Goal: Task Accomplishment & Management: Complete application form

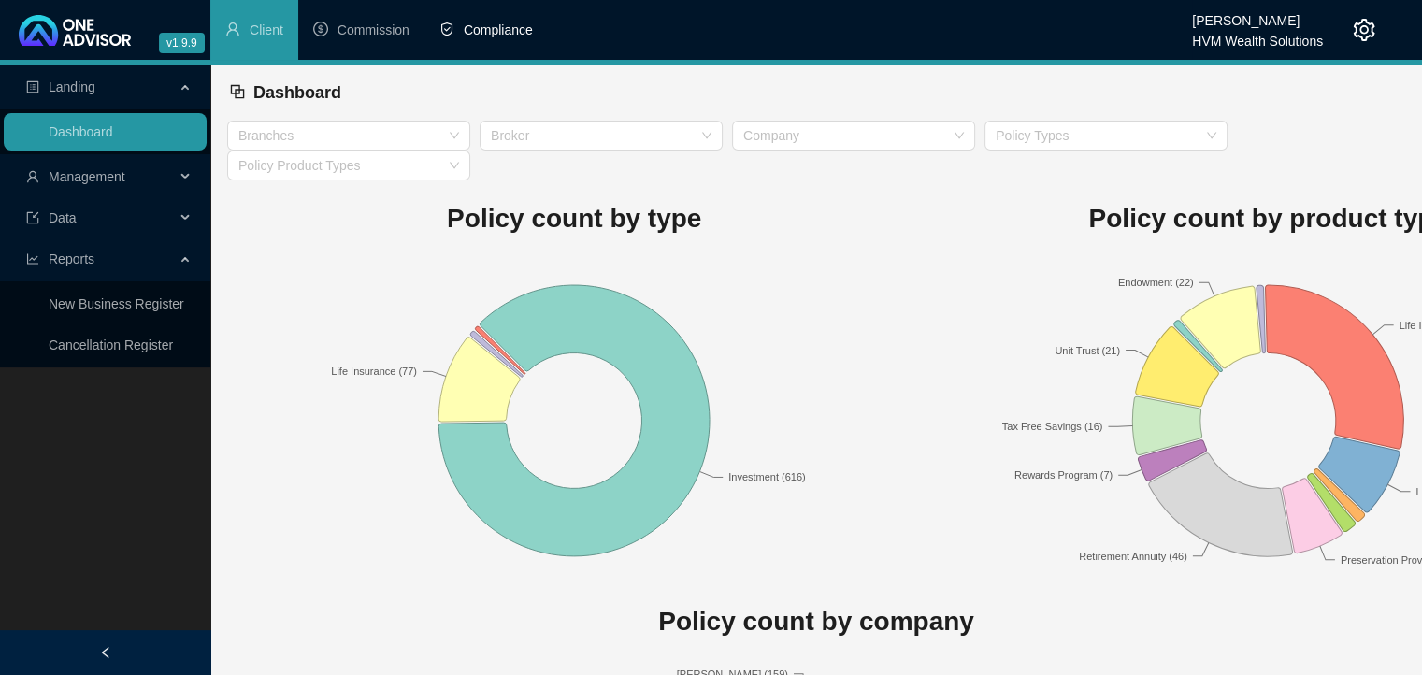
click at [505, 25] on span "Compliance" at bounding box center [498, 29] width 69 height 15
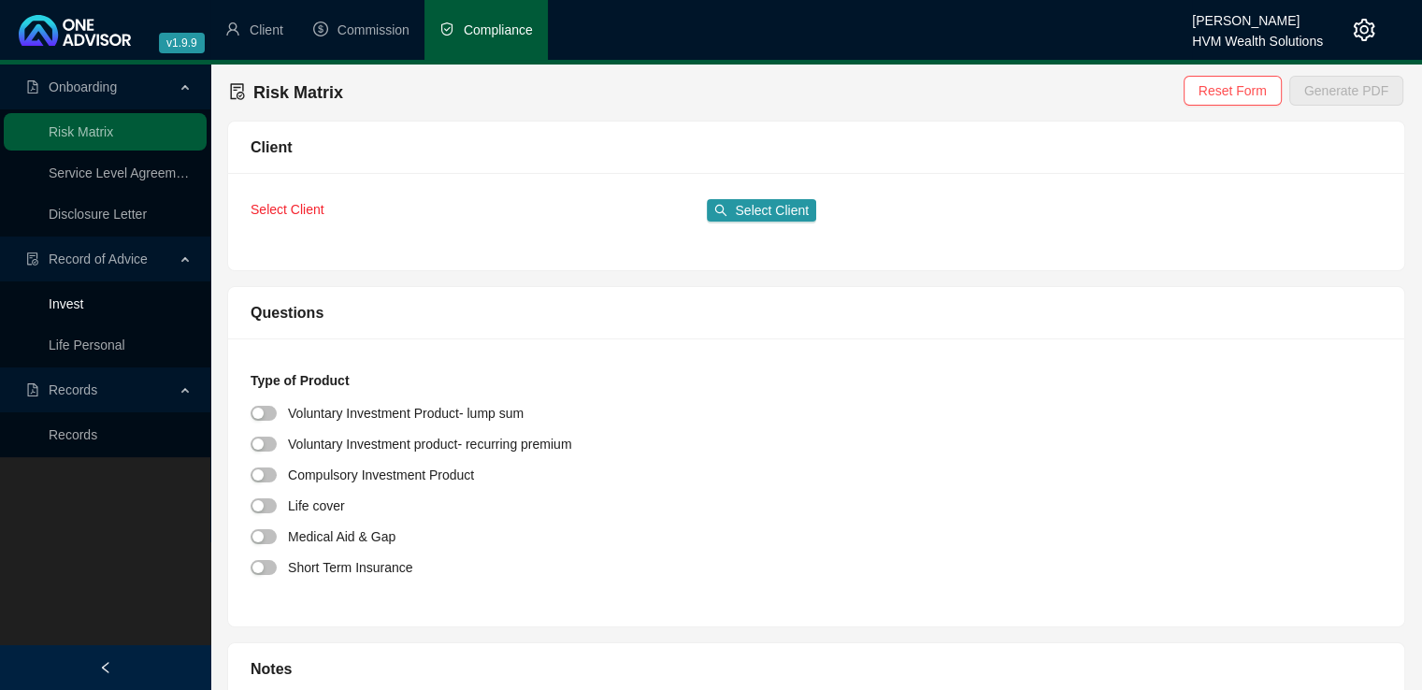
click at [50, 304] on link "Invest" at bounding box center [66, 303] width 35 height 15
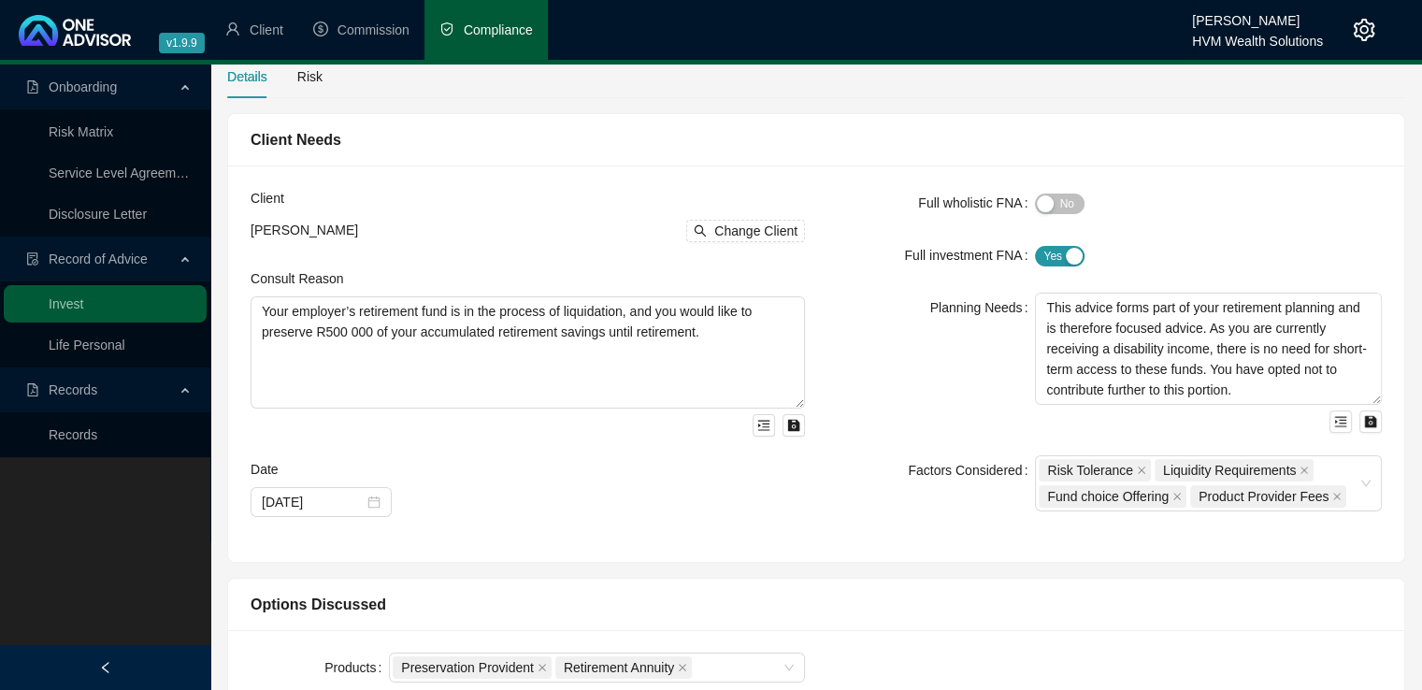
scroll to position [60, 0]
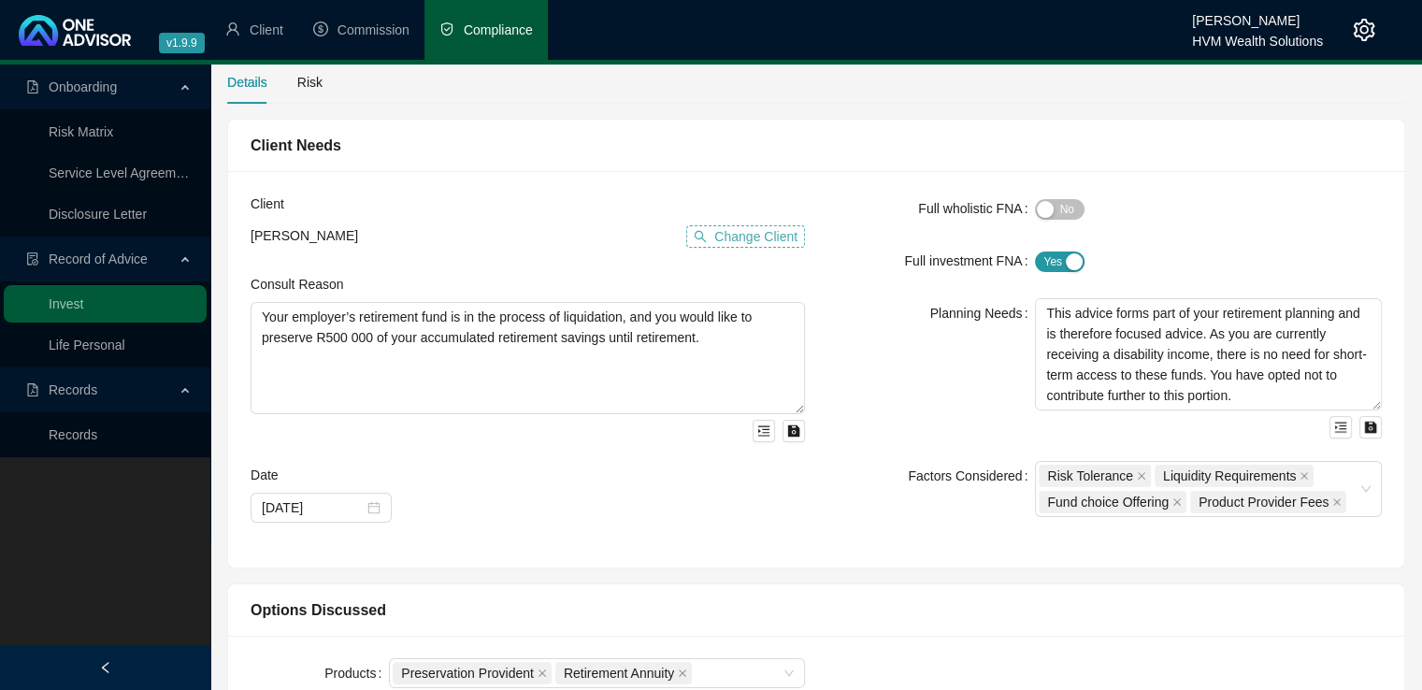
click at [723, 240] on span "Change Client" at bounding box center [755, 236] width 83 height 21
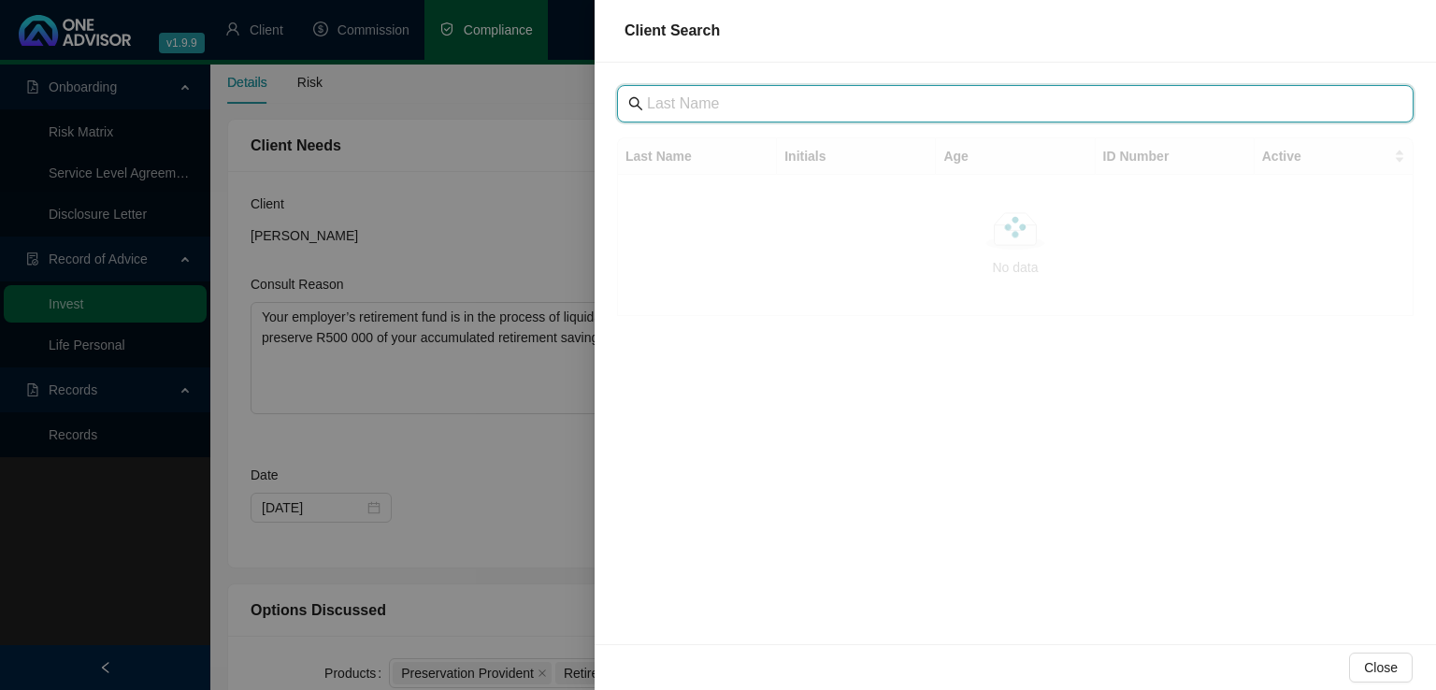
click at [756, 107] on input "text" at bounding box center [1017, 104] width 741 height 22
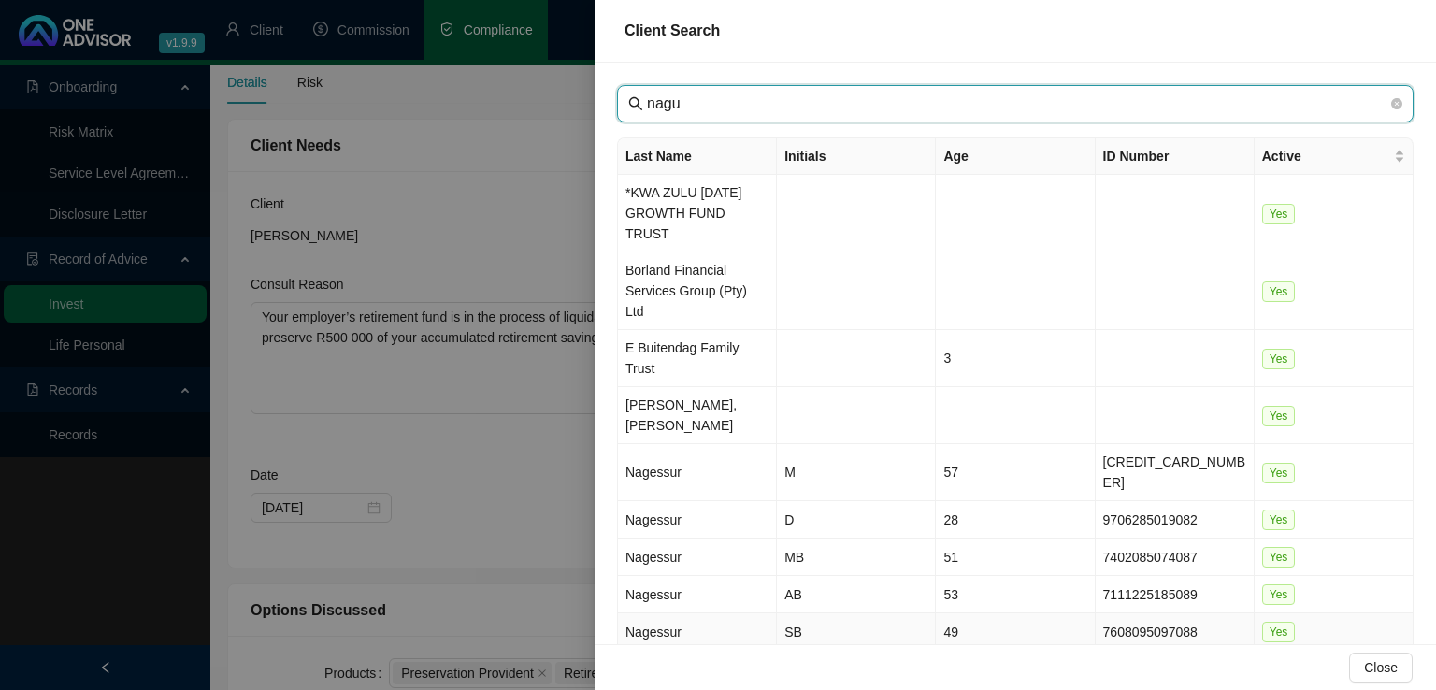
type input "nagu"
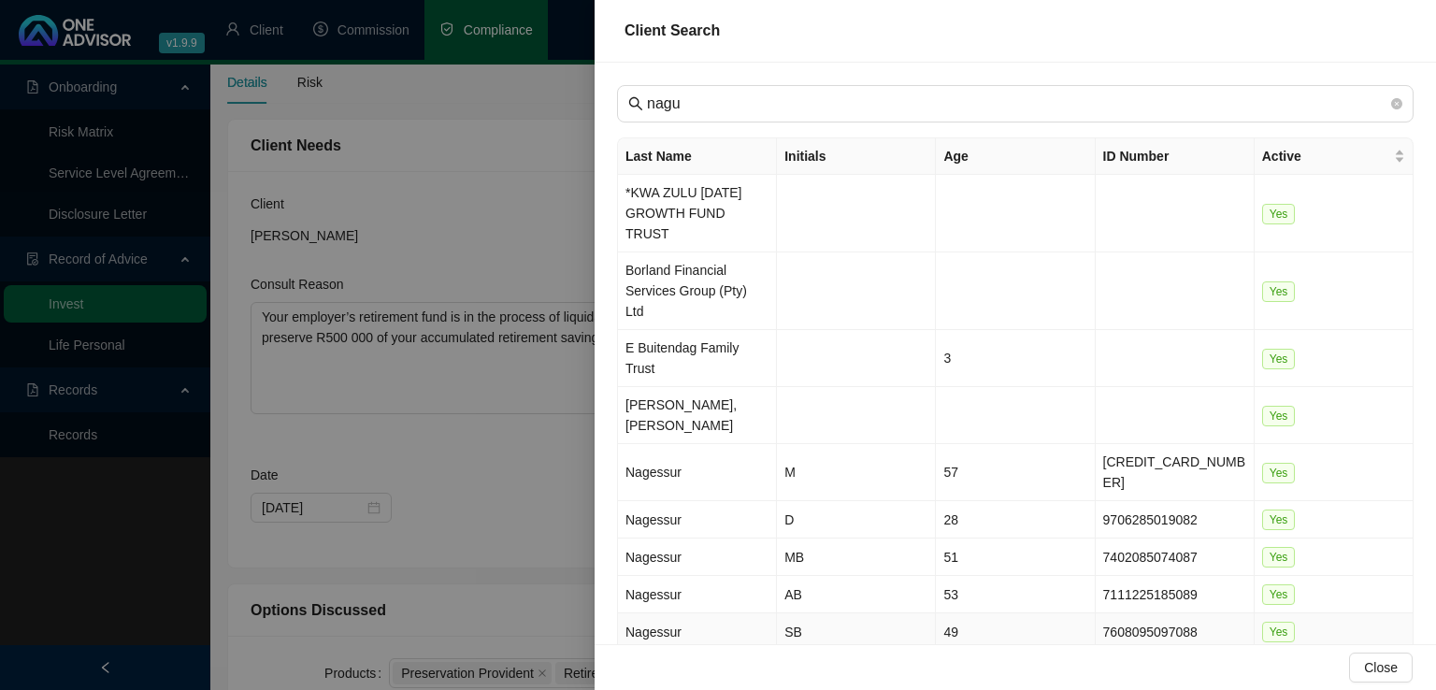
click at [739, 613] on td "Nagessur" at bounding box center [697, 631] width 159 height 37
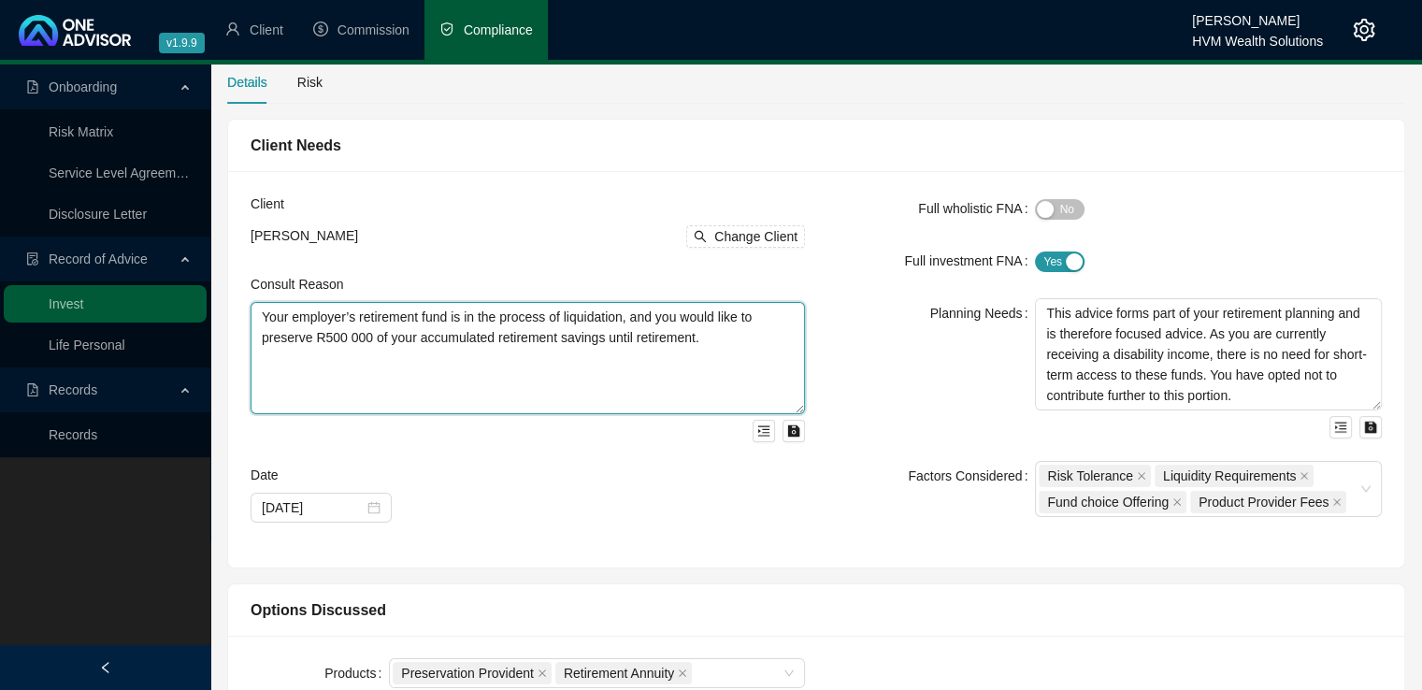
drag, startPoint x: 711, startPoint y: 333, endPoint x: 250, endPoint y: 310, distance: 461.6
click at [251, 310] on textarea "Your employer’s retirement fund is in the process of liquidation, and you would…" at bounding box center [528, 358] width 555 height 112
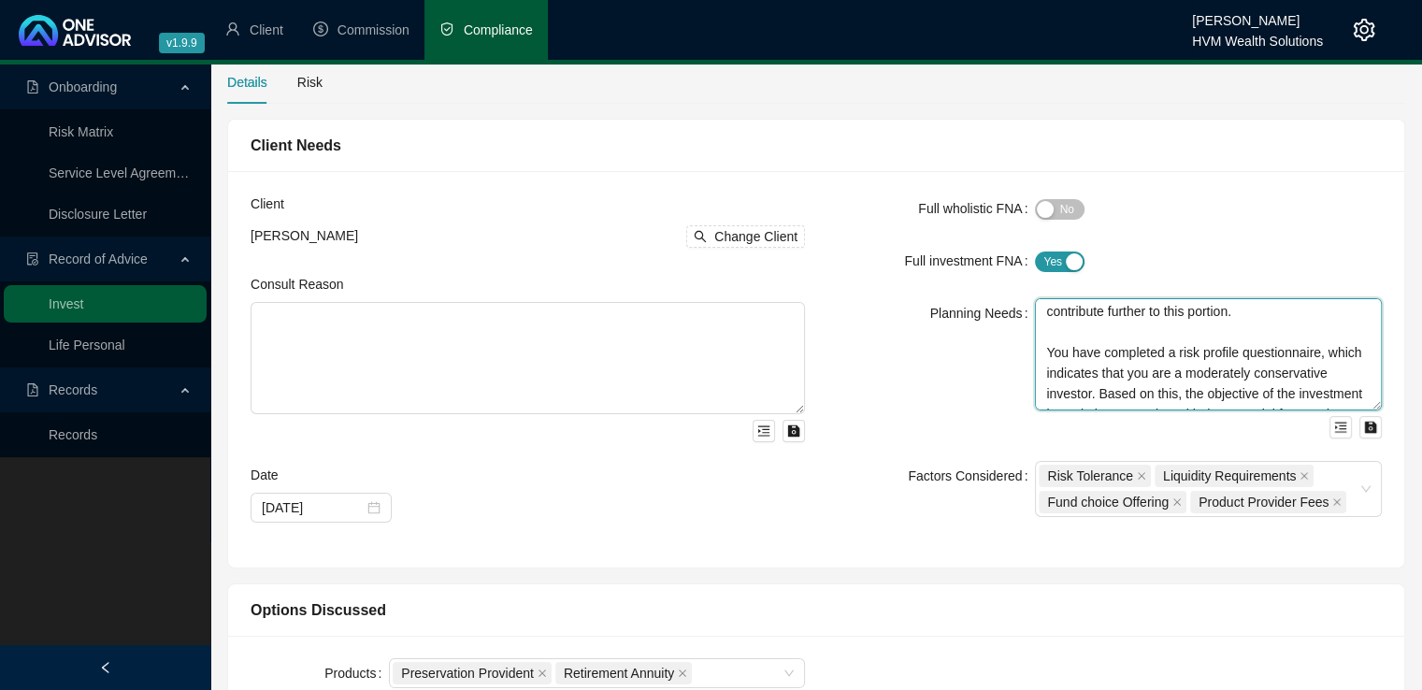
scroll to position [143, 0]
drag, startPoint x: 1048, startPoint y: 319, endPoint x: 1313, endPoint y: 417, distance: 282.3
click at [1313, 417] on div "This advice forms part of your retirement planning and is therefore focused adv…" at bounding box center [1208, 368] width 347 height 140
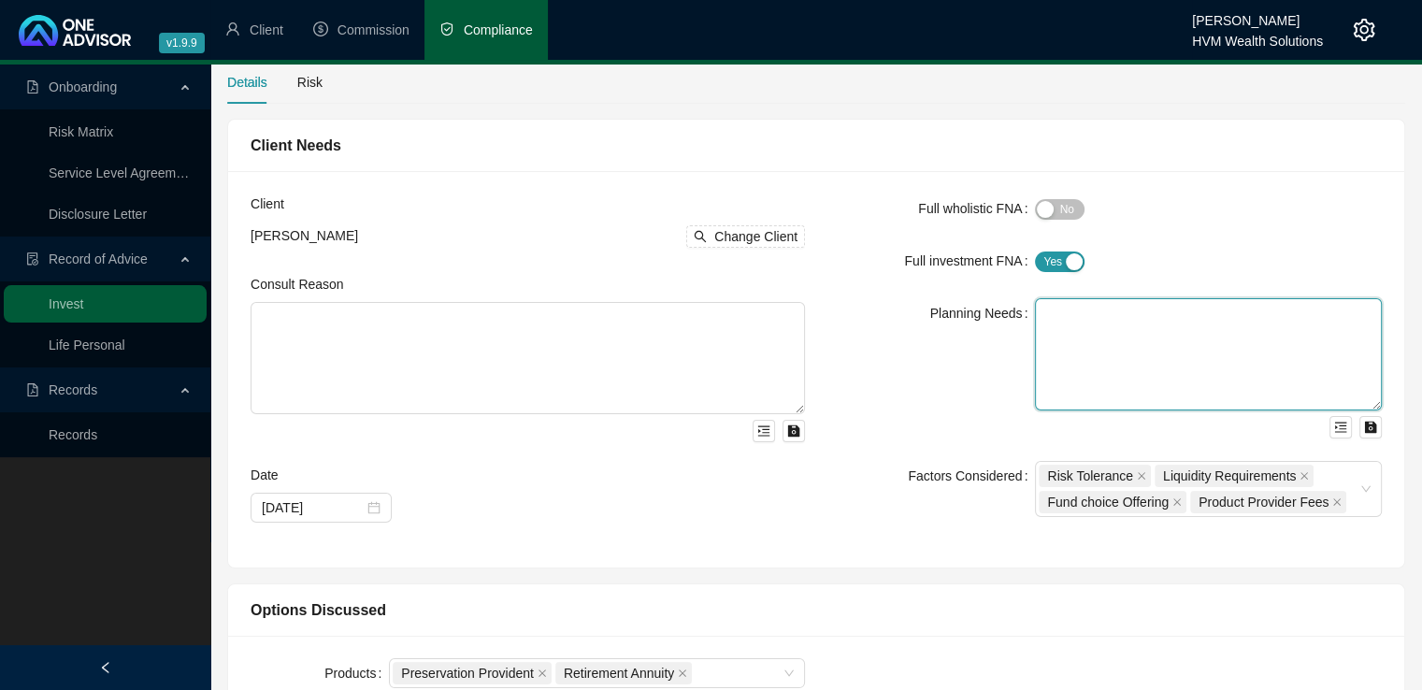
scroll to position [0, 0]
click at [1066, 261] on div "button" at bounding box center [1074, 261] width 17 height 17
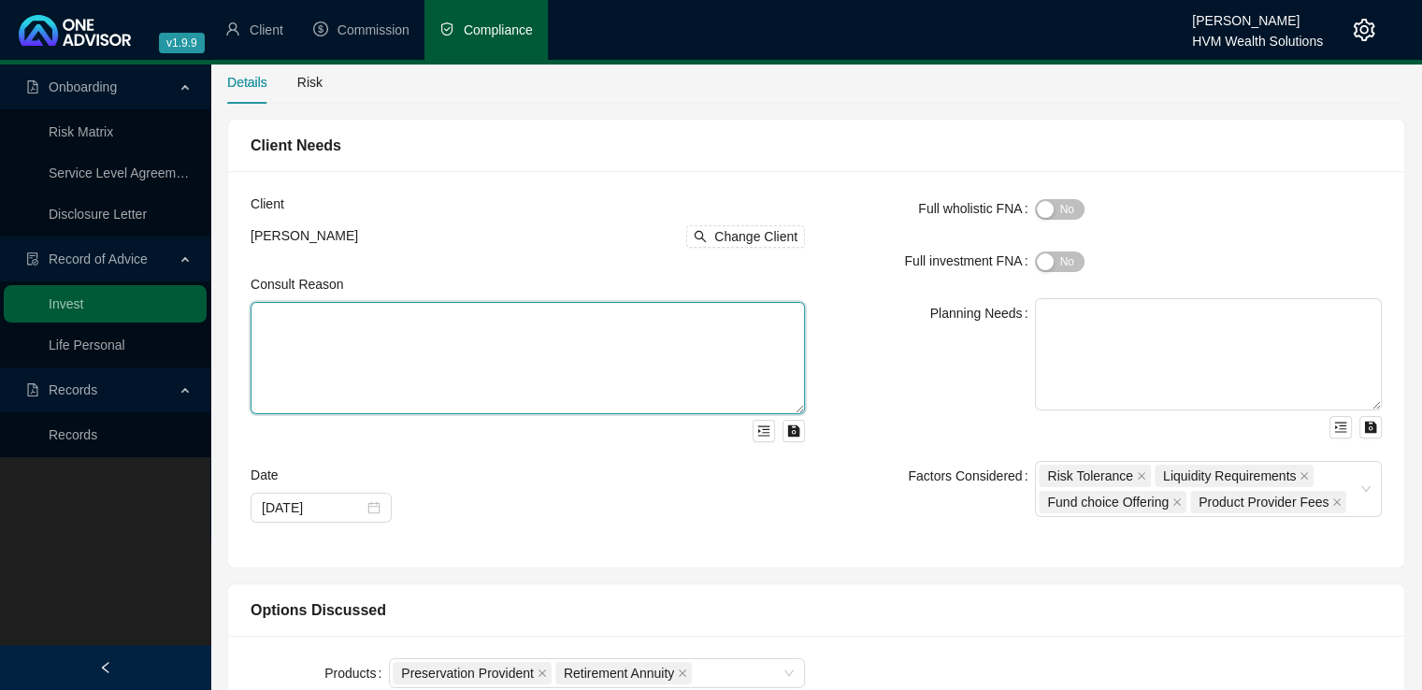
click at [347, 324] on textarea at bounding box center [528, 358] width 555 height 112
click at [266, 323] on textarea at bounding box center [528, 358] width 555 height 112
paste textarea "You contacted me to facilitate your annual contribution of R36,000 to your exis…"
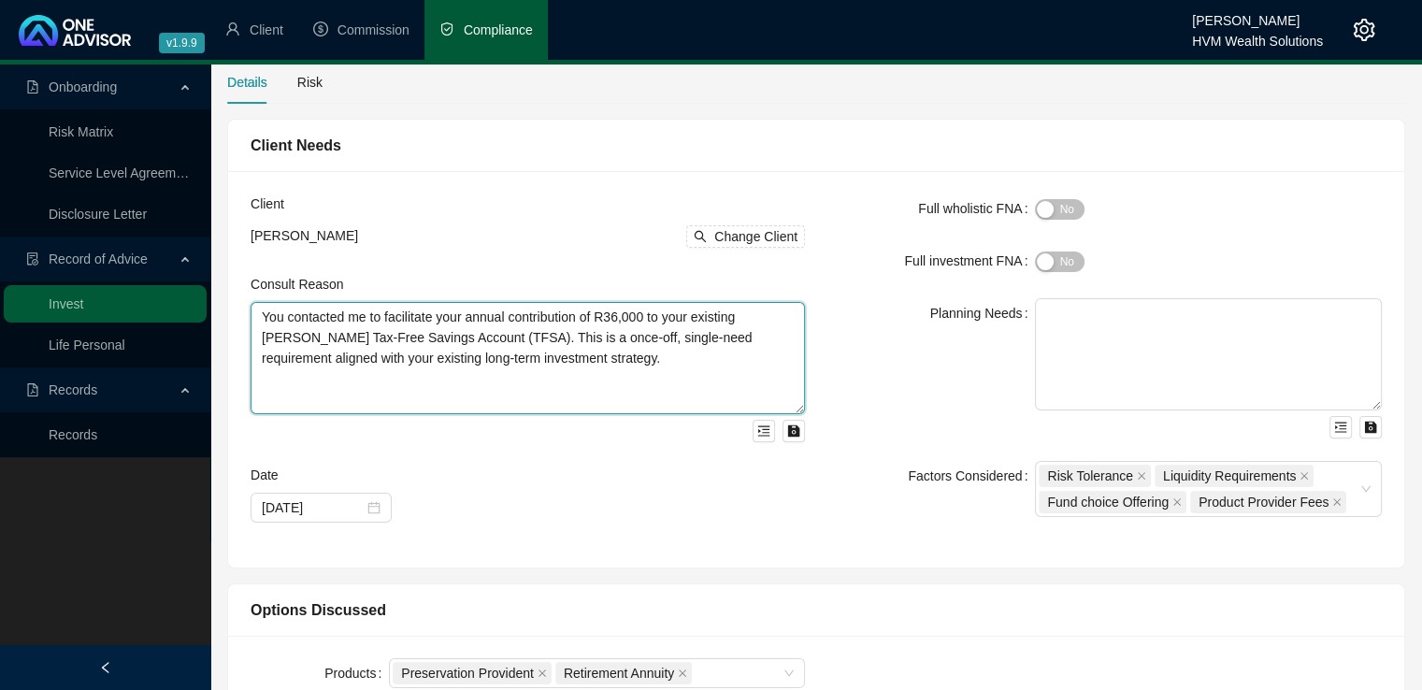
click at [366, 319] on textarea "You contacted me to facilitate your annual contribution of R36,000 to your exis…" at bounding box center [528, 358] width 555 height 112
type textarea "You contacted us to facilitate your annual contribution of R36,000 to your exis…"
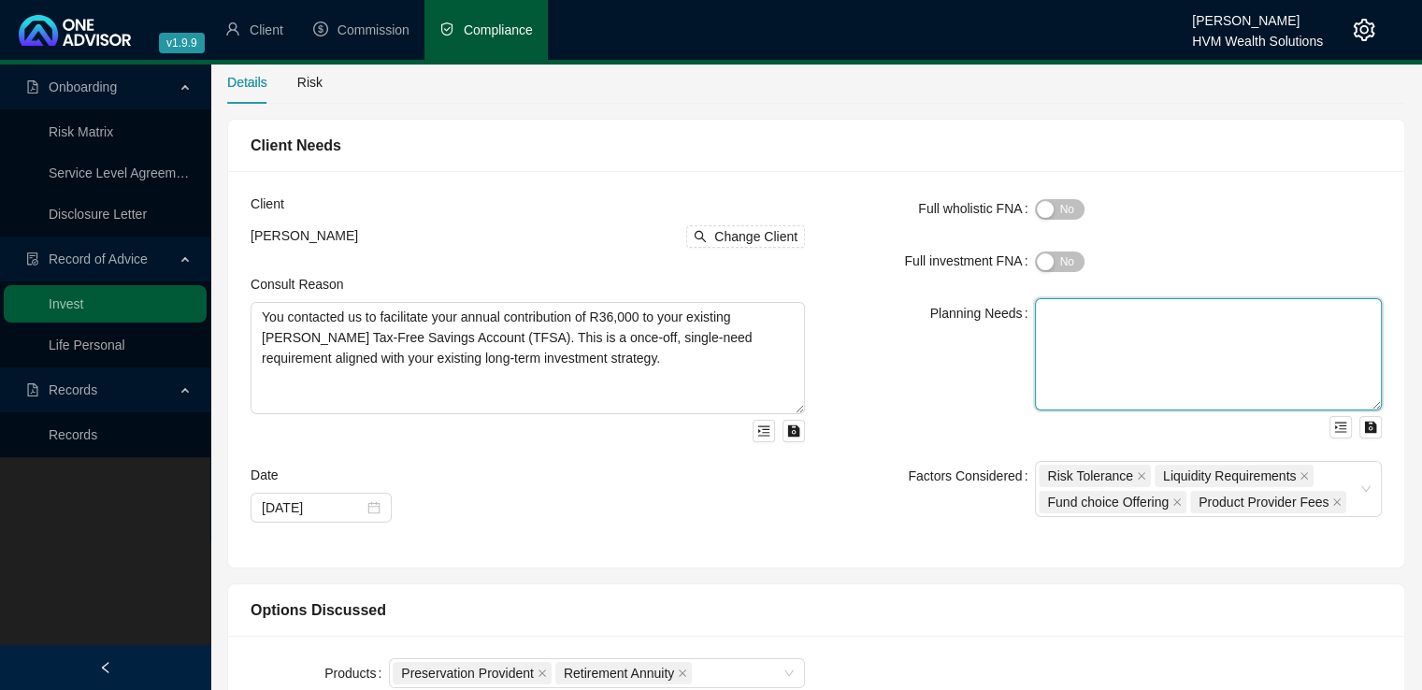
click at [1074, 320] on textarea at bounding box center [1208, 354] width 347 height 112
paste textarea "You have expressed the intention to continue investing in your TFSA to support …"
type textarea "You have expressed the intention to continue investing in your TFSA to support …"
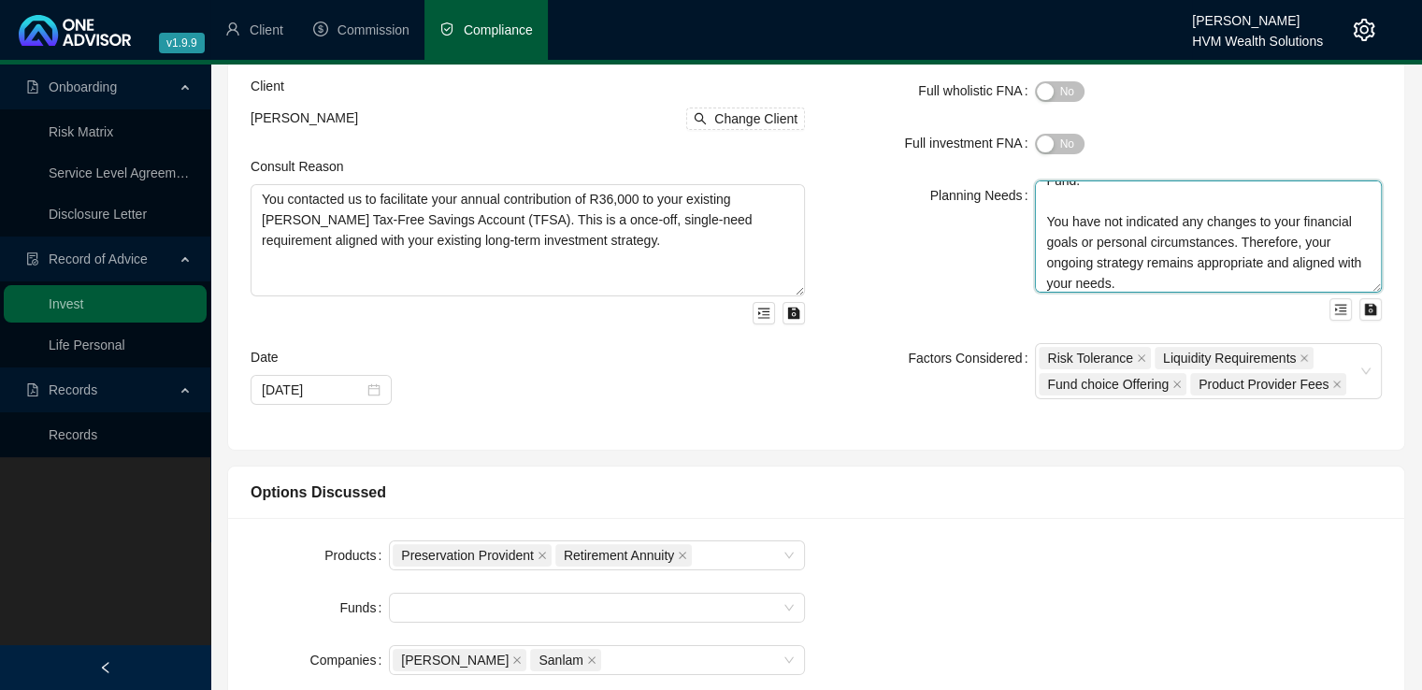
scroll to position [217, 0]
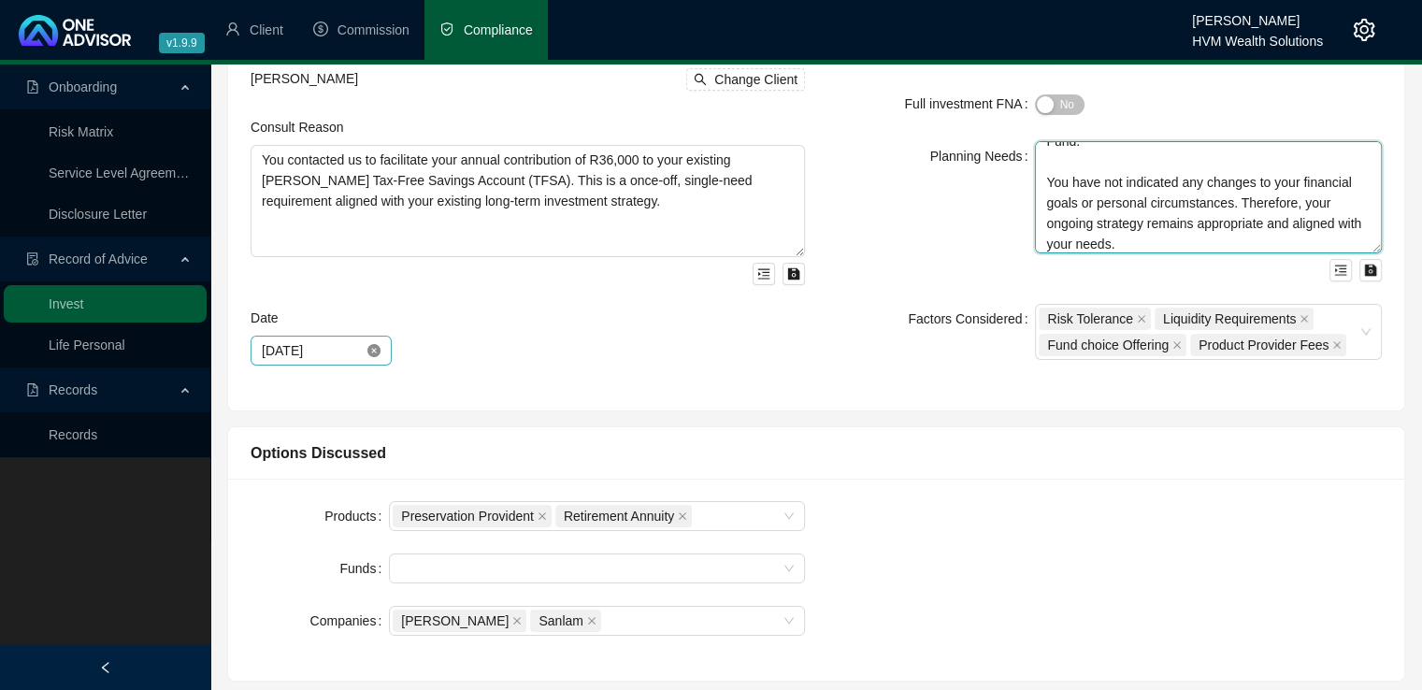
click at [375, 352] on icon "close-circle" at bounding box center [373, 350] width 13 height 13
click at [374, 349] on div at bounding box center [321, 350] width 119 height 21
type textarea "You have expressed the intention to continue investing in your TFSA to support …"
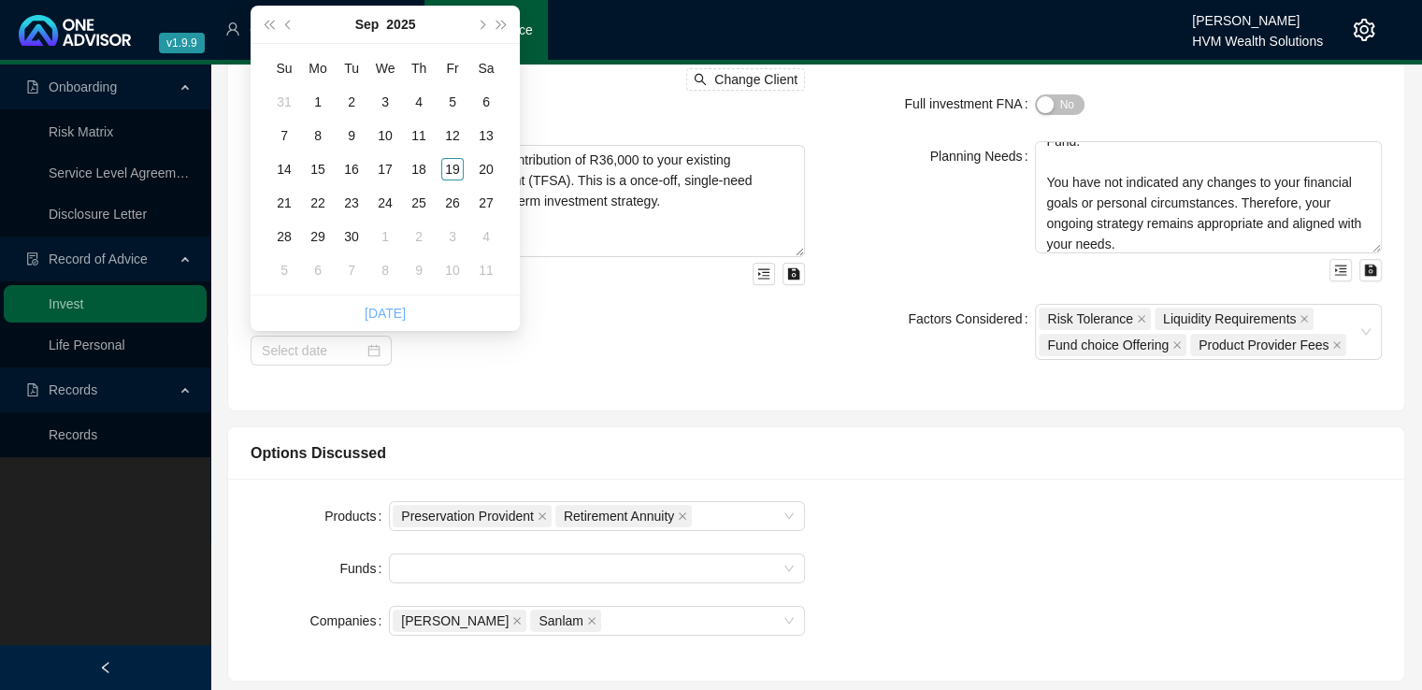
click at [391, 318] on link "[DATE]" at bounding box center [385, 313] width 41 height 15
type input "[DATE]"
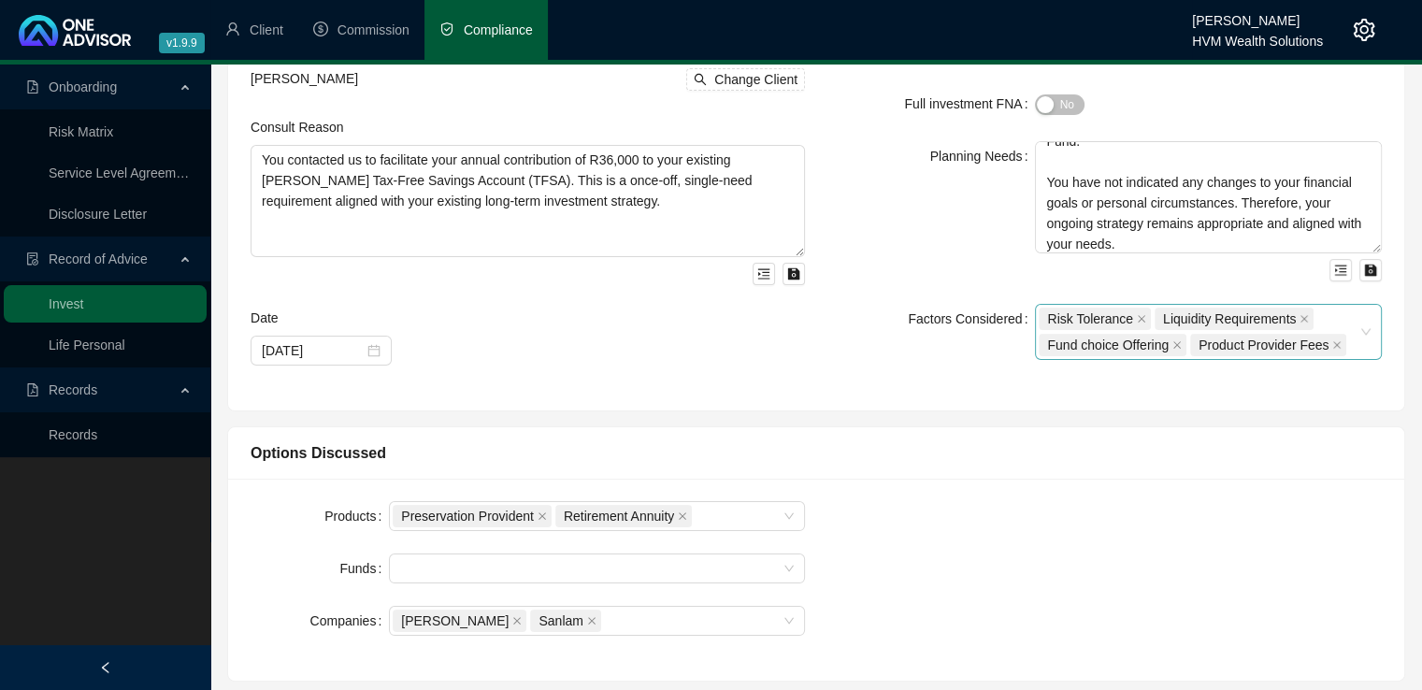
click at [1369, 325] on div "Risk Tolerance Liquidity Requirements Fund choice Offering Product Provider Fees" at bounding box center [1208, 332] width 347 height 56
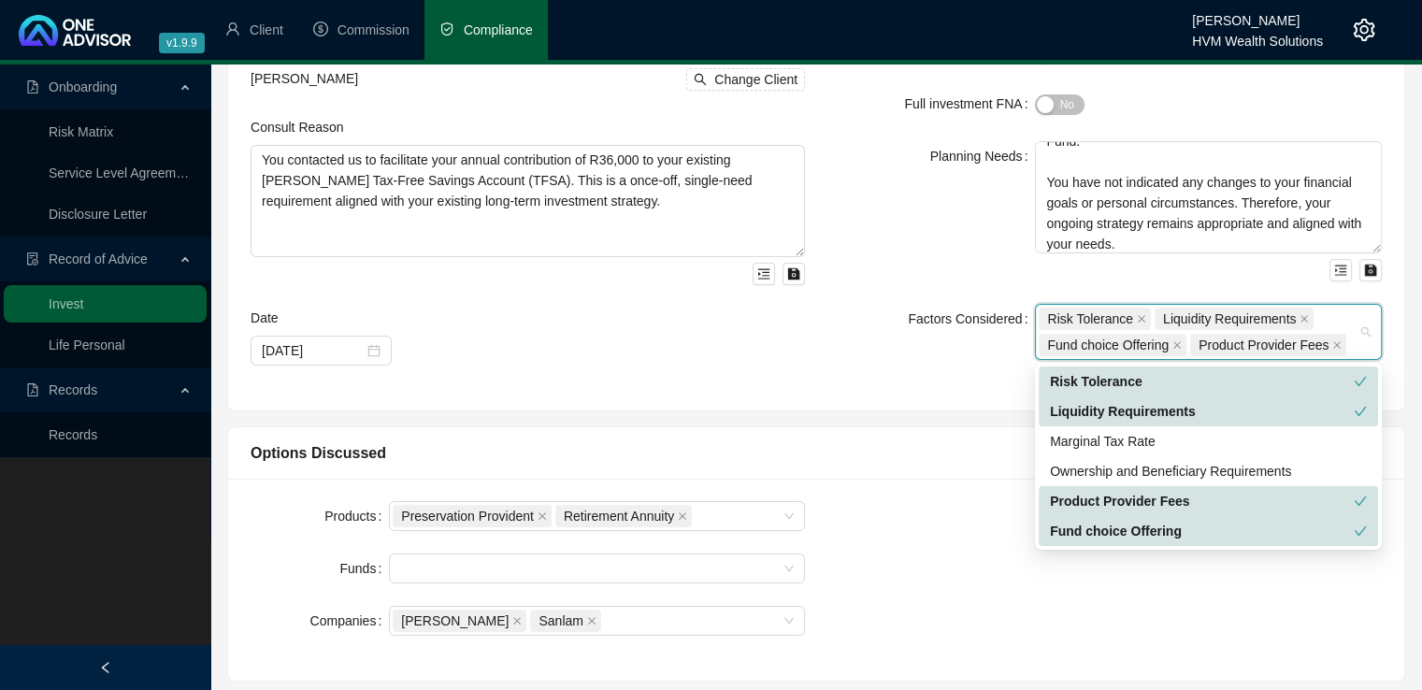
click at [1228, 501] on div "Product Provider Fees" at bounding box center [1202, 501] width 304 height 21
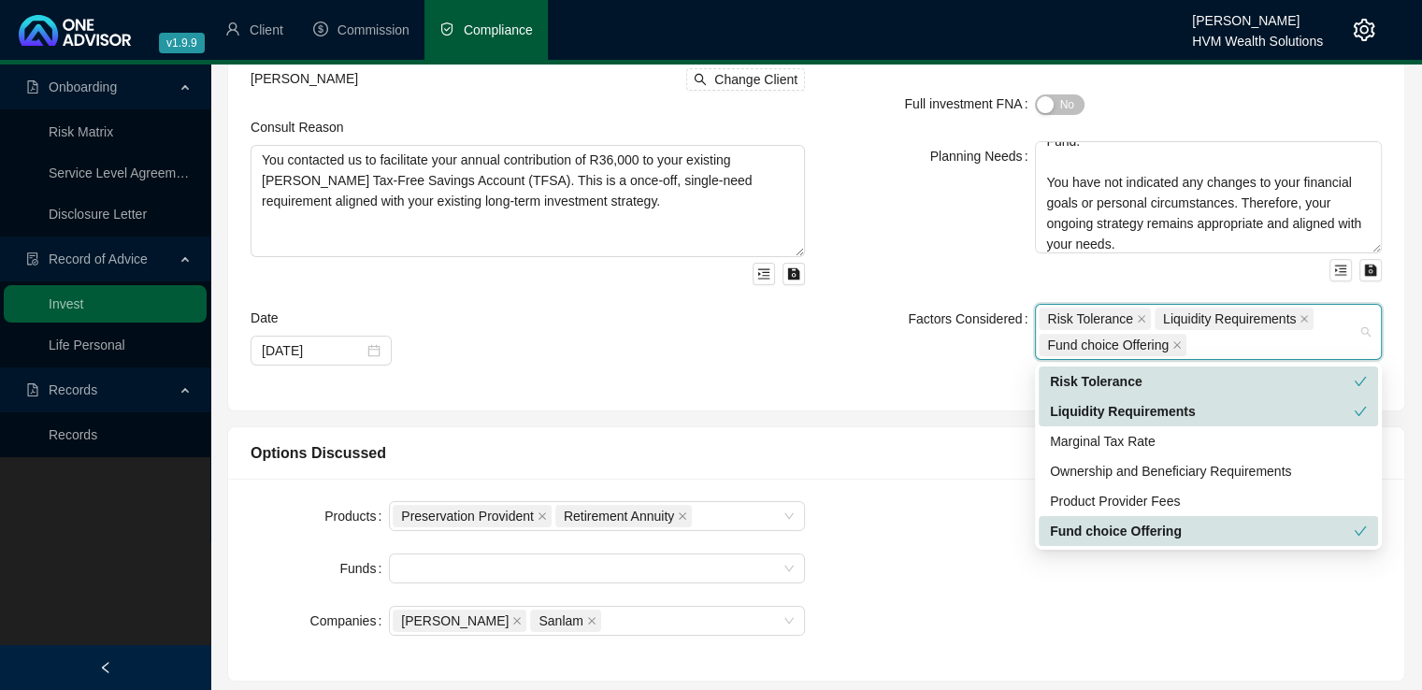
click at [1228, 530] on div "Fund choice Offering" at bounding box center [1202, 531] width 304 height 21
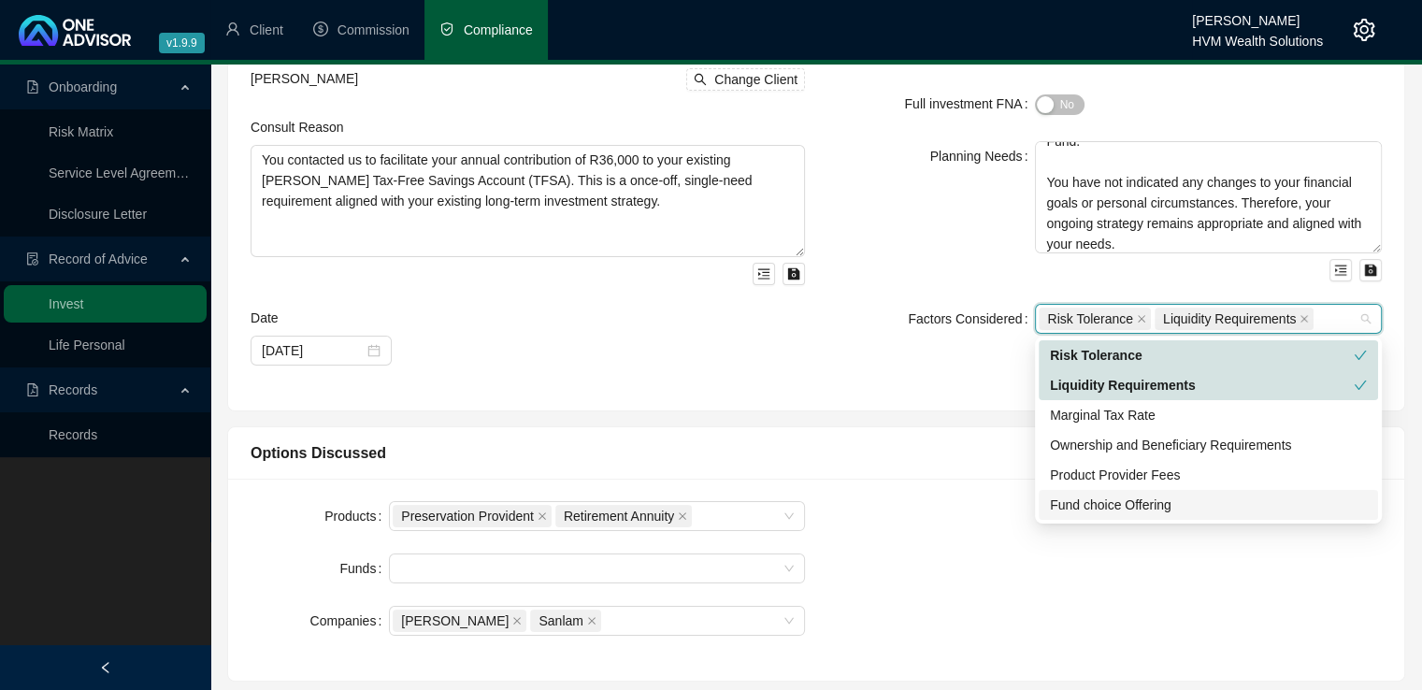
click at [874, 388] on div "Client [PERSON_NAME] Change Client Consult Reason You contacted us to facilitat…" at bounding box center [816, 212] width 1176 height 396
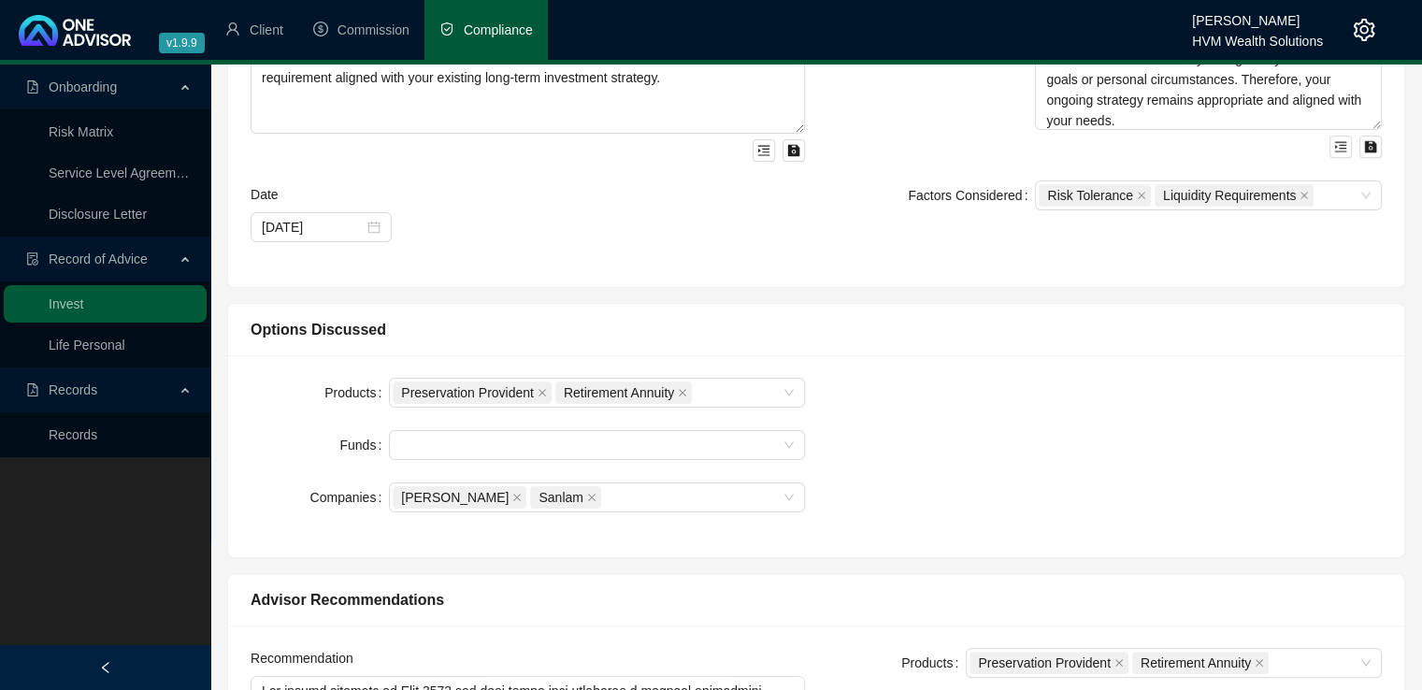
scroll to position [342, 0]
click at [529, 390] on span "Preservation Provident" at bounding box center [467, 391] width 133 height 21
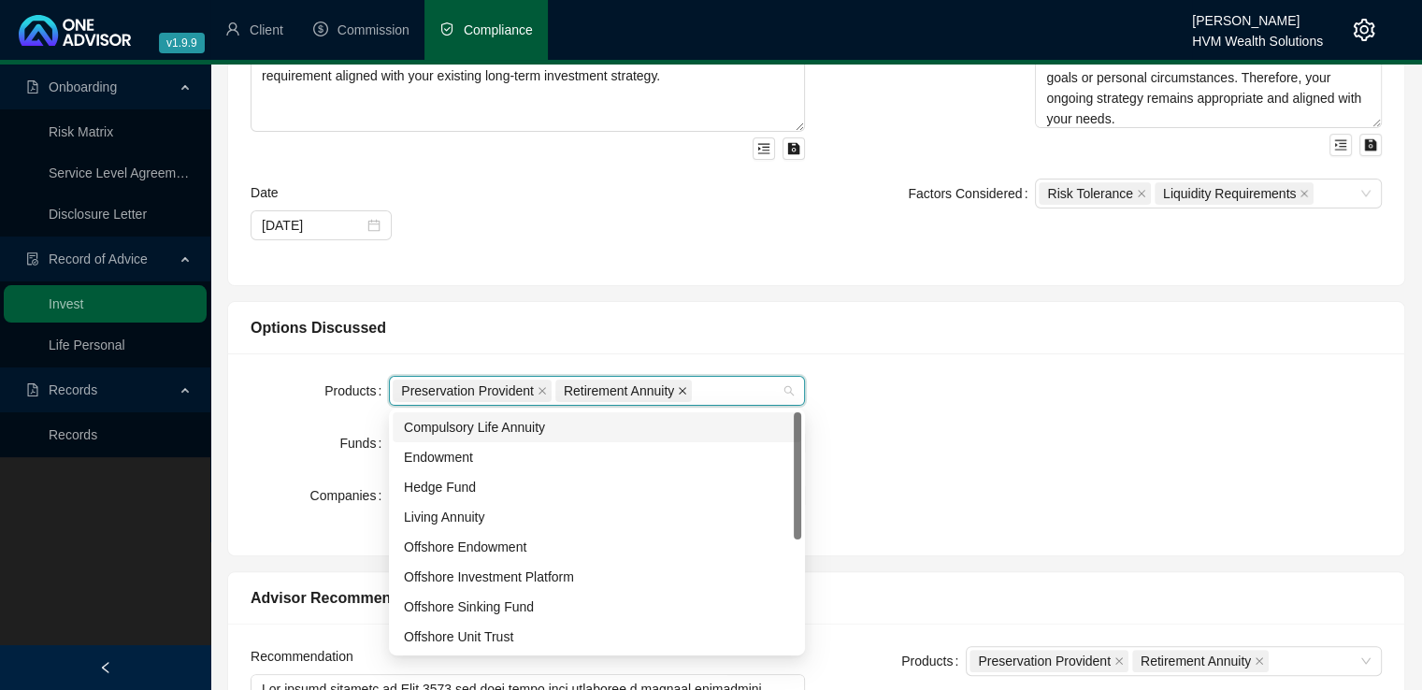
click at [678, 394] on span at bounding box center [682, 391] width 9 height 21
click at [539, 392] on icon "close" at bounding box center [542, 390] width 7 height 7
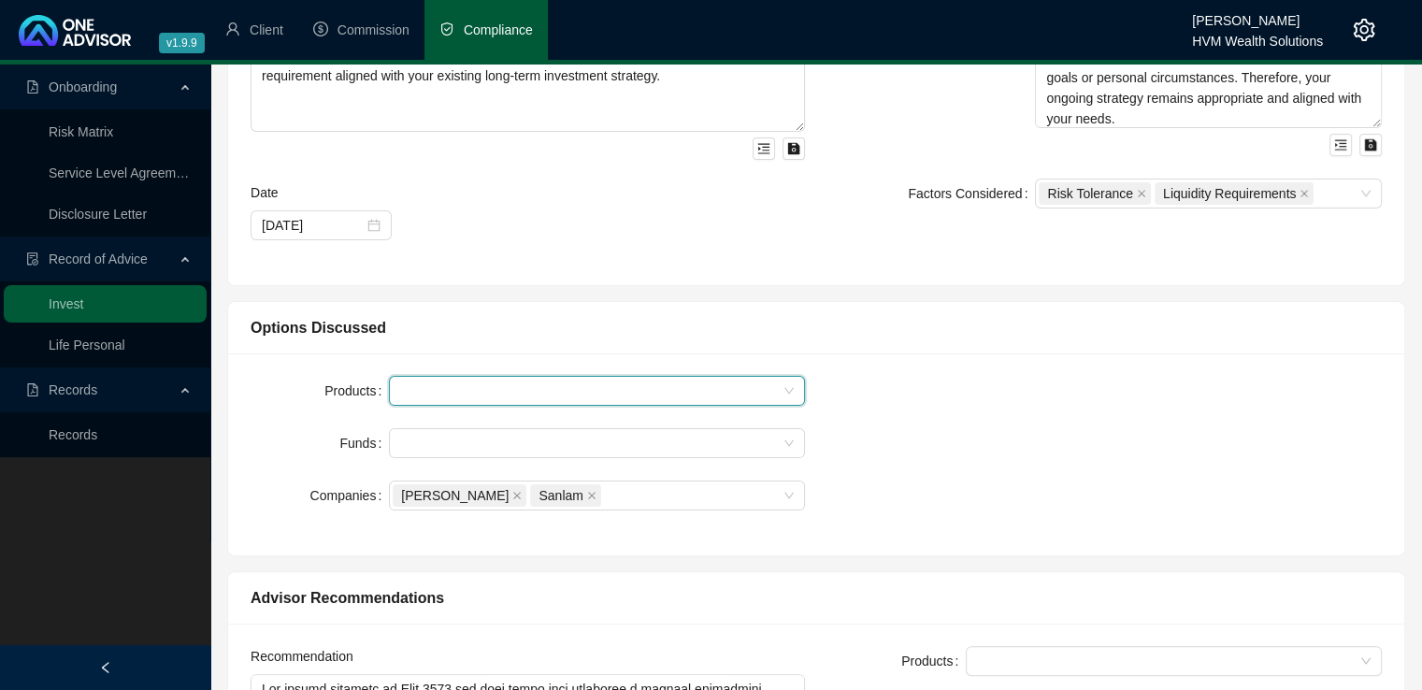
click at [656, 393] on div at bounding box center [587, 391] width 389 height 14
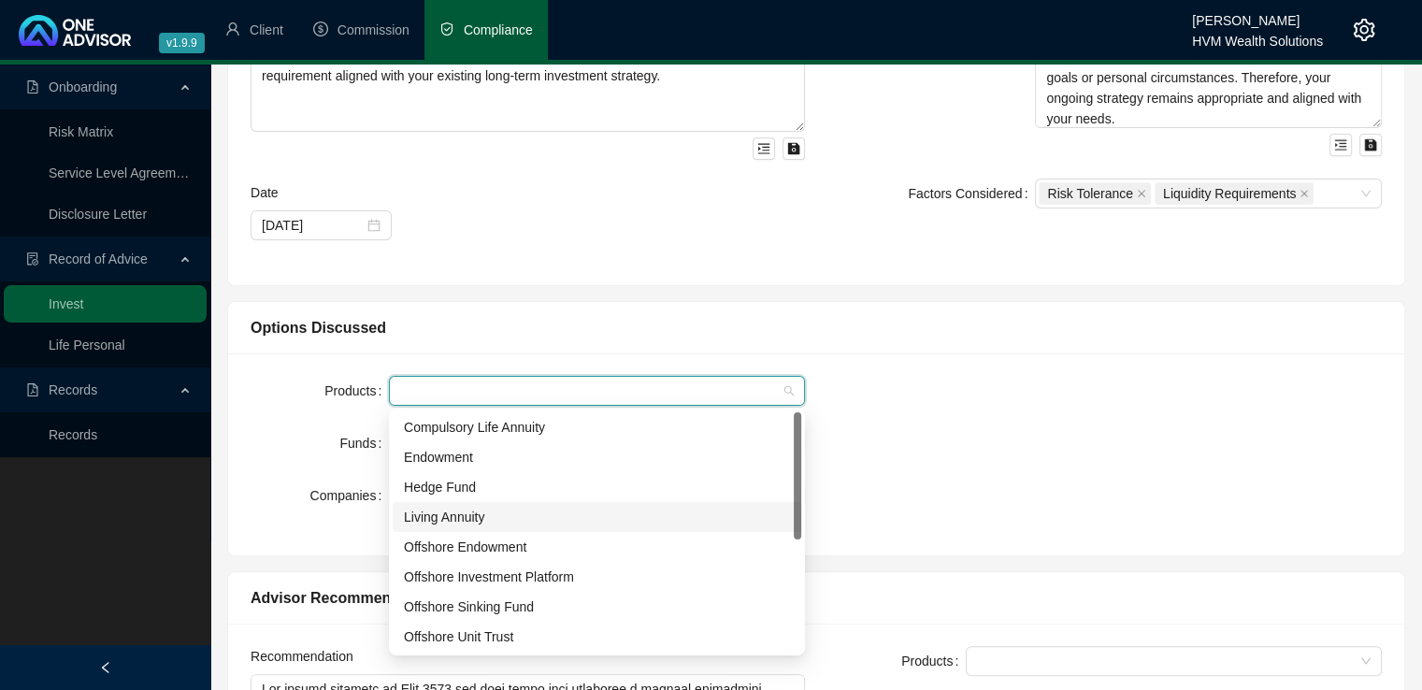
drag, startPoint x: 791, startPoint y: 513, endPoint x: 791, endPoint y: 527, distance: 14.0
click at [791, 527] on div "Living Annuity" at bounding box center [597, 517] width 409 height 30
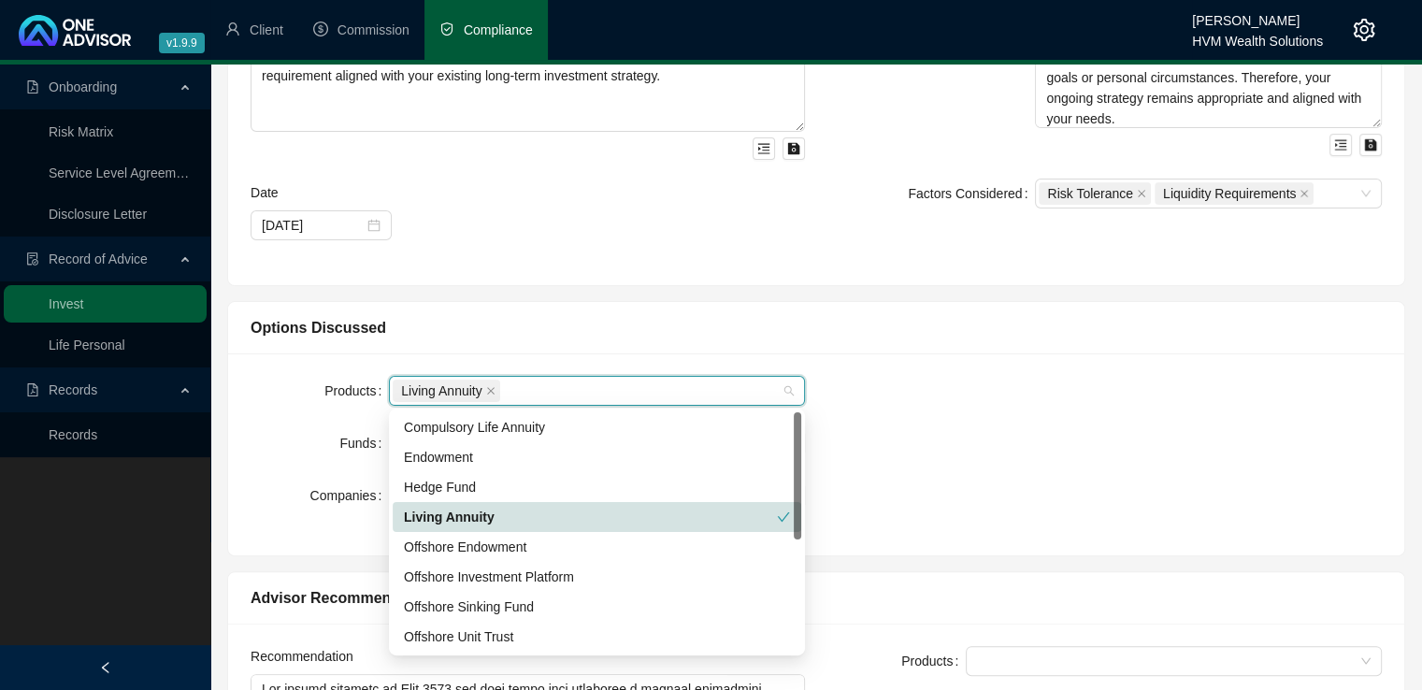
click at [798, 527] on div at bounding box center [797, 475] width 7 height 127
click at [775, 524] on div "Living Annuity" at bounding box center [590, 517] width 373 height 21
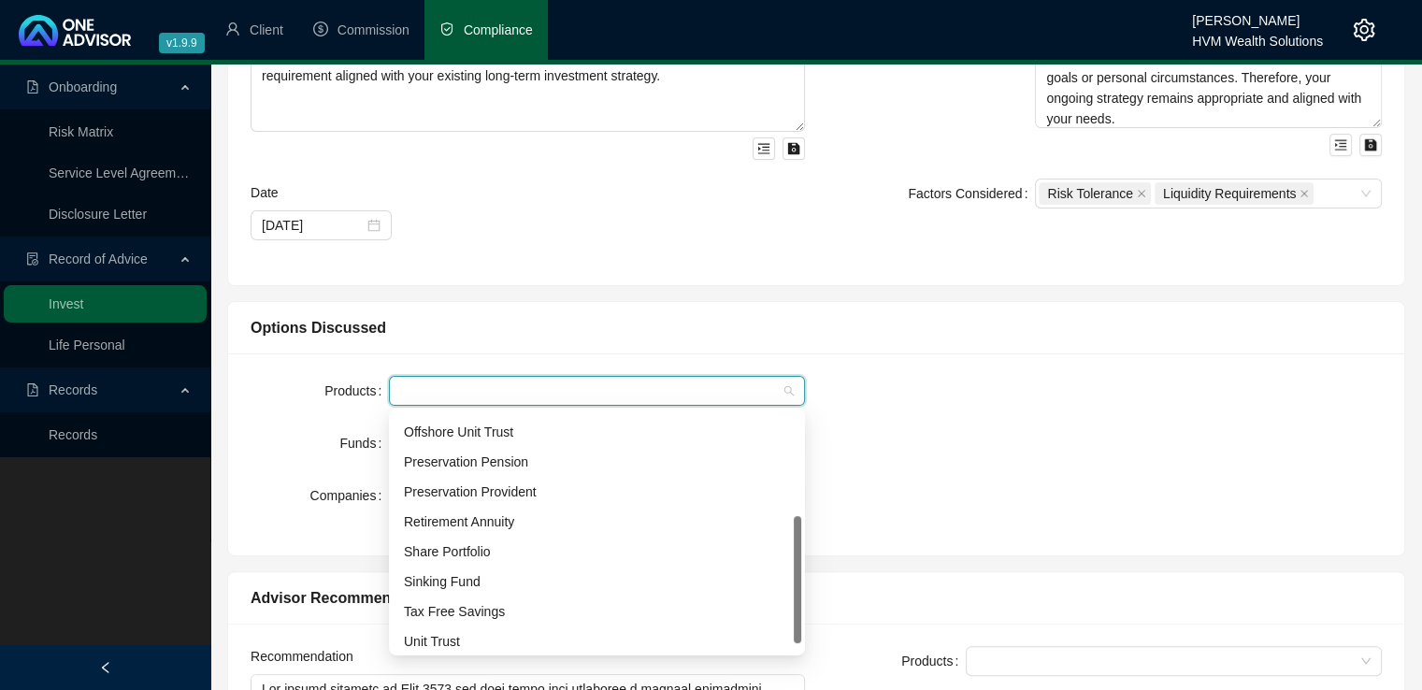
scroll to position [209, 0]
drag, startPoint x: 800, startPoint y: 519, endPoint x: 695, endPoint y: 639, distance: 159.7
click at [799, 639] on div at bounding box center [797, 588] width 7 height 127
click at [666, 608] on div "Tax Free Savings" at bounding box center [597, 607] width 386 height 21
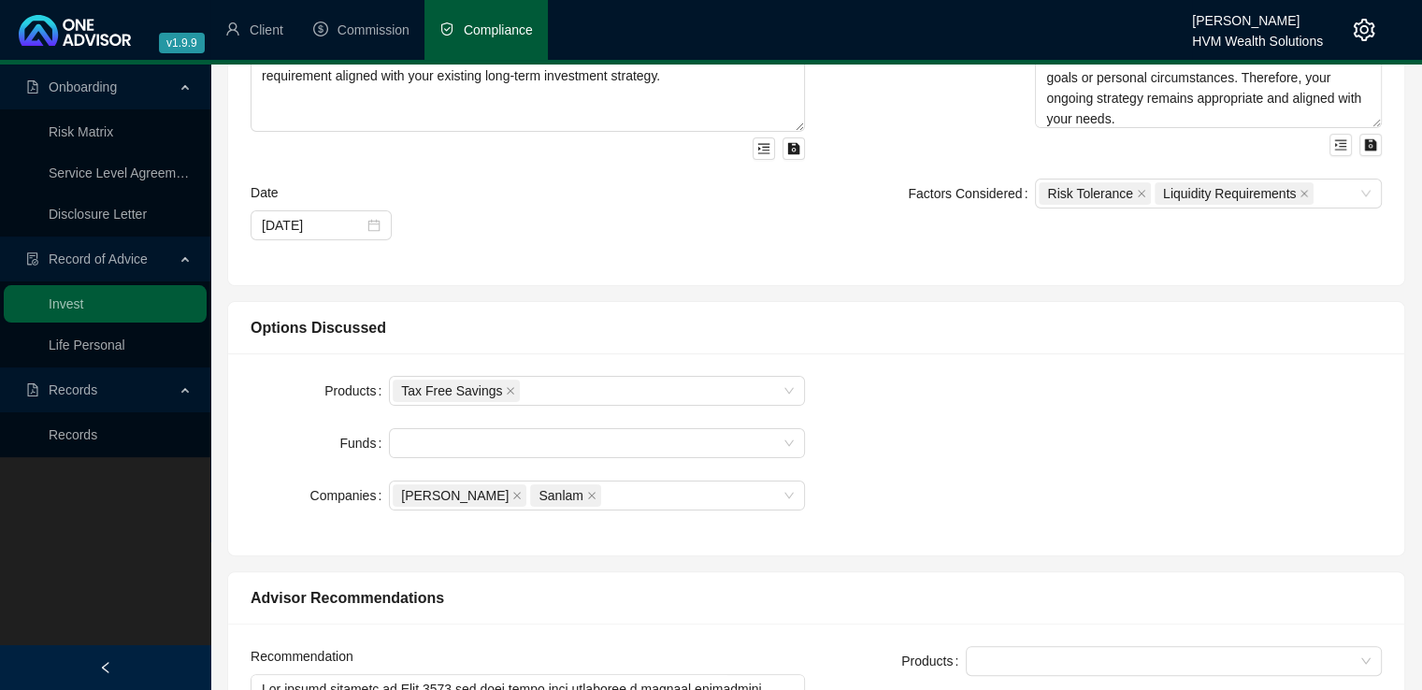
click at [944, 382] on div "Products Tax Free Savings Funds Companies [PERSON_NAME] Sanlam" at bounding box center [816, 454] width 1154 height 157
click at [484, 425] on form "Products Tax Free Savings Funds Companies [PERSON_NAME] Sanlam" at bounding box center [528, 443] width 555 height 135
click at [488, 438] on div at bounding box center [587, 444] width 389 height 14
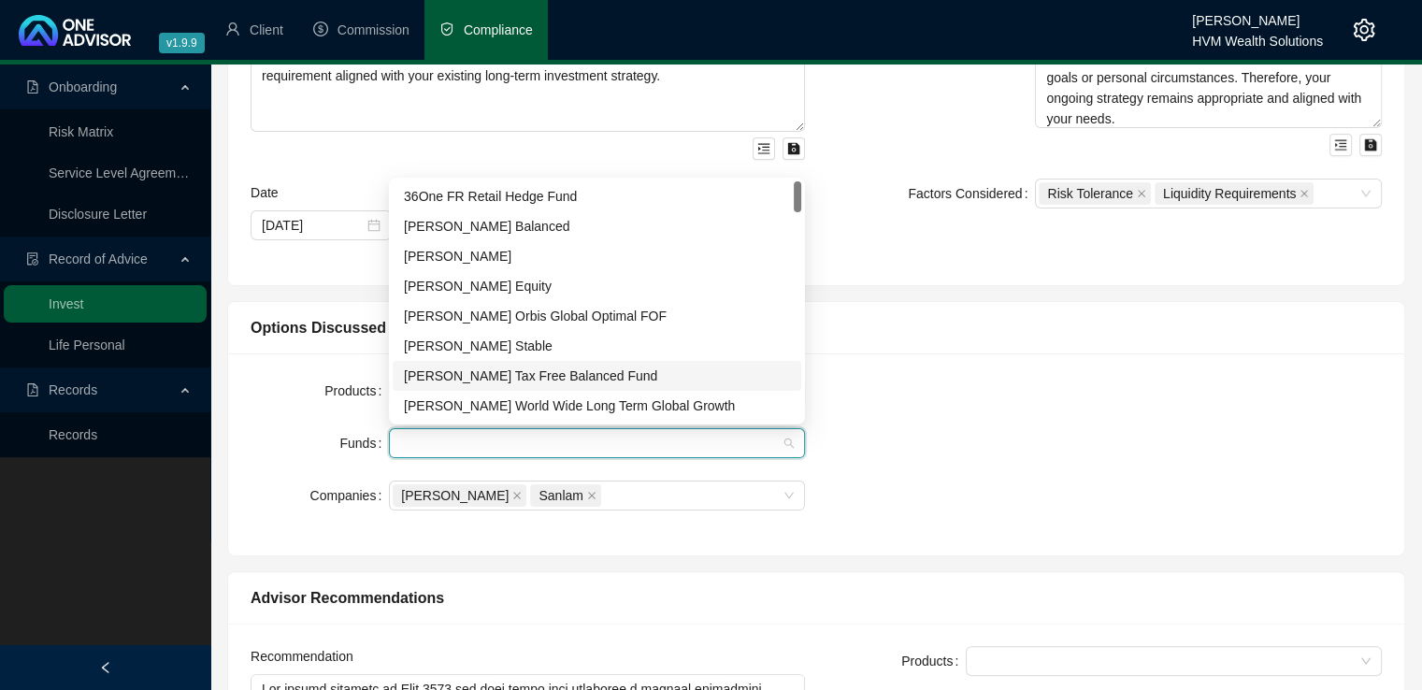
click at [497, 385] on div "[PERSON_NAME] Tax Free Balanced Fund" at bounding box center [597, 376] width 409 height 30
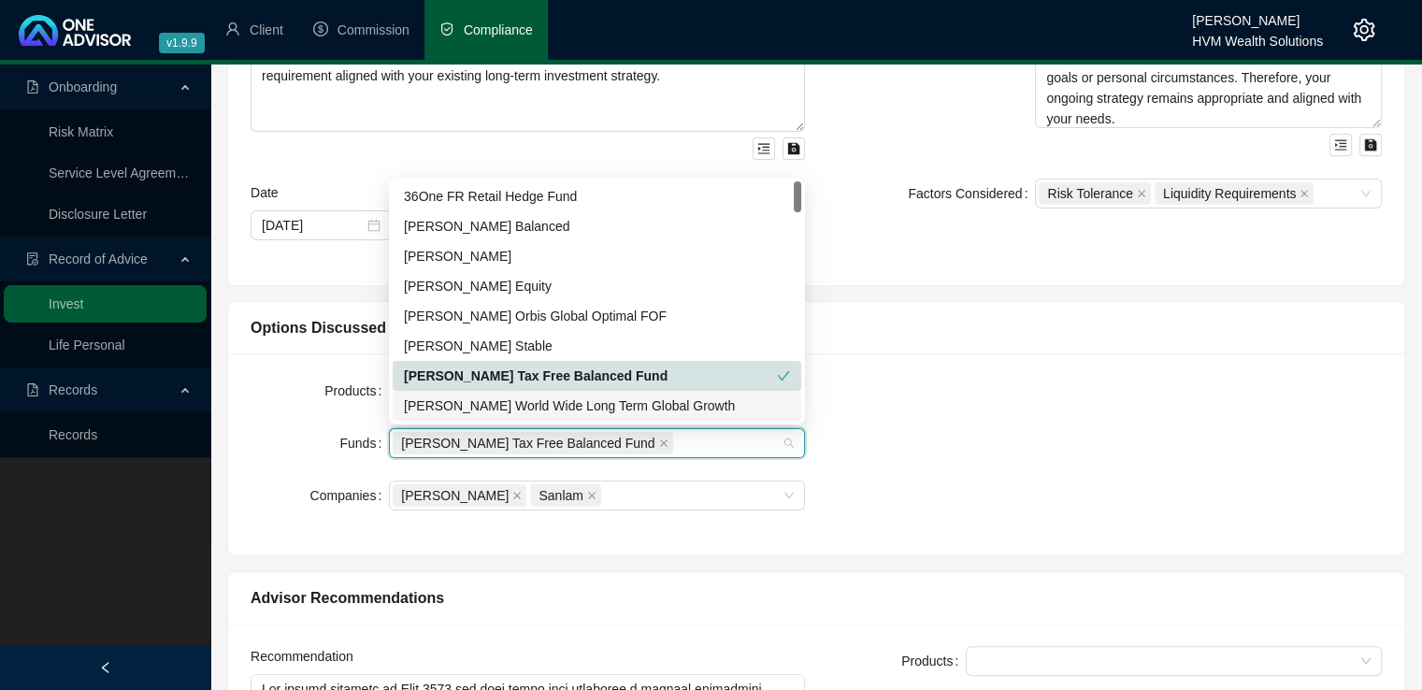
click at [933, 401] on div "Products Tax Free Savings Funds [PERSON_NAME] Tax Free Balanced Fund Companies …" at bounding box center [816, 454] width 1154 height 157
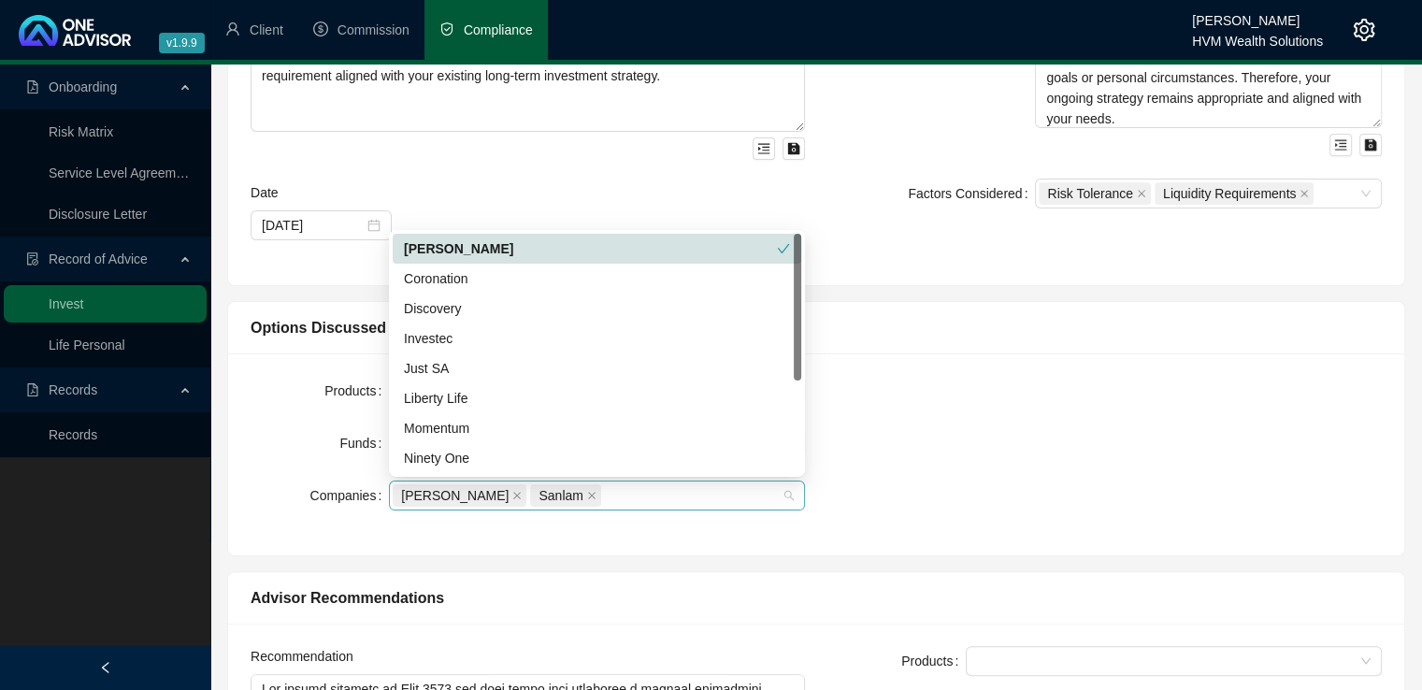
click at [539, 496] on span "Sanlam" at bounding box center [561, 495] width 44 height 21
click at [588, 495] on icon "close" at bounding box center [591, 495] width 7 height 7
click at [1024, 429] on div "Products Tax Free Savings Funds [PERSON_NAME] Tax Free Balanced Fund Companies …" at bounding box center [816, 454] width 1154 height 157
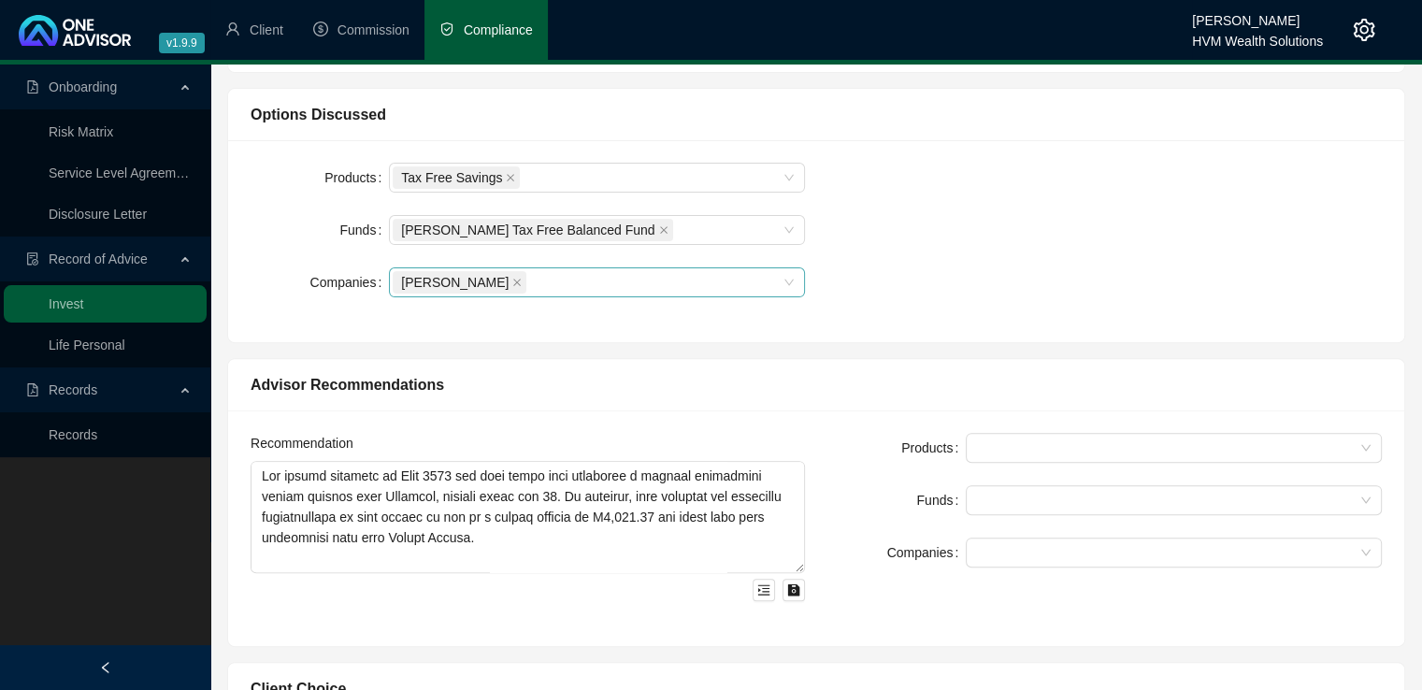
scroll to position [598, 0]
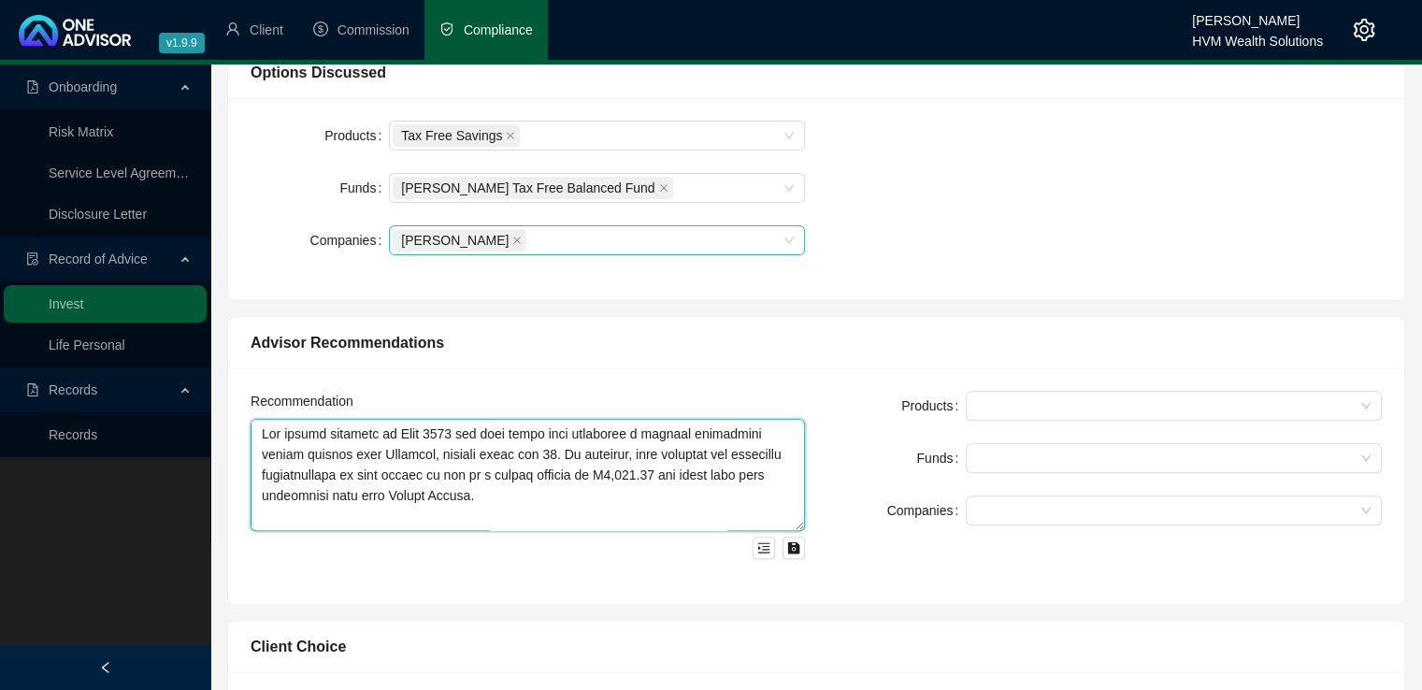
drag, startPoint x: 647, startPoint y: 495, endPoint x: 248, endPoint y: 430, distance: 404.5
click at [248, 430] on div "Recommendation" at bounding box center [527, 486] width 577 height 191
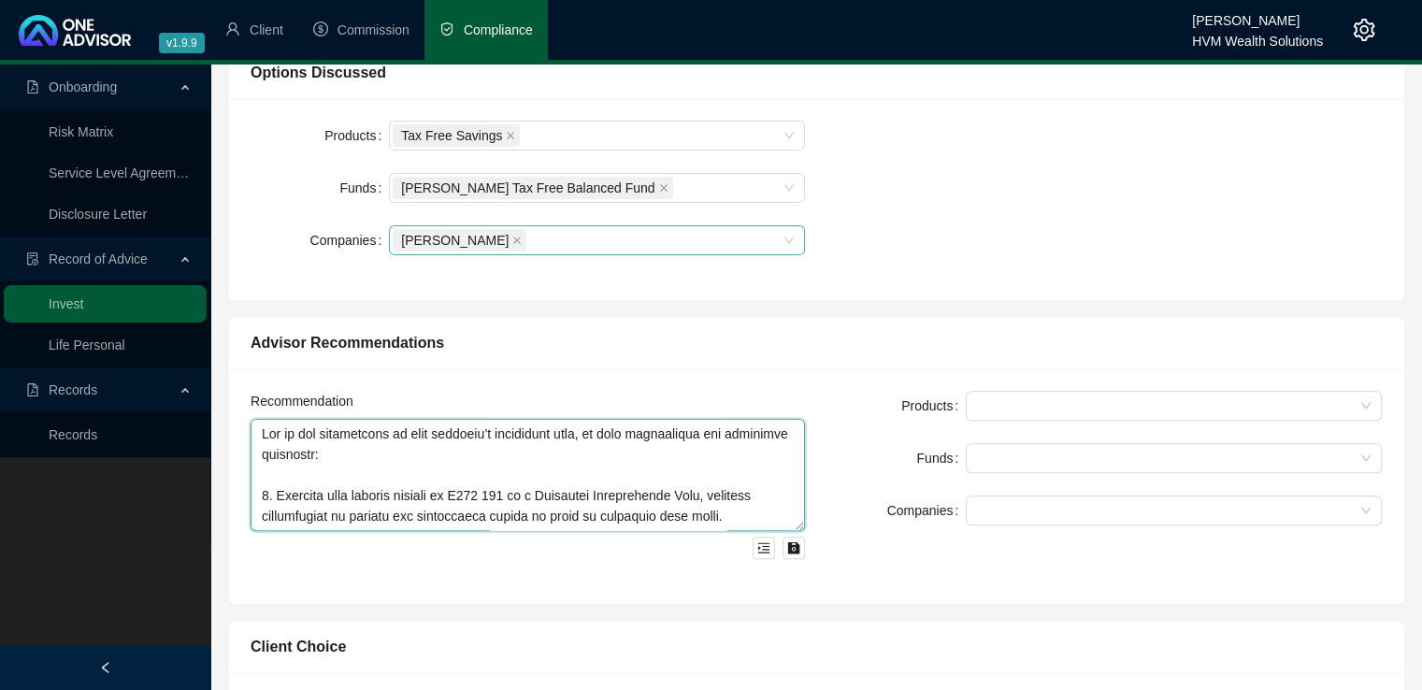
drag, startPoint x: 368, startPoint y: 492, endPoint x: 251, endPoint y: 428, distance: 133.9
click at [251, 428] on textarea at bounding box center [528, 475] width 555 height 112
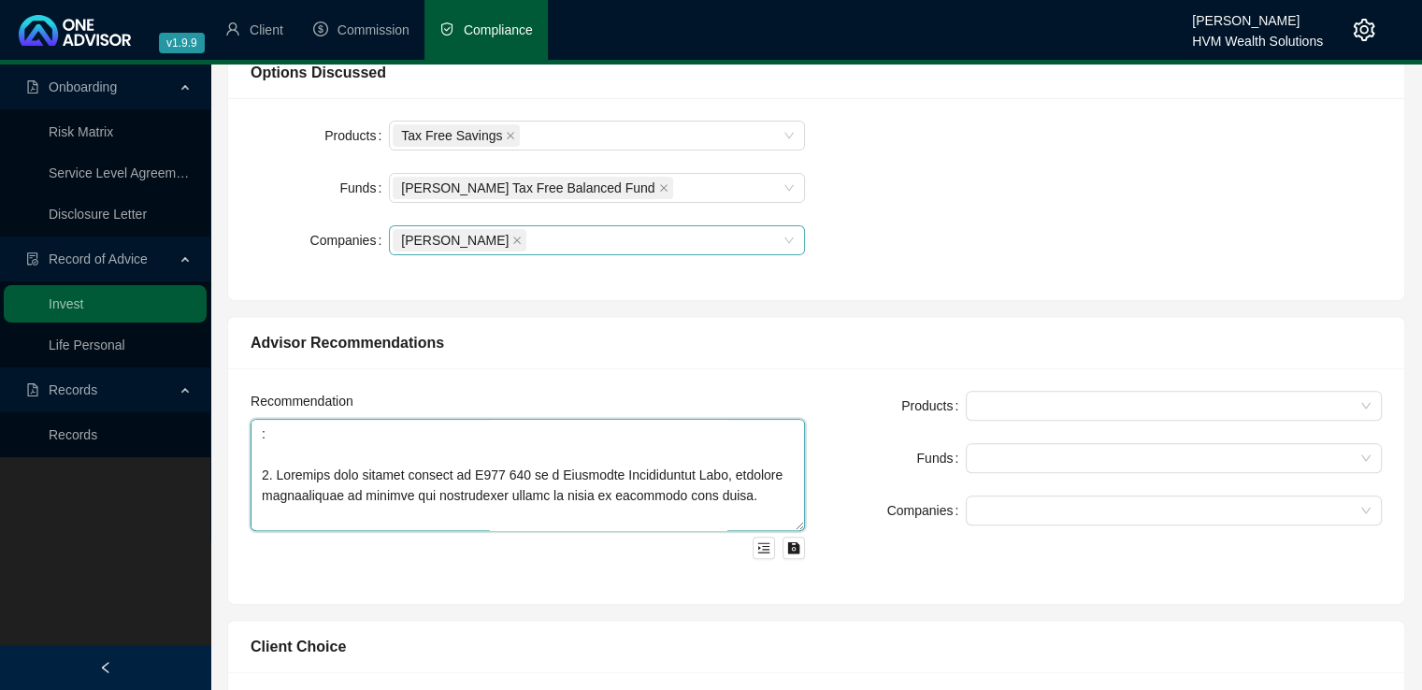
drag, startPoint x: 755, startPoint y: 498, endPoint x: 275, endPoint y: 430, distance: 484.5
click at [275, 430] on textarea at bounding box center [528, 475] width 555 height 112
drag, startPoint x: 458, startPoint y: 511, endPoint x: 256, endPoint y: 433, distance: 216.4
click at [256, 433] on textarea at bounding box center [528, 475] width 555 height 112
drag, startPoint x: 673, startPoint y: 491, endPoint x: 245, endPoint y: 430, distance: 432.6
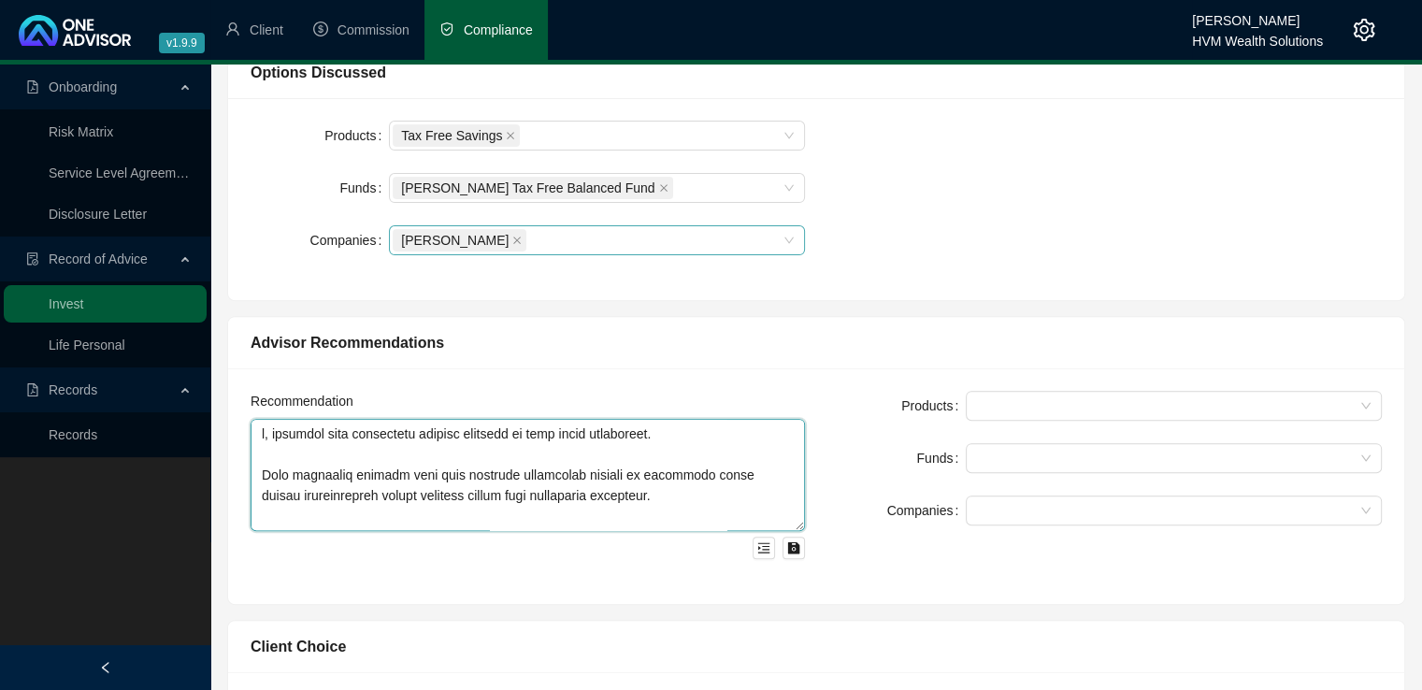
click at [245, 430] on div "Recommendation" at bounding box center [527, 486] width 577 height 191
type textarea "Loremips Dolorsitam Consecte: Adipi elit sed do 53 eiu temporinci utlabor et do…"
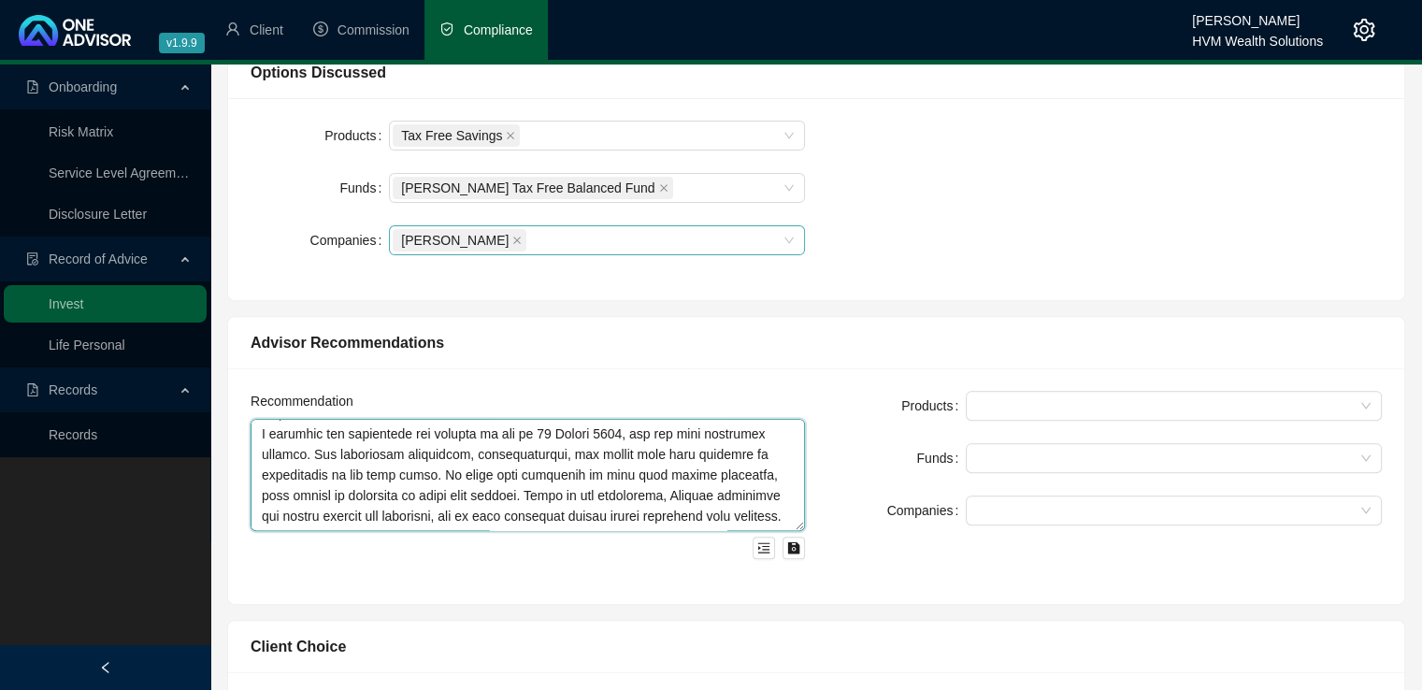
scroll to position [946, 0]
drag, startPoint x: 366, startPoint y: 507, endPoint x: 597, endPoint y: 538, distance: 233.0
click at [597, 538] on div at bounding box center [528, 489] width 555 height 140
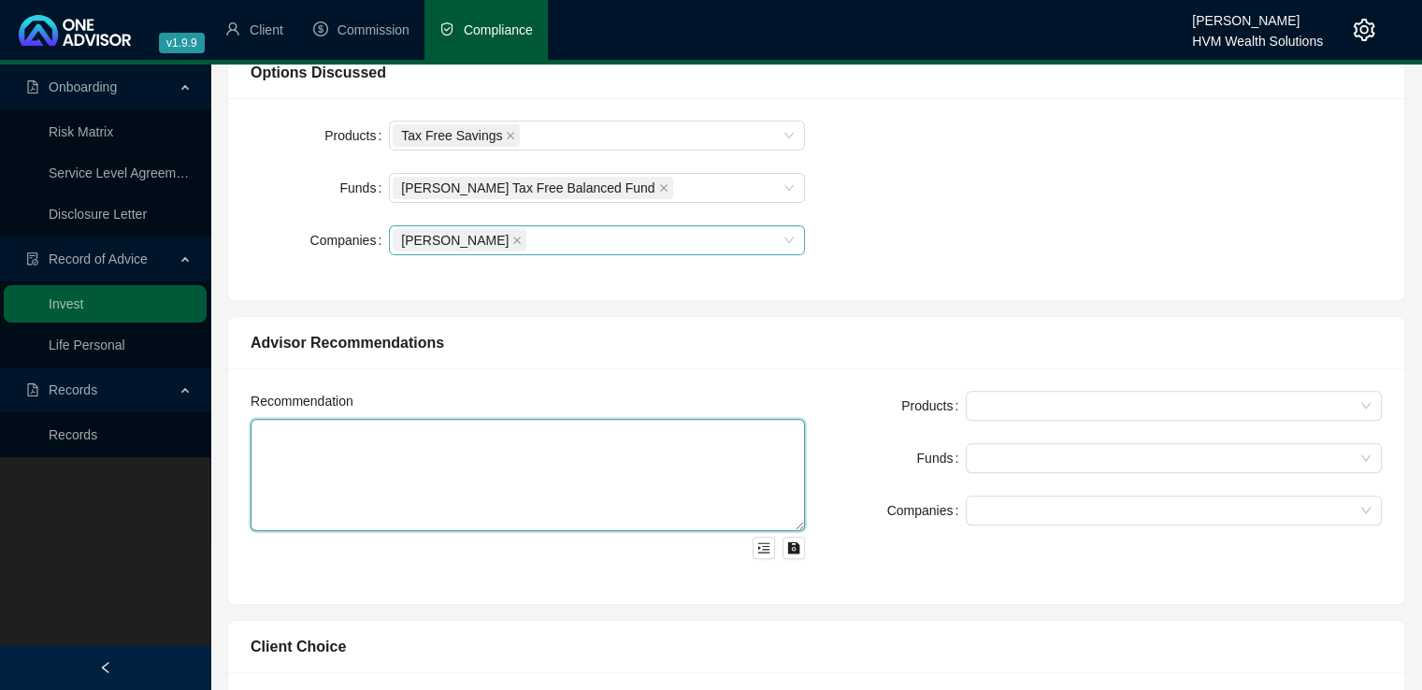
scroll to position [0, 0]
click at [273, 442] on textarea at bounding box center [528, 475] width 555 height 112
paste textarea "I recommend proceeding with your R36,000 contribution into your existing TFSA, …"
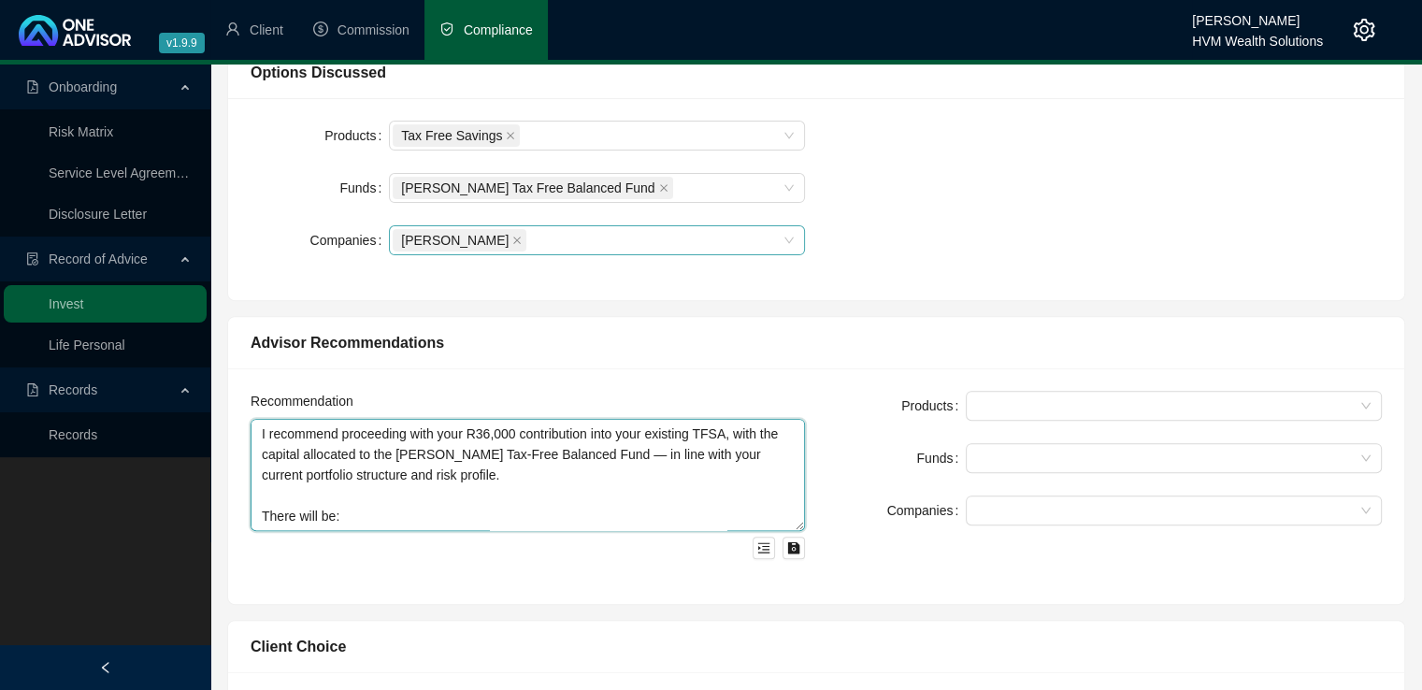
click at [265, 431] on textarea "I recommend proceeding with your R36,000 contribution into your existing TFSA, …" at bounding box center [528, 475] width 555 height 112
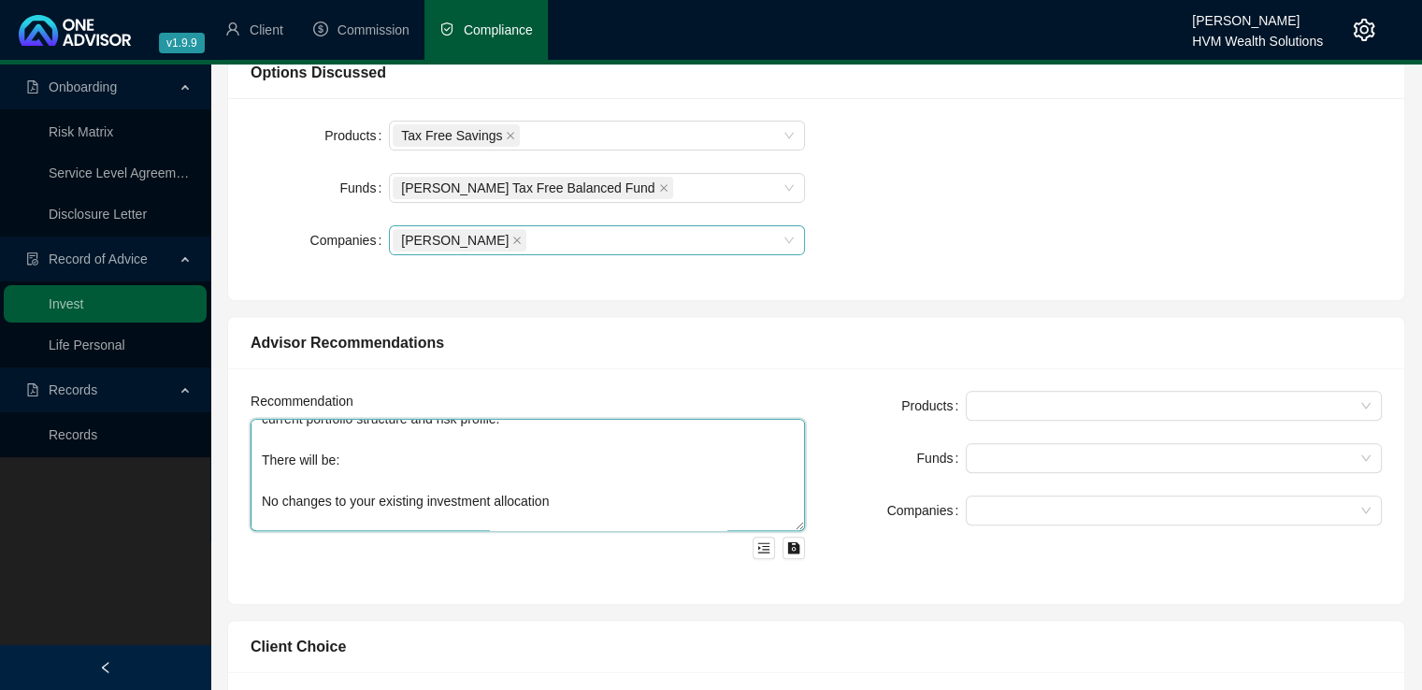
scroll to position [75, 0]
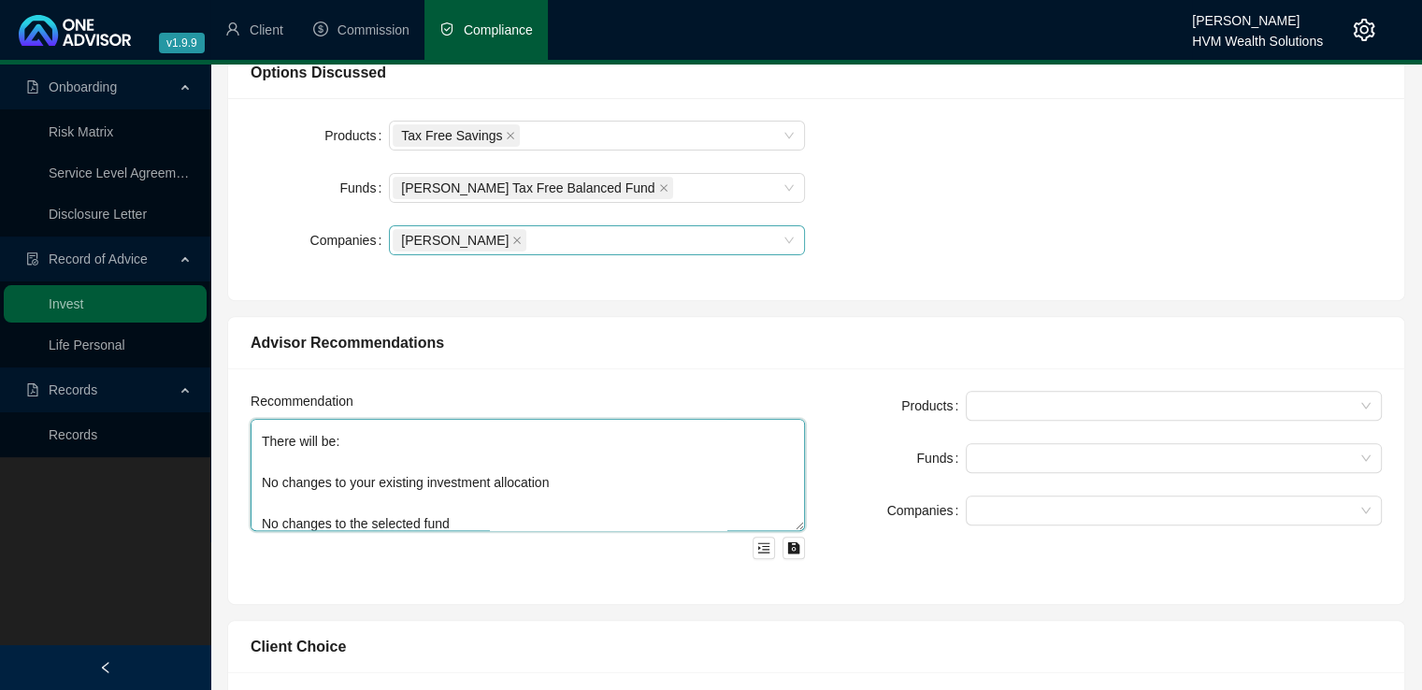
click at [265, 517] on textarea "We recommend proceeding with your R36,000 contribution into your existing TFSA,…" at bounding box center [528, 475] width 555 height 112
click at [261, 484] on textarea "We recommend proceeding with your R36,000 contribution into your existing TFSA,…" at bounding box center [528, 475] width 555 height 112
click at [263, 502] on textarea "We recommend proceeding with your R36,000 contribution into your existing TFSA,…" at bounding box center [528, 475] width 555 height 112
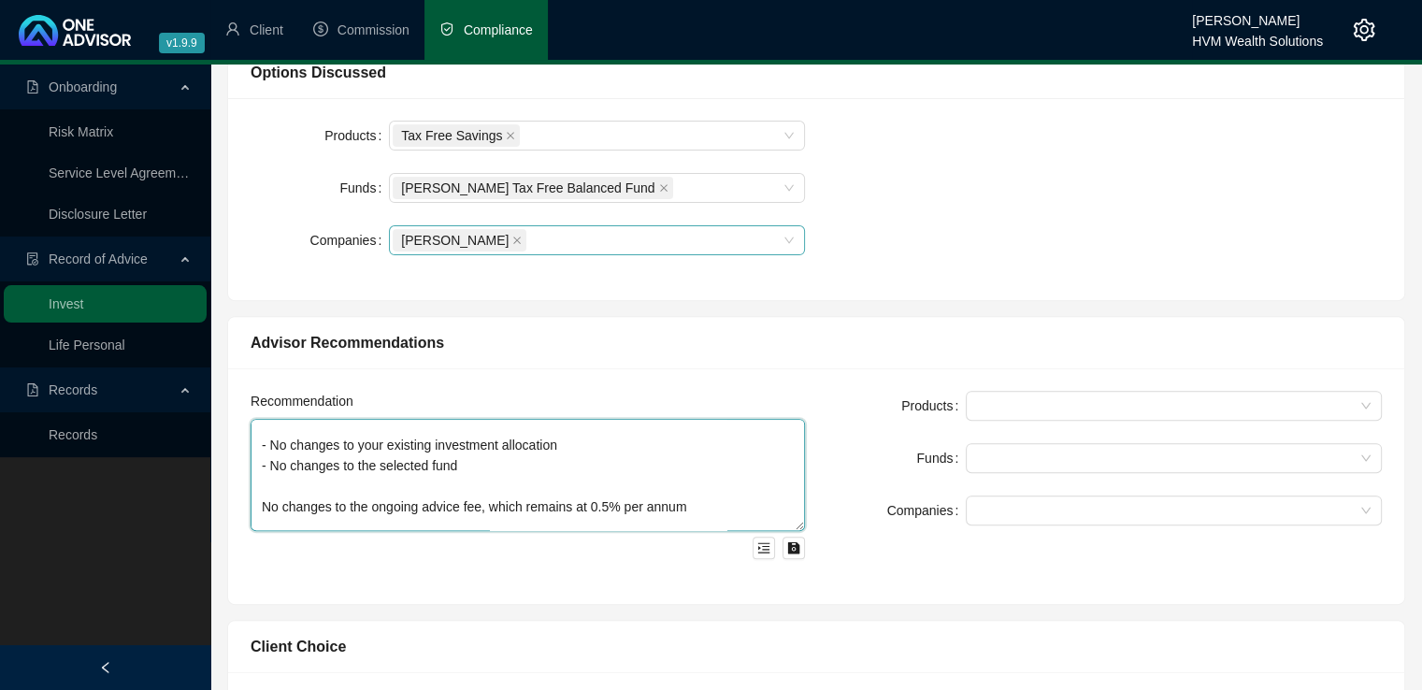
click at [265, 501] on textarea "We recommend proceeding with your R36,000 contribution into your existing TFSA,…" at bounding box center [528, 475] width 555 height 112
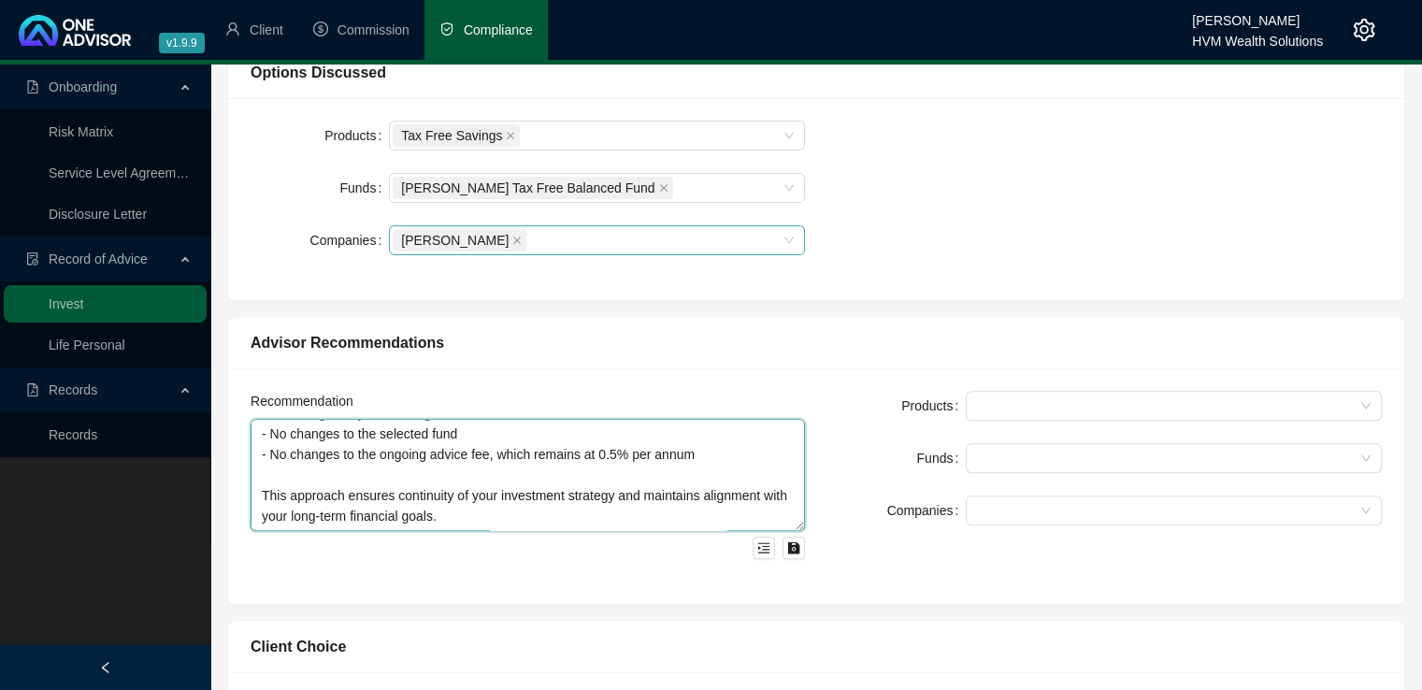
scroll to position [165, 0]
click at [1001, 409] on div at bounding box center [1164, 406] width 389 height 14
type textarea "We recommend proceeding with your R36,000 contribution into your existing TFSA,…"
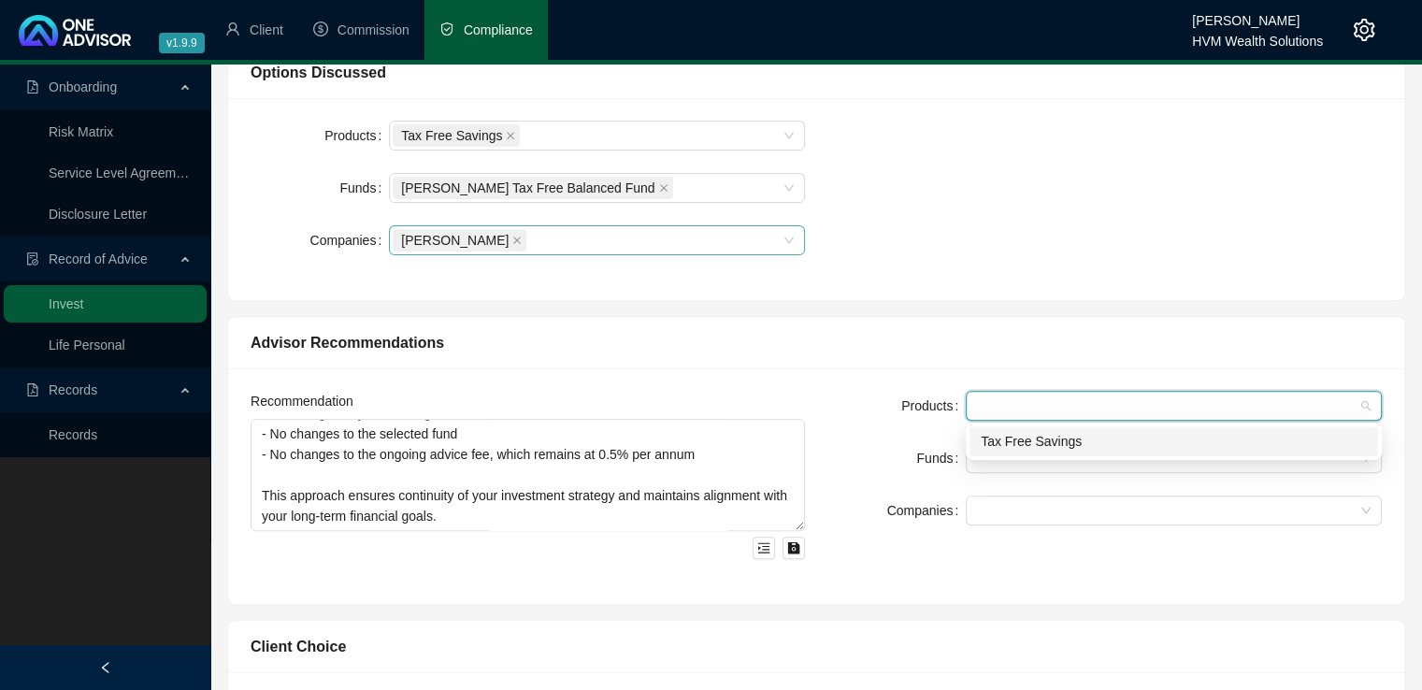
click at [1007, 438] on div "Tax Free Savings" at bounding box center [1174, 441] width 386 height 21
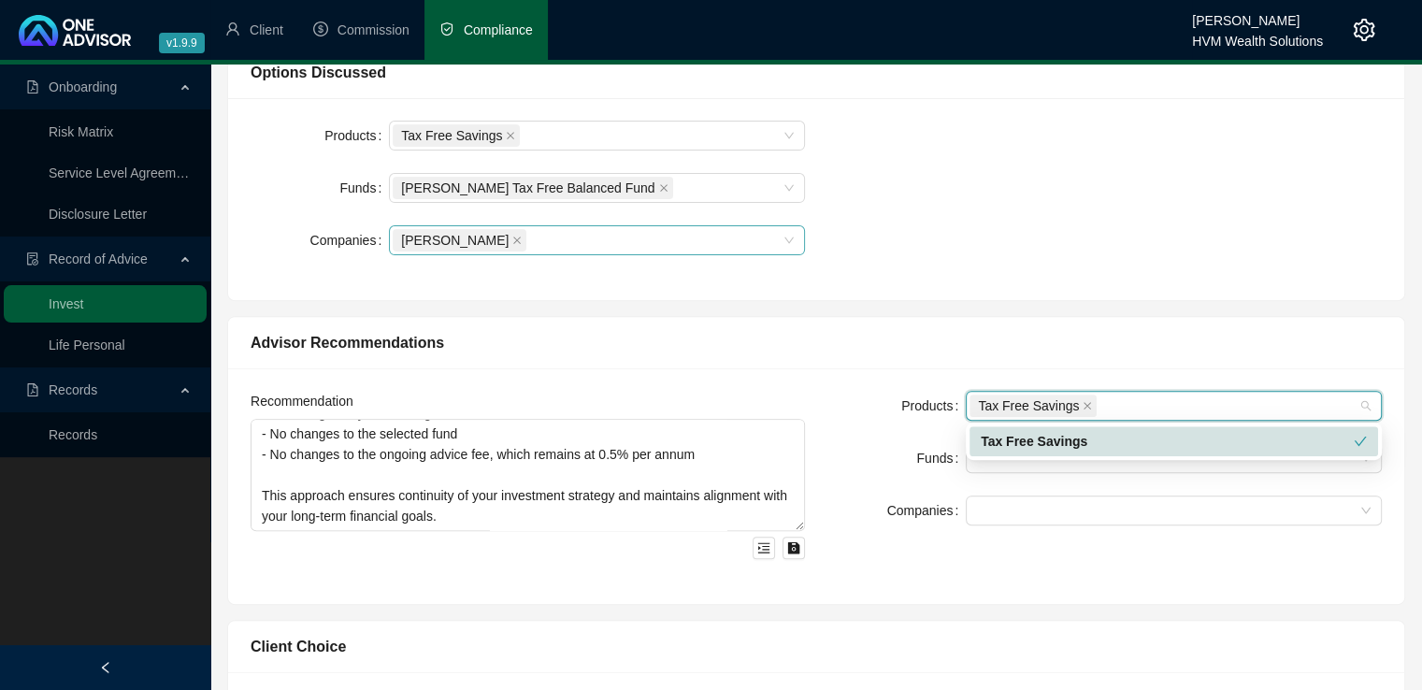
click at [930, 555] on div "Products Tax Free Savings Funds Companies" at bounding box center [1104, 486] width 577 height 191
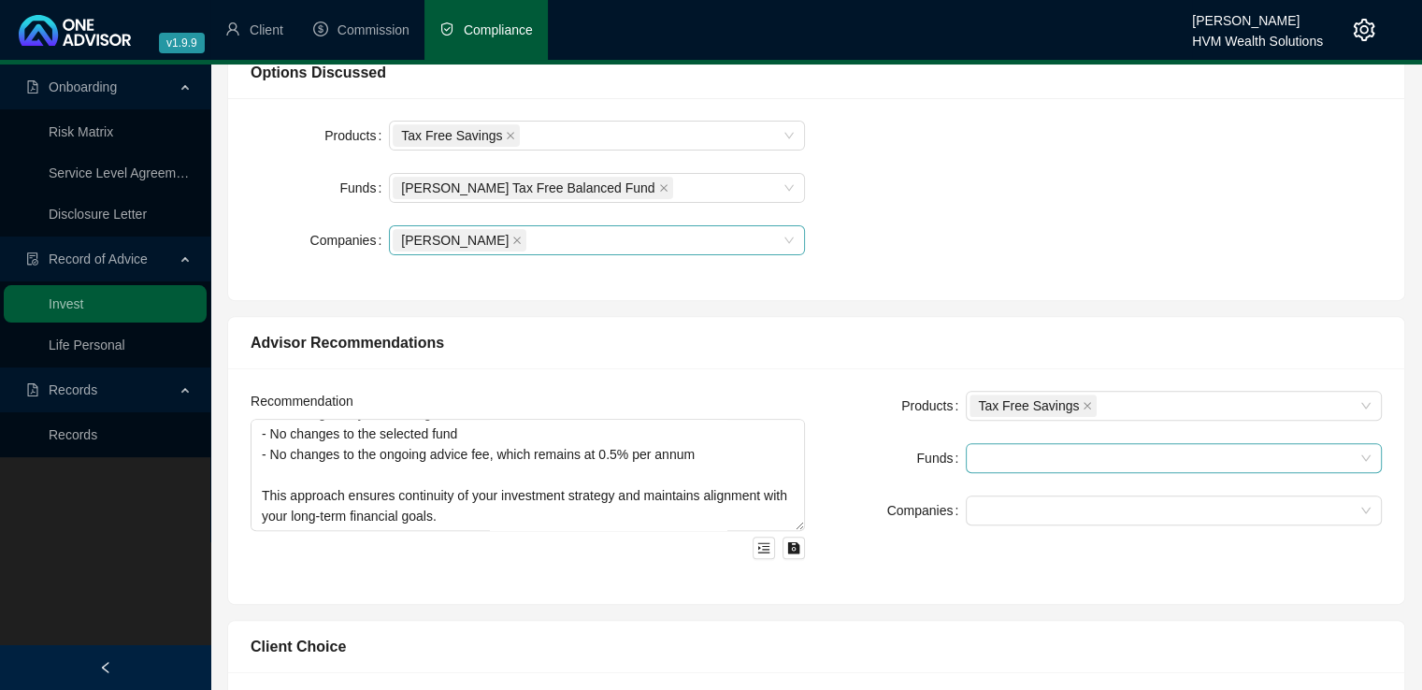
click at [990, 454] on div at bounding box center [1164, 459] width 389 height 14
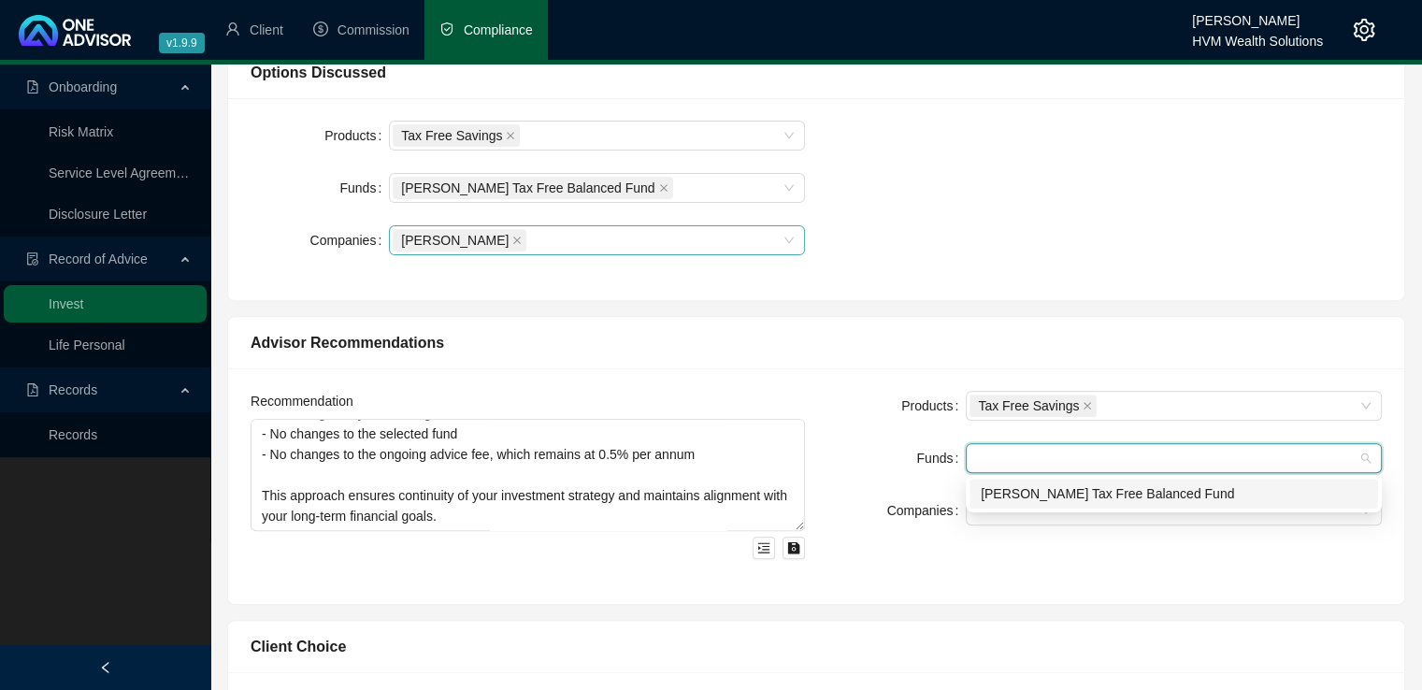
click at [999, 489] on div "[PERSON_NAME] Tax Free Balanced Fund" at bounding box center [1174, 493] width 386 height 21
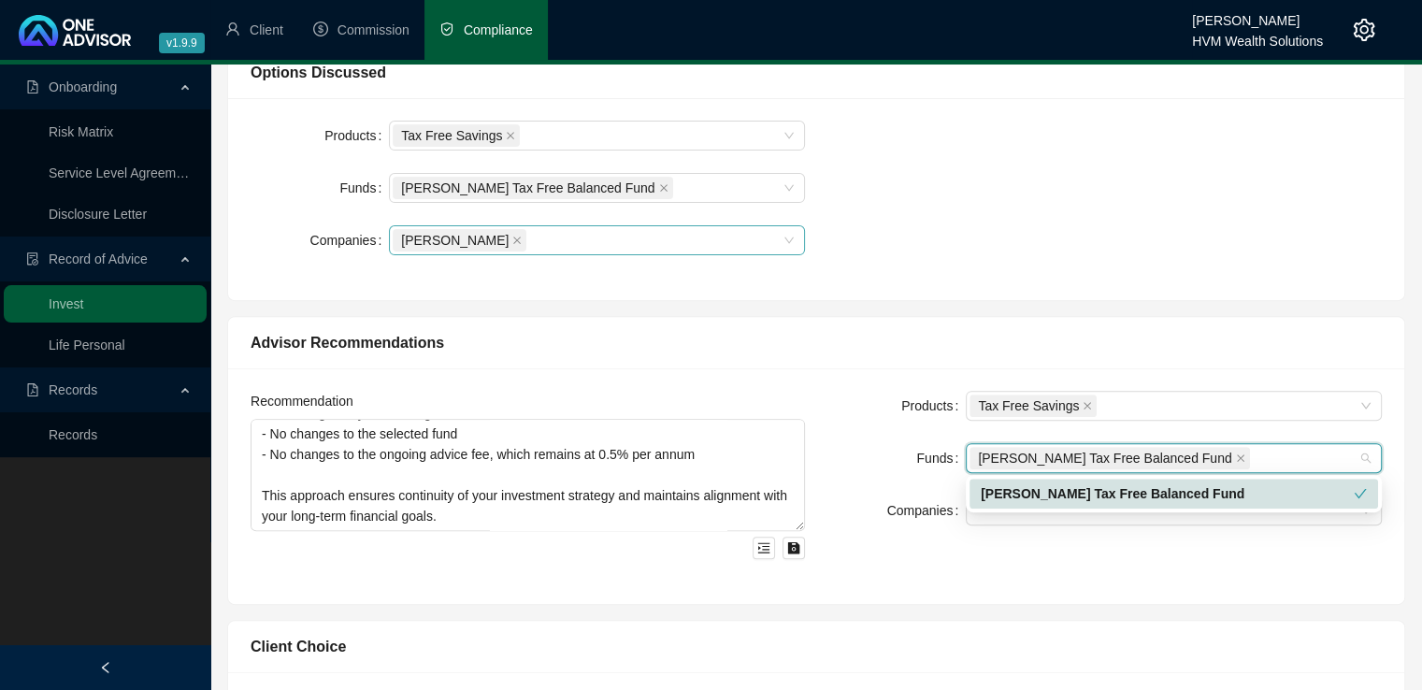
click at [931, 563] on div "Products Tax Free Savings Funds [PERSON_NAME] Tax Free Balanced Fund Companies" at bounding box center [1104, 486] width 577 height 191
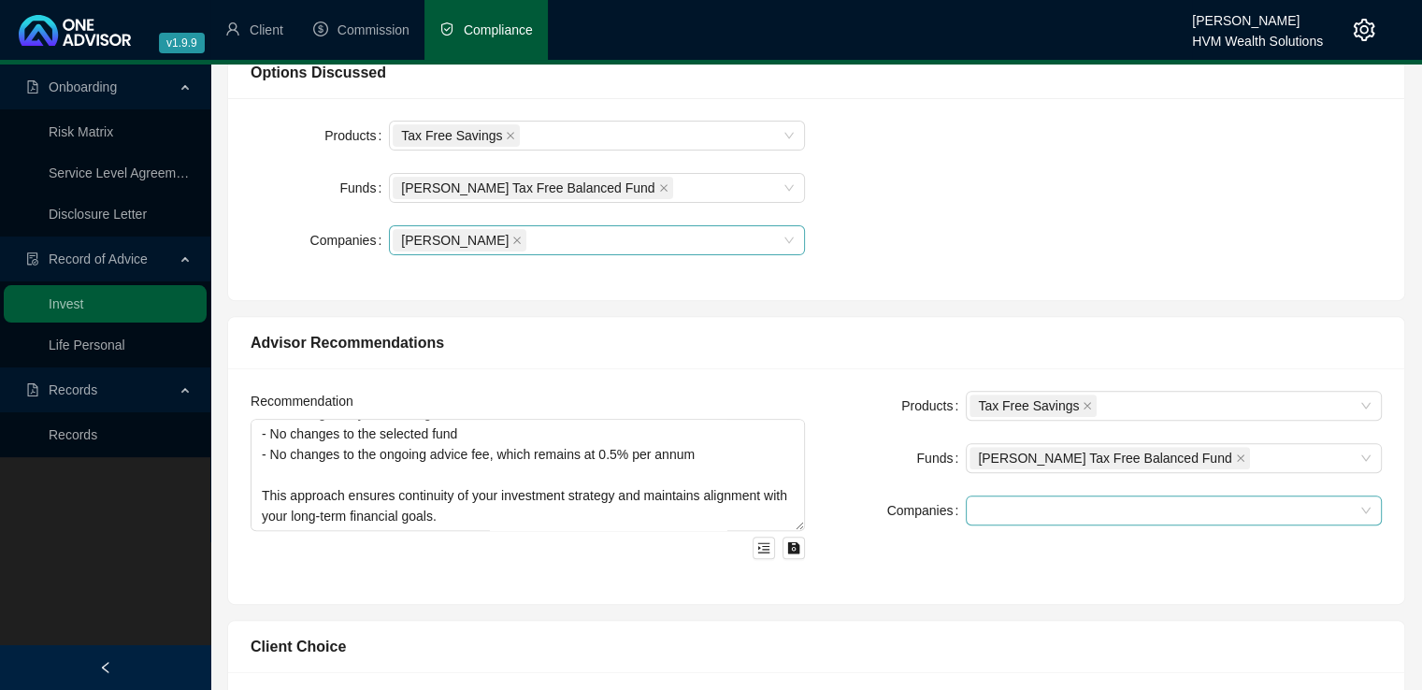
click at [996, 512] on div at bounding box center [1164, 511] width 389 height 14
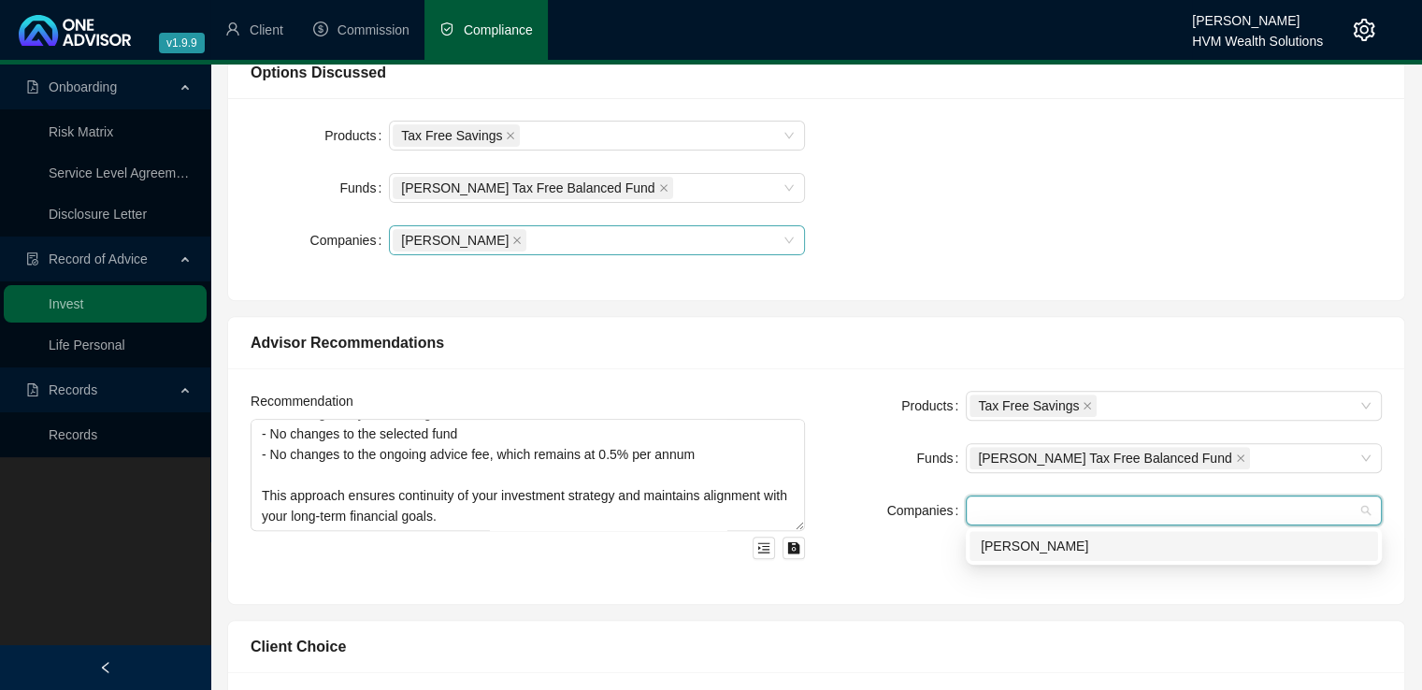
click at [999, 542] on div "[PERSON_NAME]" at bounding box center [1174, 546] width 386 height 21
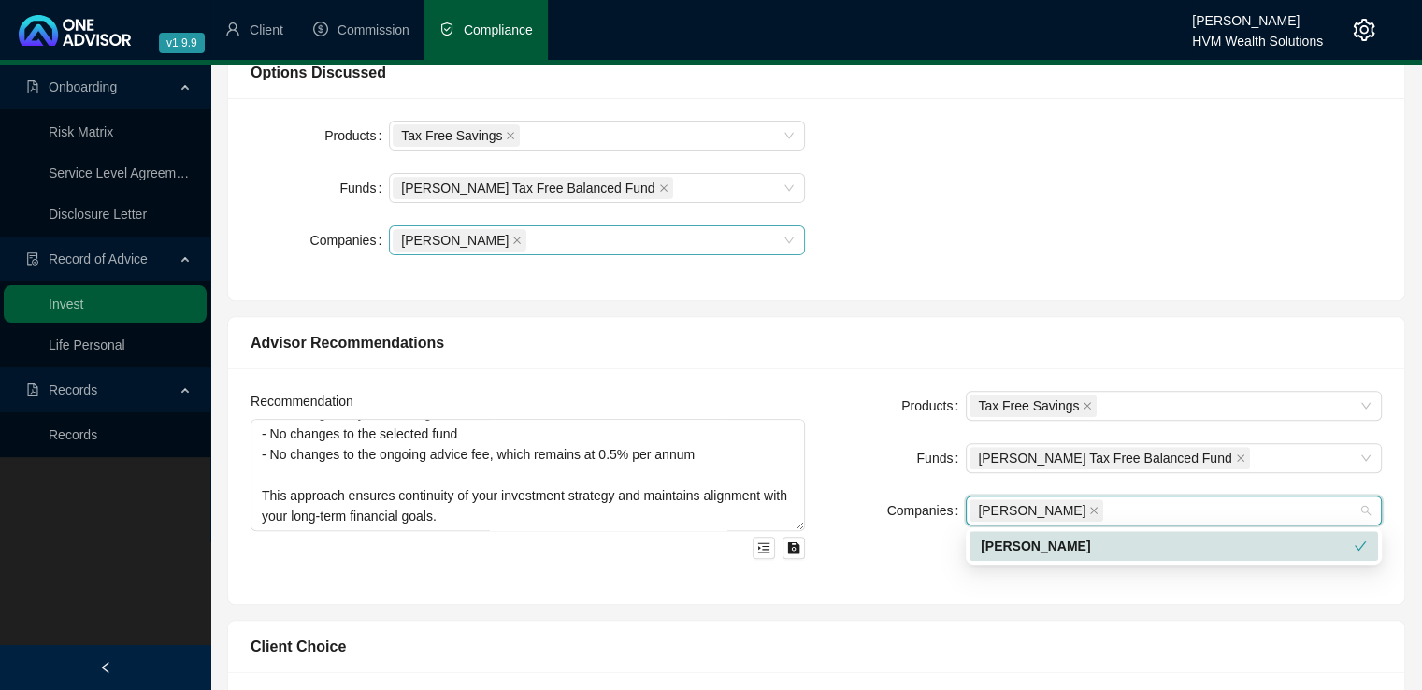
click at [886, 557] on div "Products Tax Free Savings Funds [PERSON_NAME] Tax Free Balanced Fund Companies …" at bounding box center [1104, 486] width 577 height 191
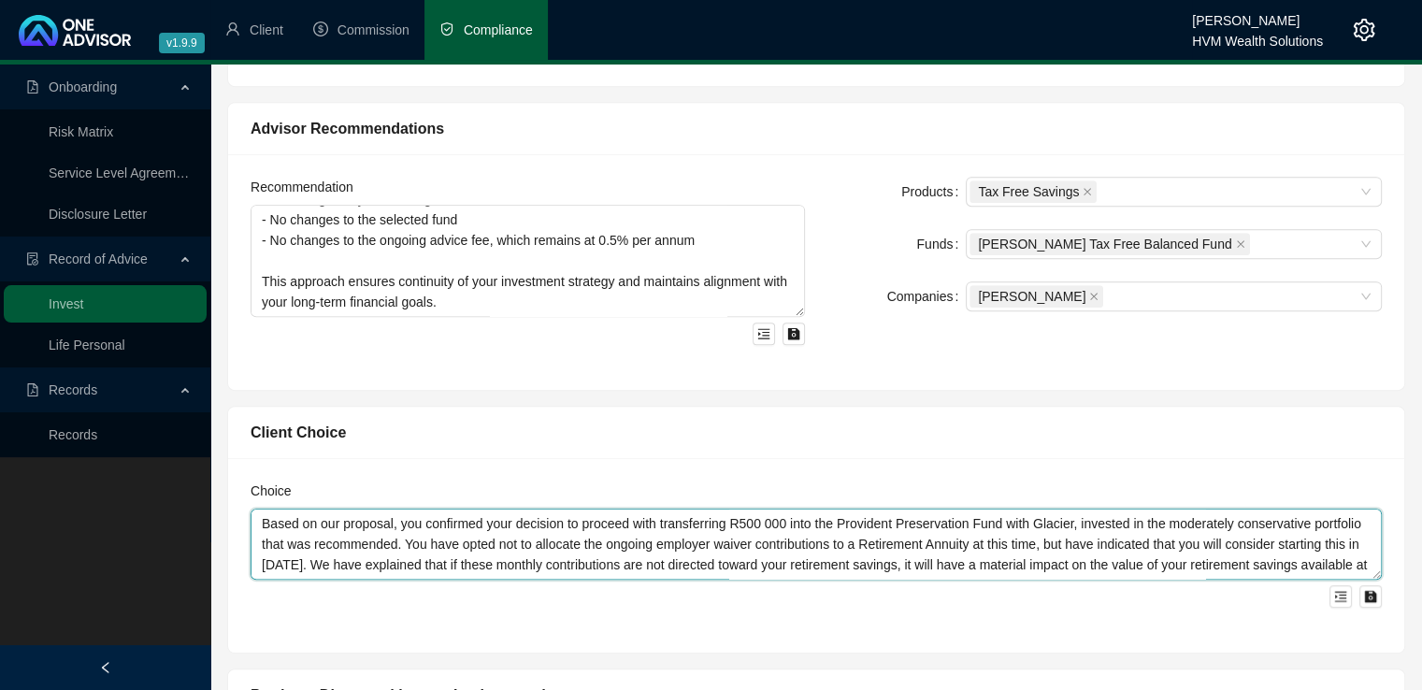
scroll to position [20, 0]
drag, startPoint x: 265, startPoint y: 520, endPoint x: 1092, endPoint y: 605, distance: 831.9
click at [1092, 605] on div "Choice Based on our proposal, you confirmed your decision to proceed with trans…" at bounding box center [816, 555] width 1176 height 194
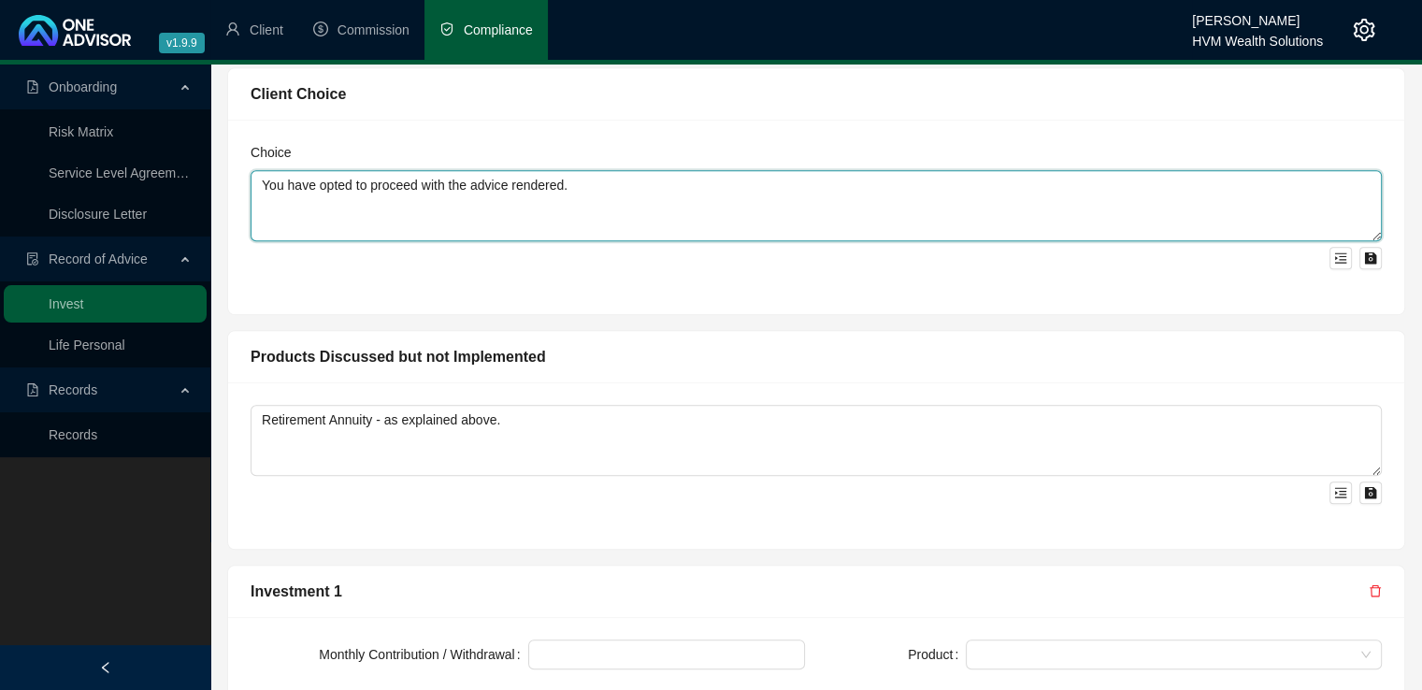
scroll to position [1152, 0]
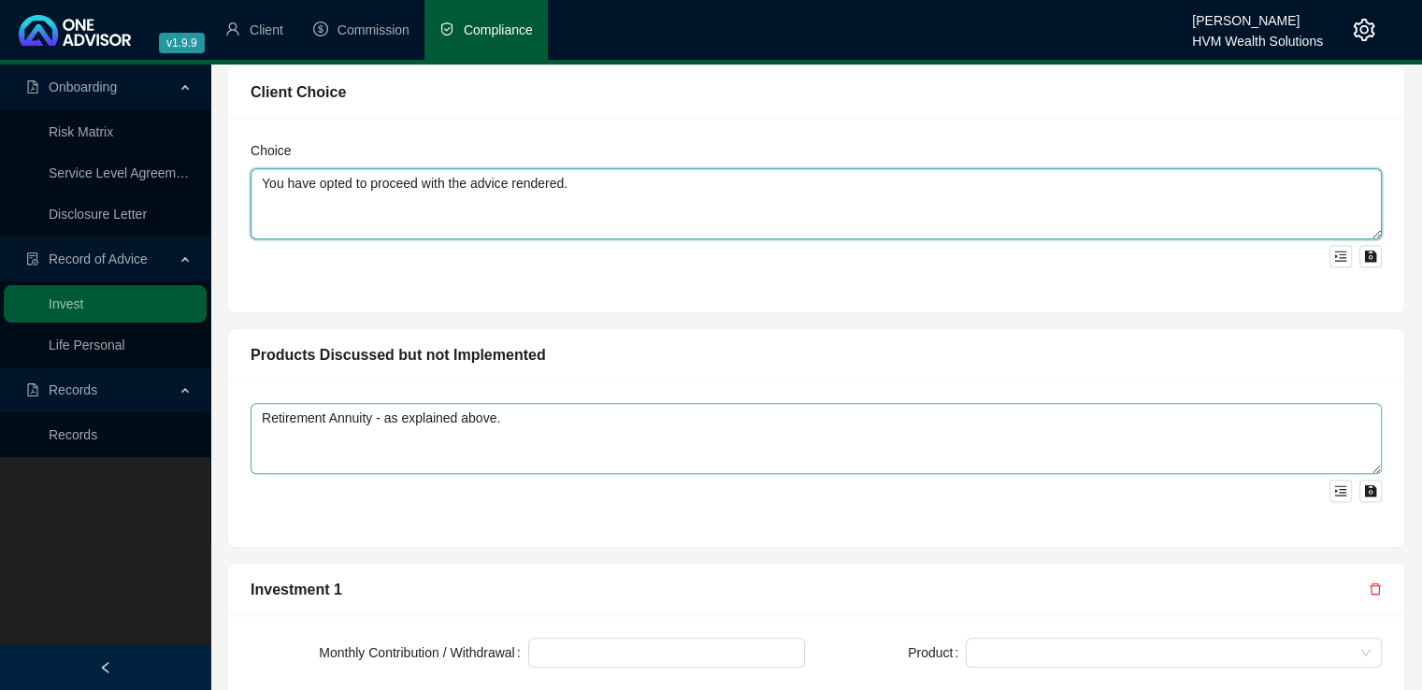
type textarea "You have opted to proceed with the advice rendered."
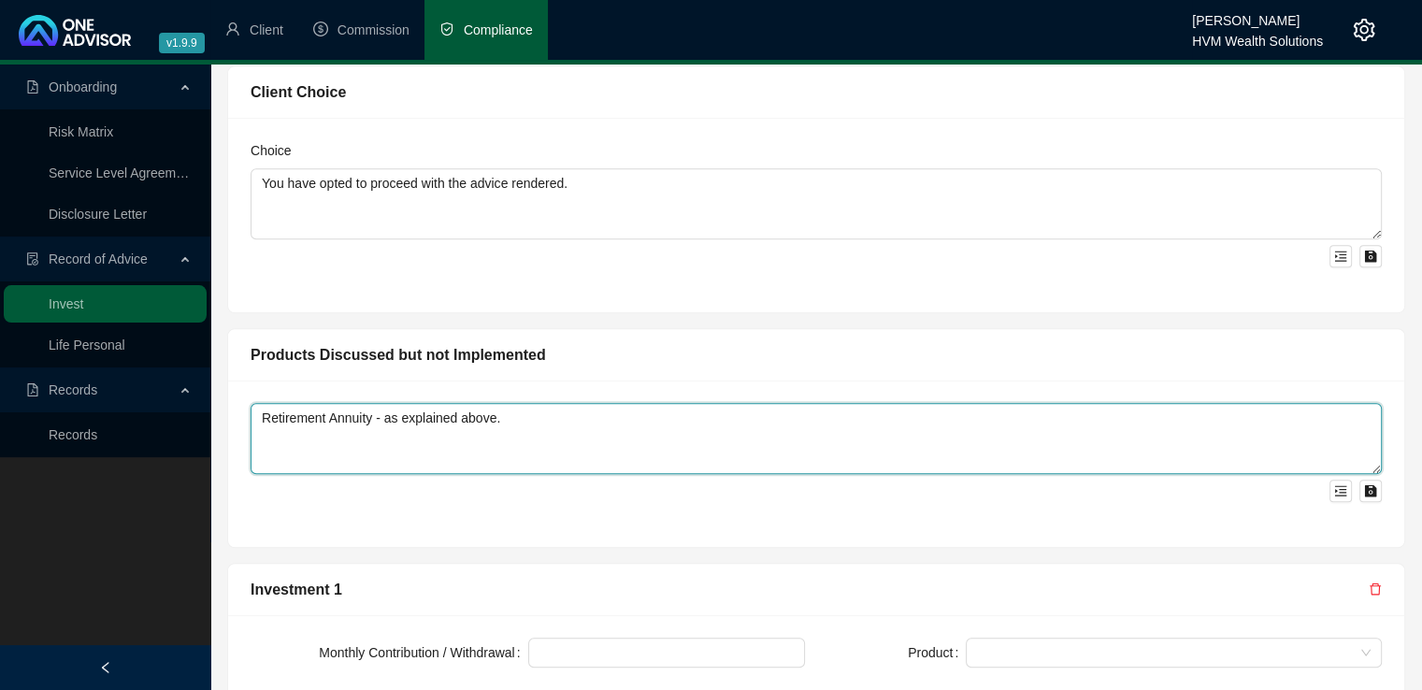
drag, startPoint x: 580, startPoint y: 430, endPoint x: 243, endPoint y: 420, distance: 336.8
click at [243, 420] on div "Retirement Annuity - as explained above." at bounding box center [816, 464] width 1176 height 166
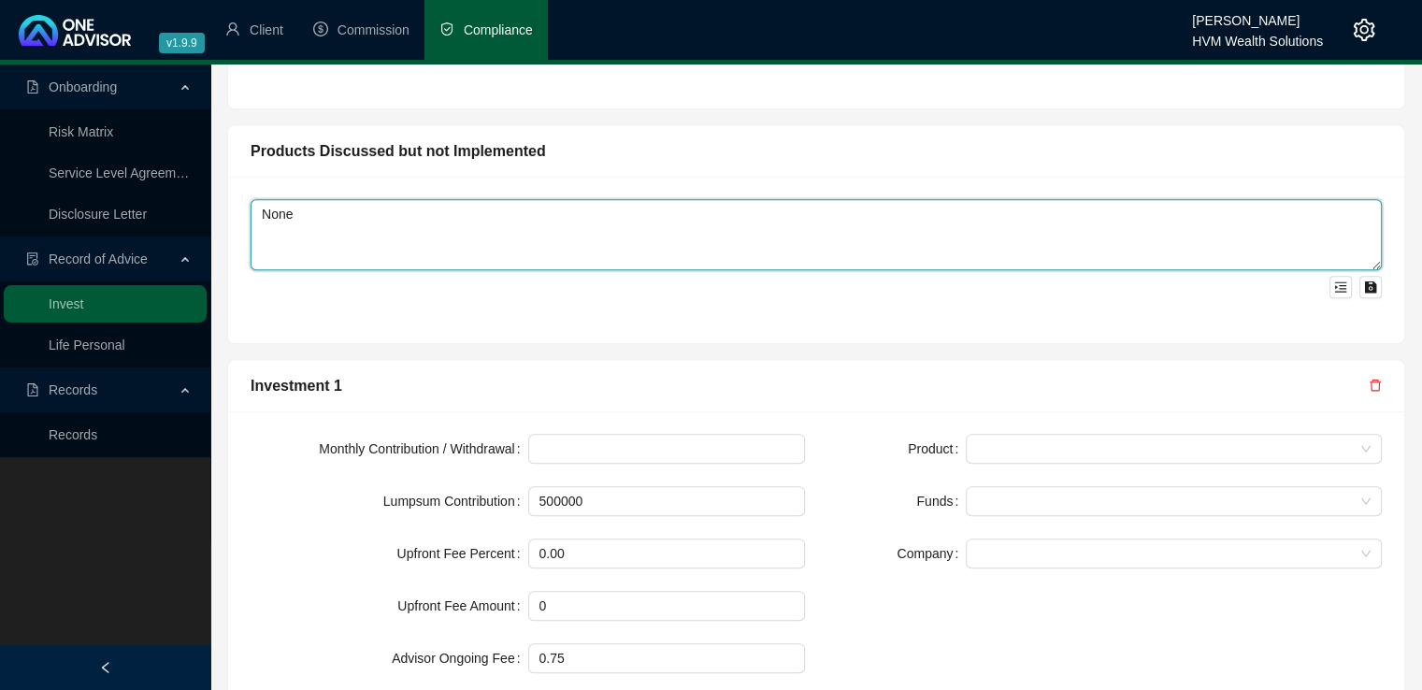
scroll to position [1463, 0]
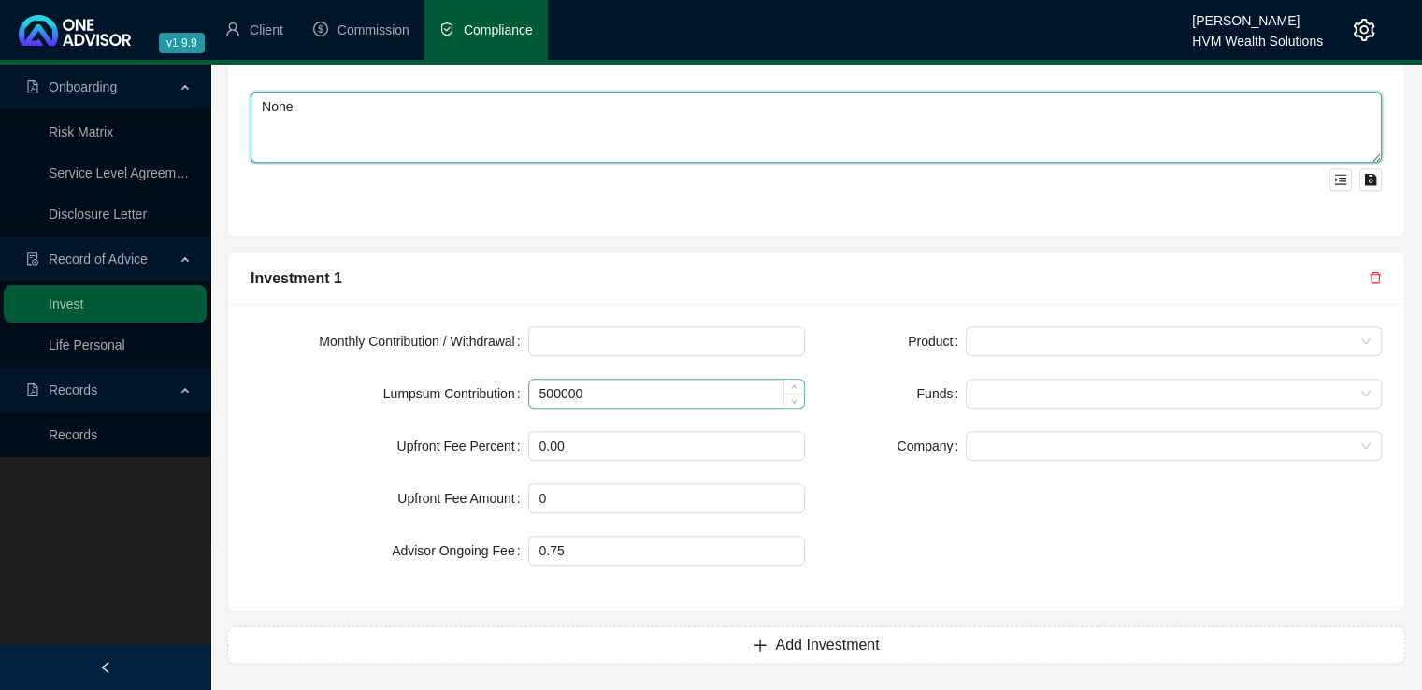
type textarea "None"
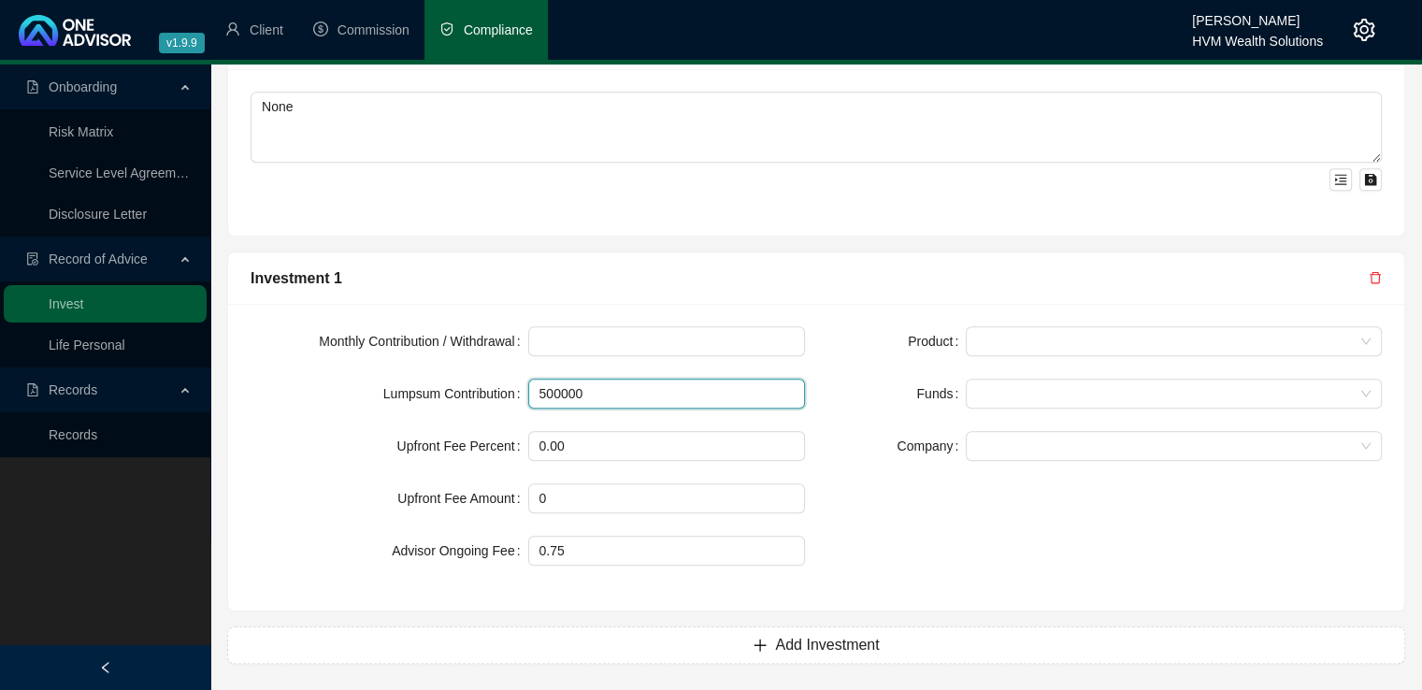
drag, startPoint x: 600, startPoint y: 394, endPoint x: 512, endPoint y: 393, distance: 87.9
click at [512, 393] on div "Lumpsum Contribution 500000" at bounding box center [528, 394] width 555 height 30
type input "36000"
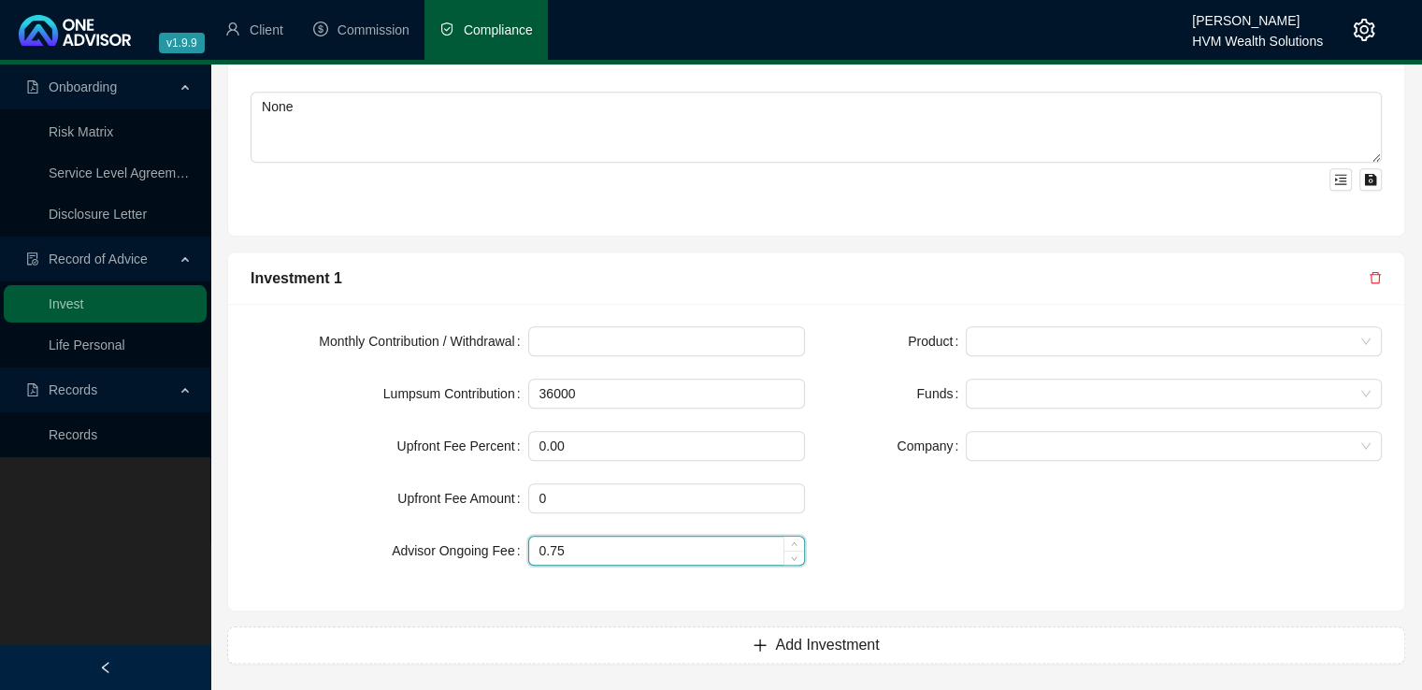
click at [565, 541] on input "0.75" at bounding box center [667, 551] width 276 height 28
click at [1028, 339] on span at bounding box center [1174, 341] width 394 height 28
type input "0.50"
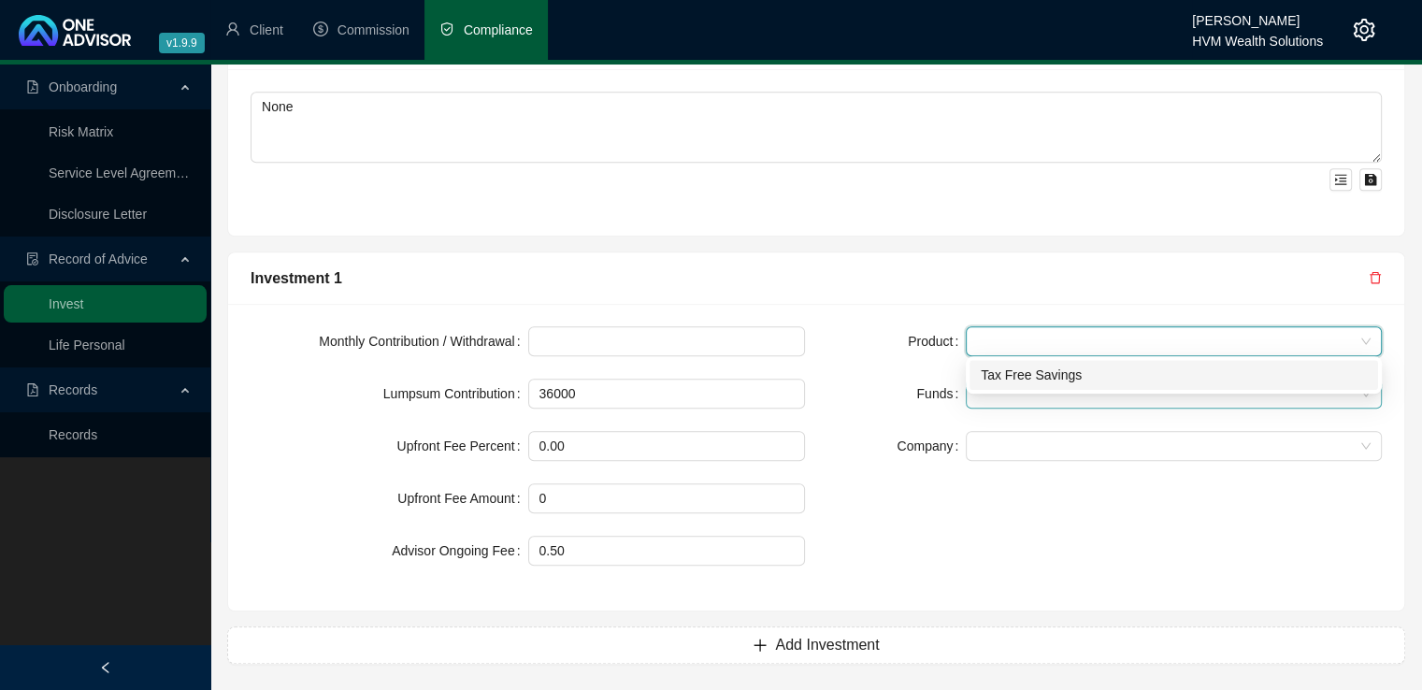
drag, startPoint x: 1029, startPoint y: 367, endPoint x: 1039, endPoint y: 395, distance: 29.0
click at [1030, 367] on div "Tax Free Savings" at bounding box center [1174, 375] width 386 height 21
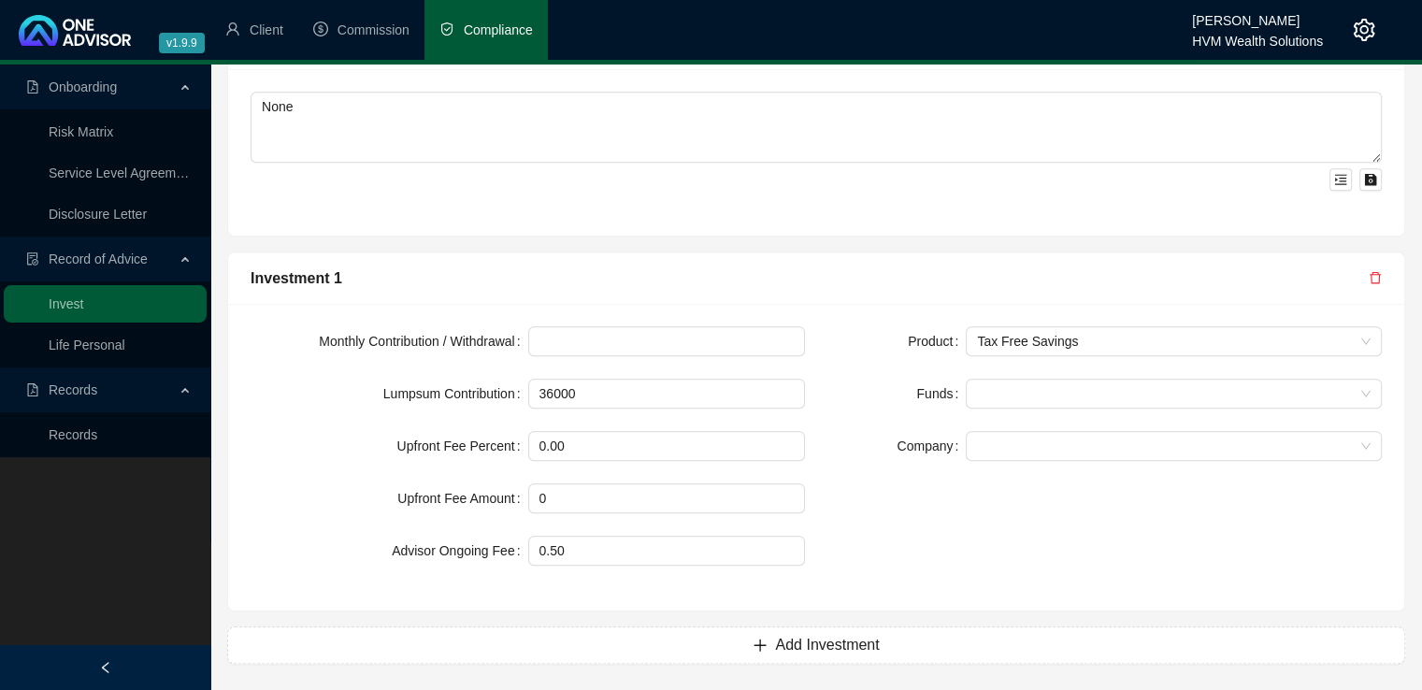
click at [1022, 525] on div "Product Tax Free Savings Funds Company" at bounding box center [1104, 457] width 577 height 262
click at [995, 391] on div at bounding box center [1164, 394] width 389 height 14
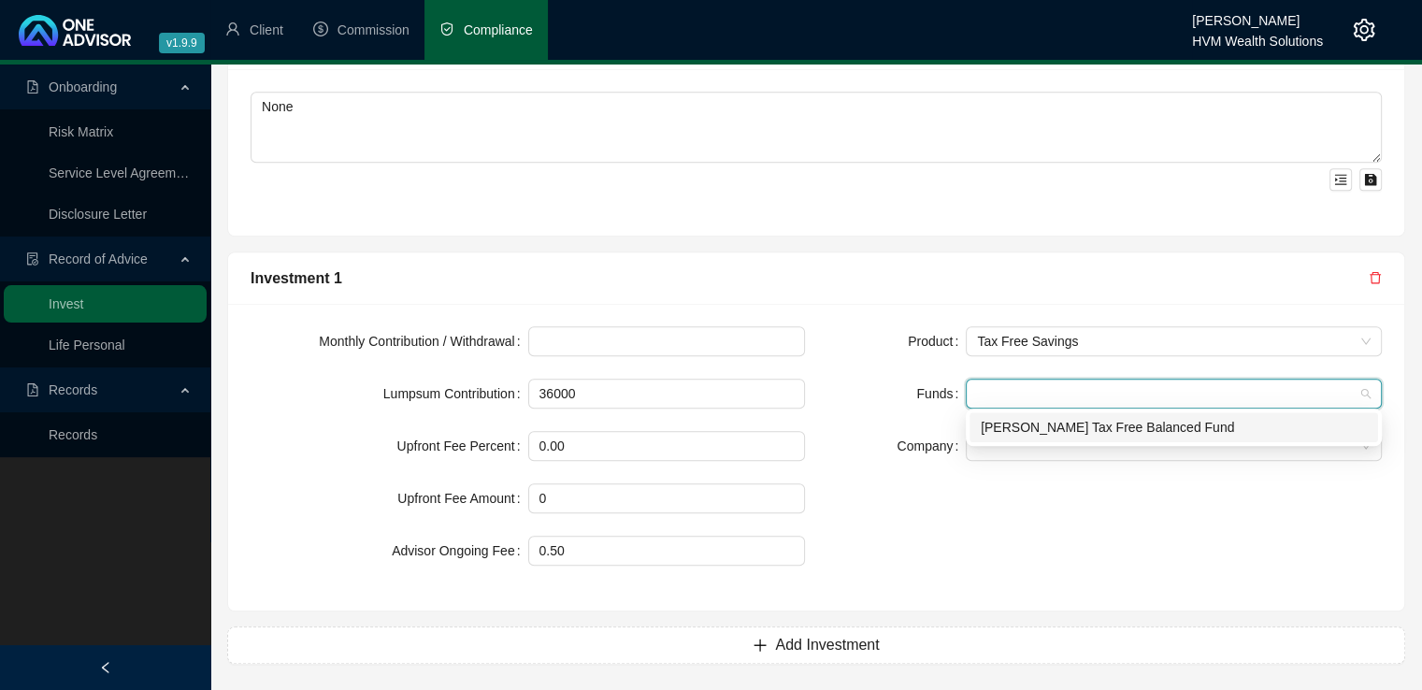
click at [1001, 431] on div "[PERSON_NAME] Tax Free Balanced Fund" at bounding box center [1174, 427] width 386 height 21
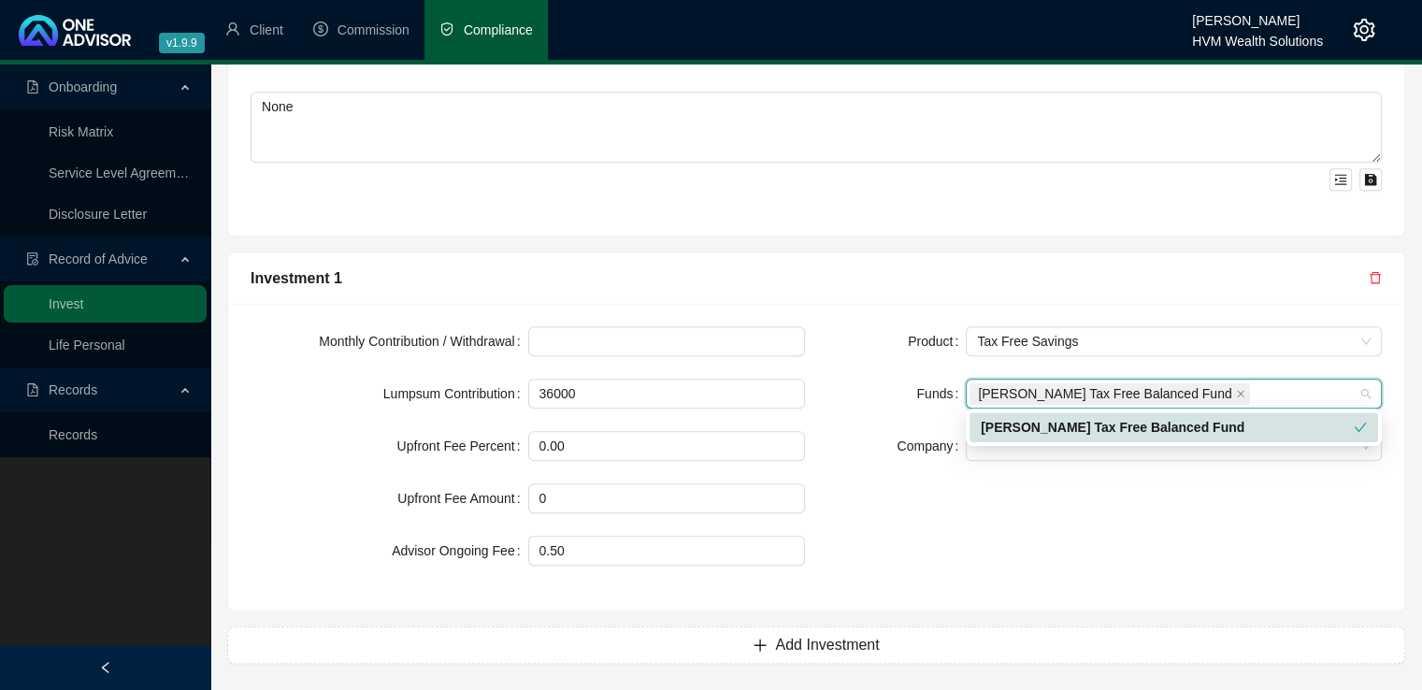
click at [1026, 535] on div "Product Tax Free Savings Funds [PERSON_NAME] Tax Free Balanced Fund Company" at bounding box center [1104, 457] width 577 height 262
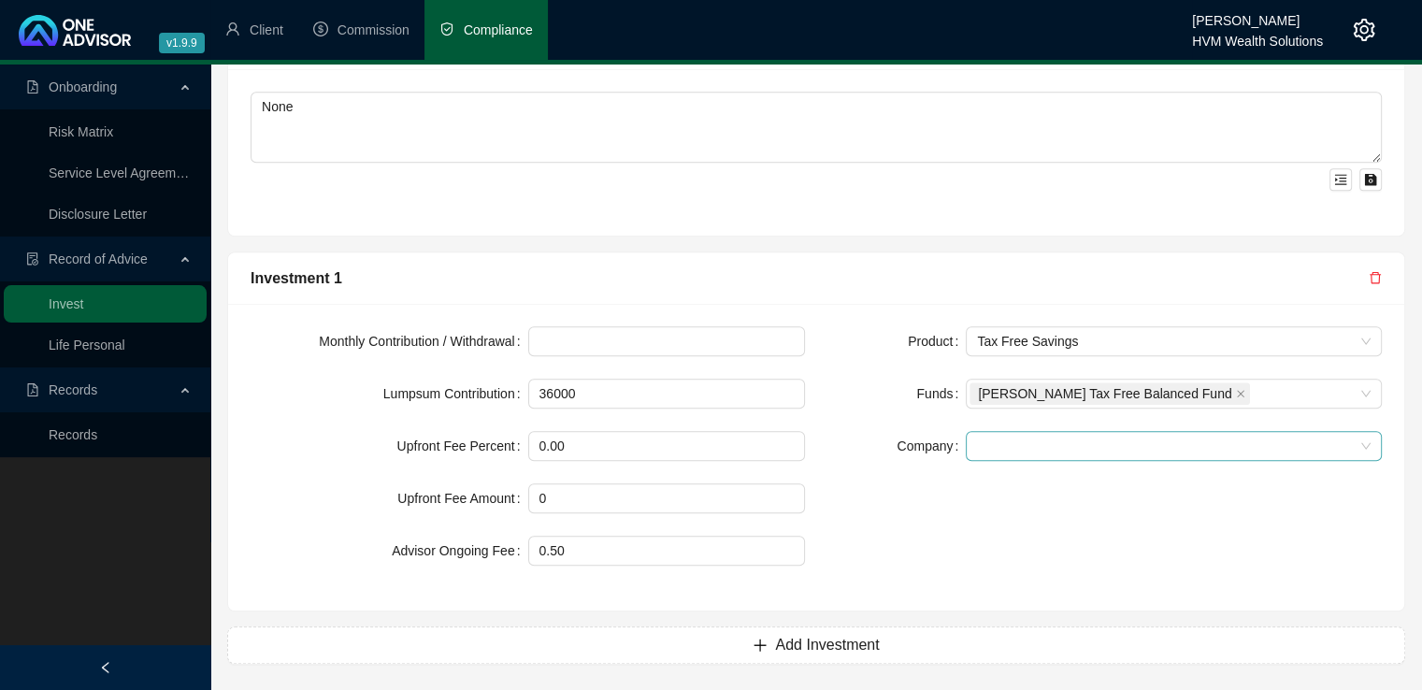
click at [992, 451] on span at bounding box center [1174, 446] width 394 height 28
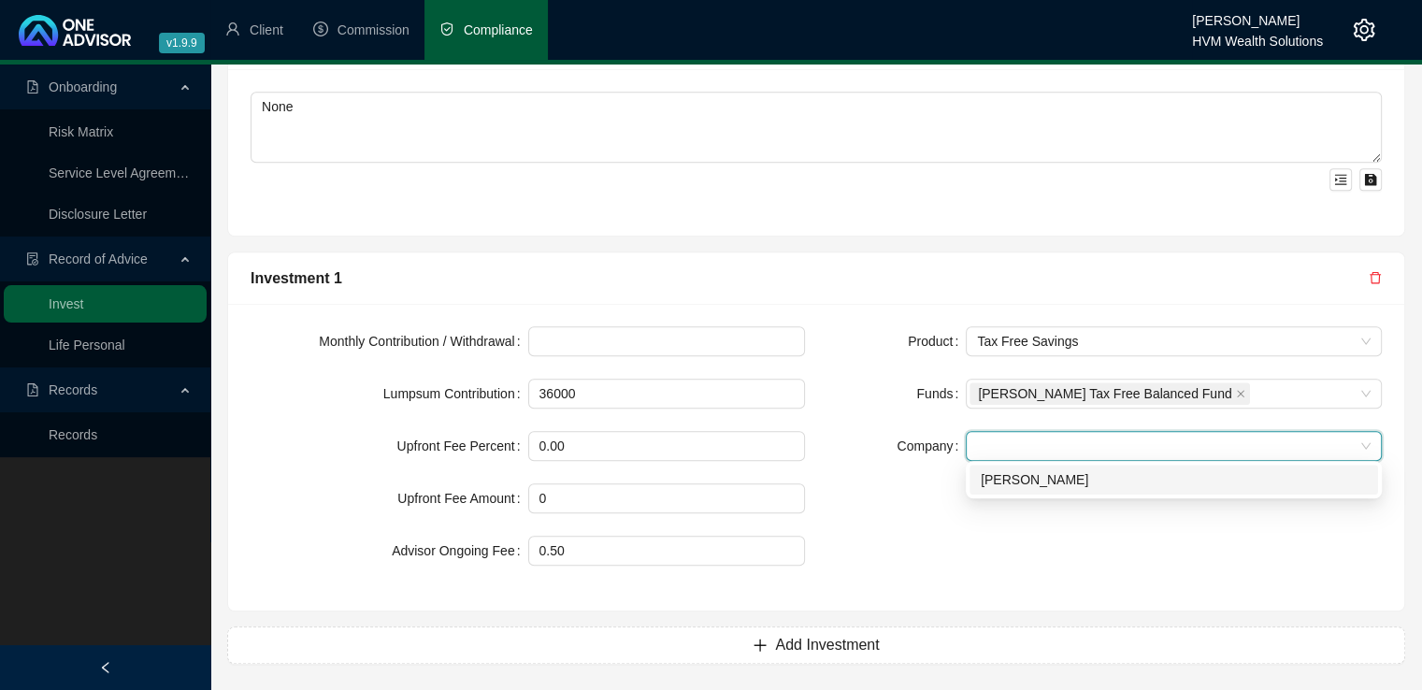
click at [994, 483] on div "[PERSON_NAME]" at bounding box center [1174, 479] width 386 height 21
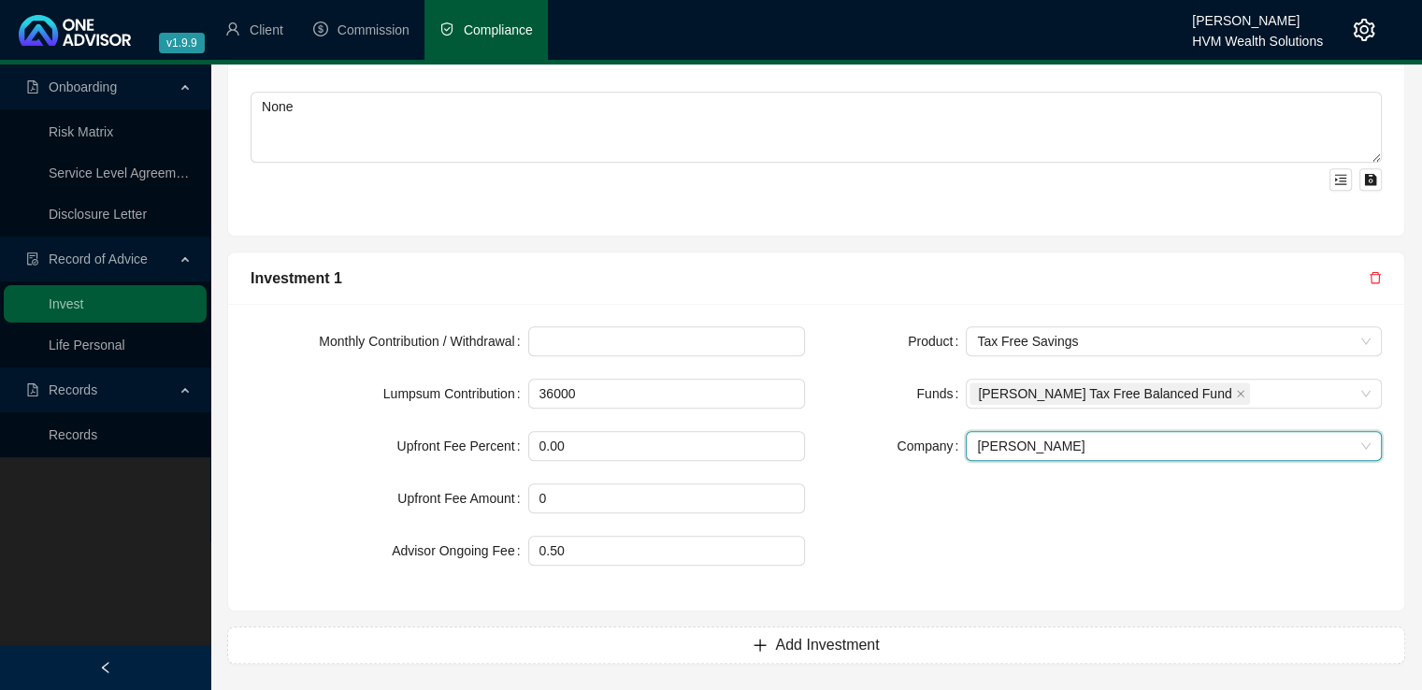
click at [976, 536] on div "Product Tax Free Savings Funds [PERSON_NAME] Tax Free Balanced Fund Company [PE…" at bounding box center [1104, 457] width 577 height 262
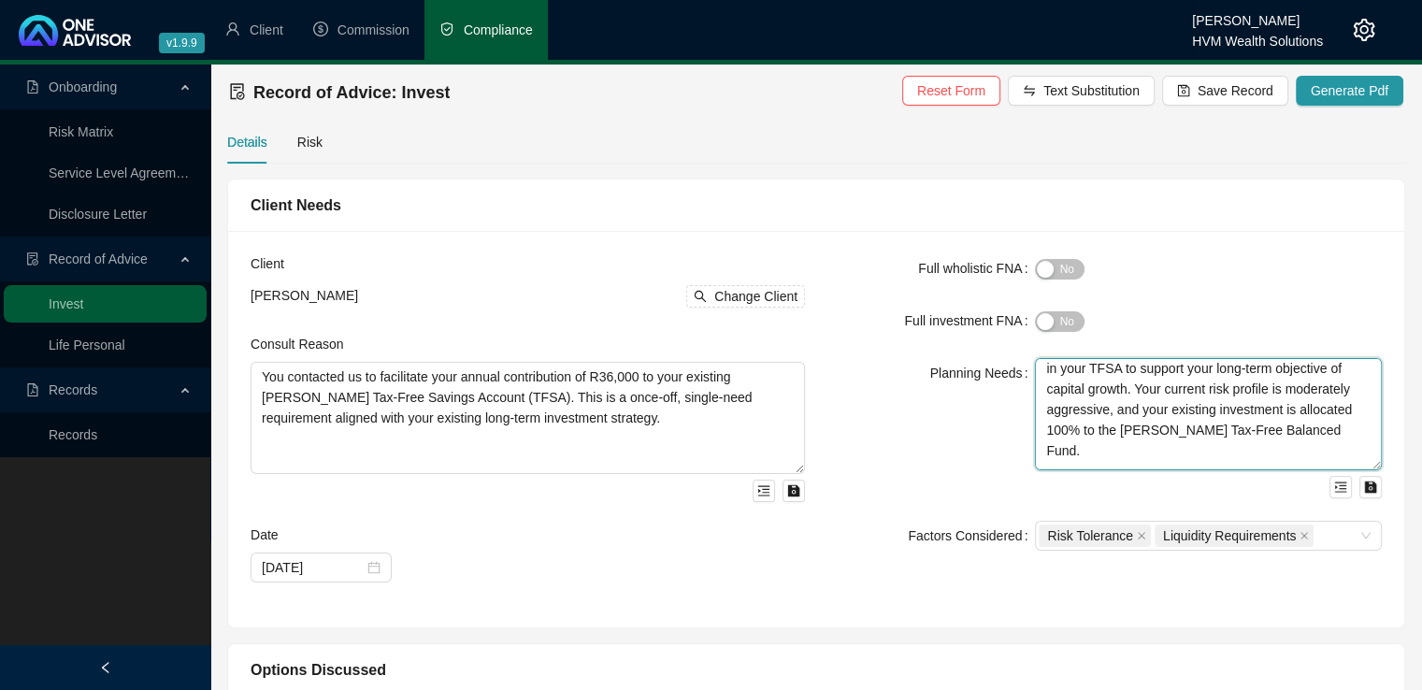
scroll to position [0, 0]
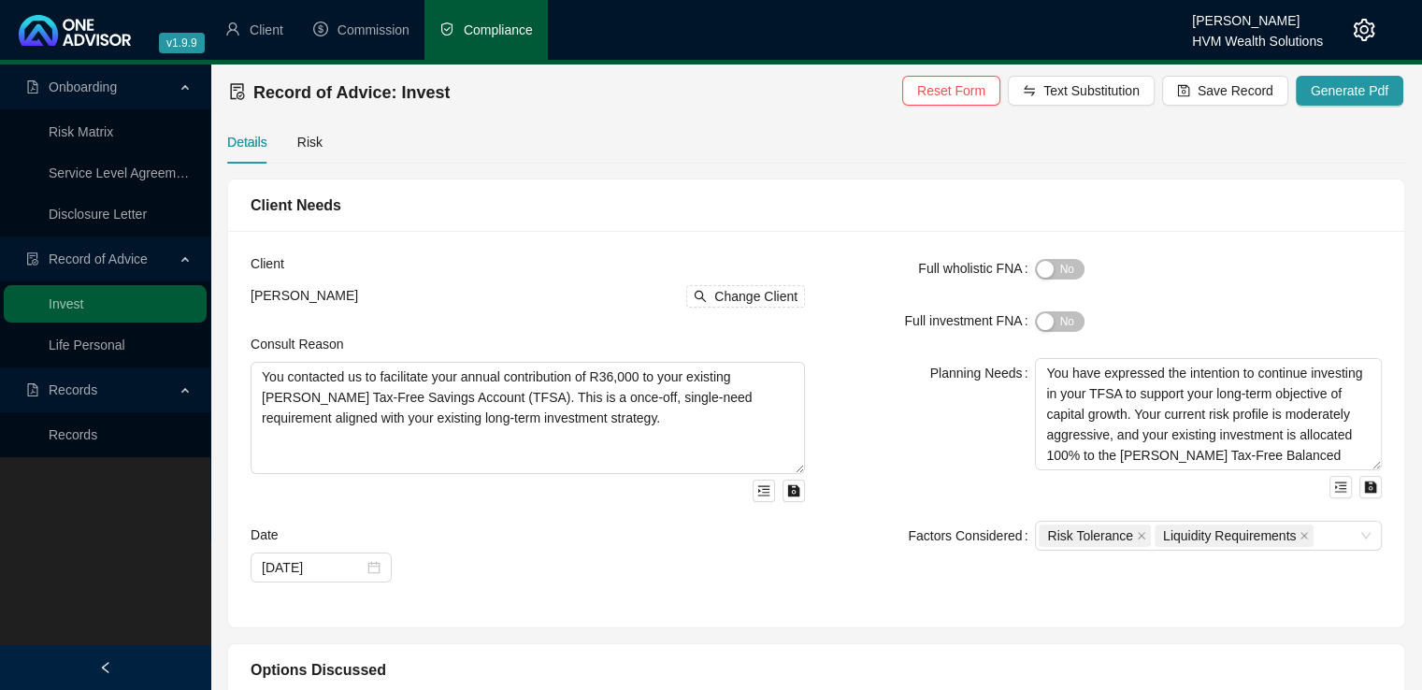
click at [1034, 316] on label "Full investment FNA" at bounding box center [969, 321] width 131 height 30
click at [1047, 321] on div "button" at bounding box center [1045, 321] width 17 height 17
click at [1225, 98] on span "Save Record" at bounding box center [1236, 90] width 76 height 21
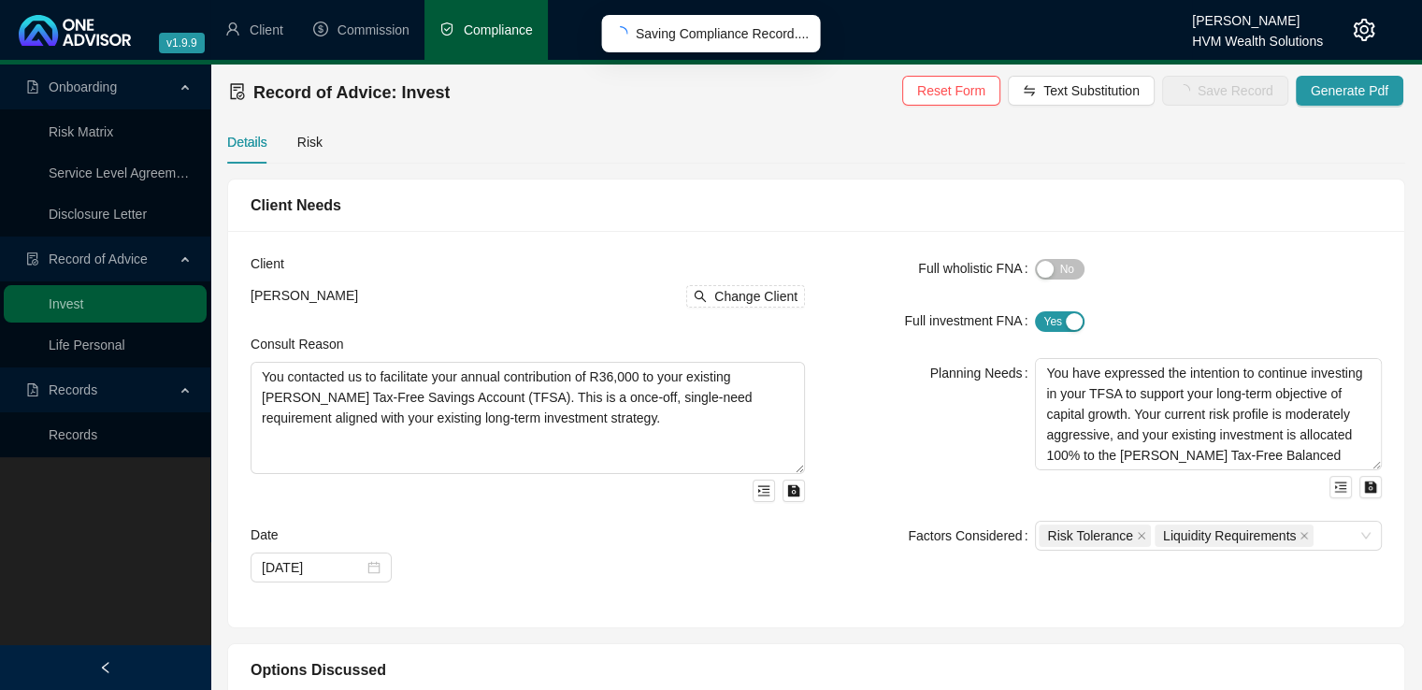
click at [704, 231] on div "Client [PERSON_NAME] Change Client Consult Reason You contacted us to facilitat…" at bounding box center [816, 429] width 1176 height 396
click at [287, 146] on div "Details Risk" at bounding box center [274, 142] width 95 height 43
click at [299, 143] on div "Risk" at bounding box center [309, 142] width 25 height 21
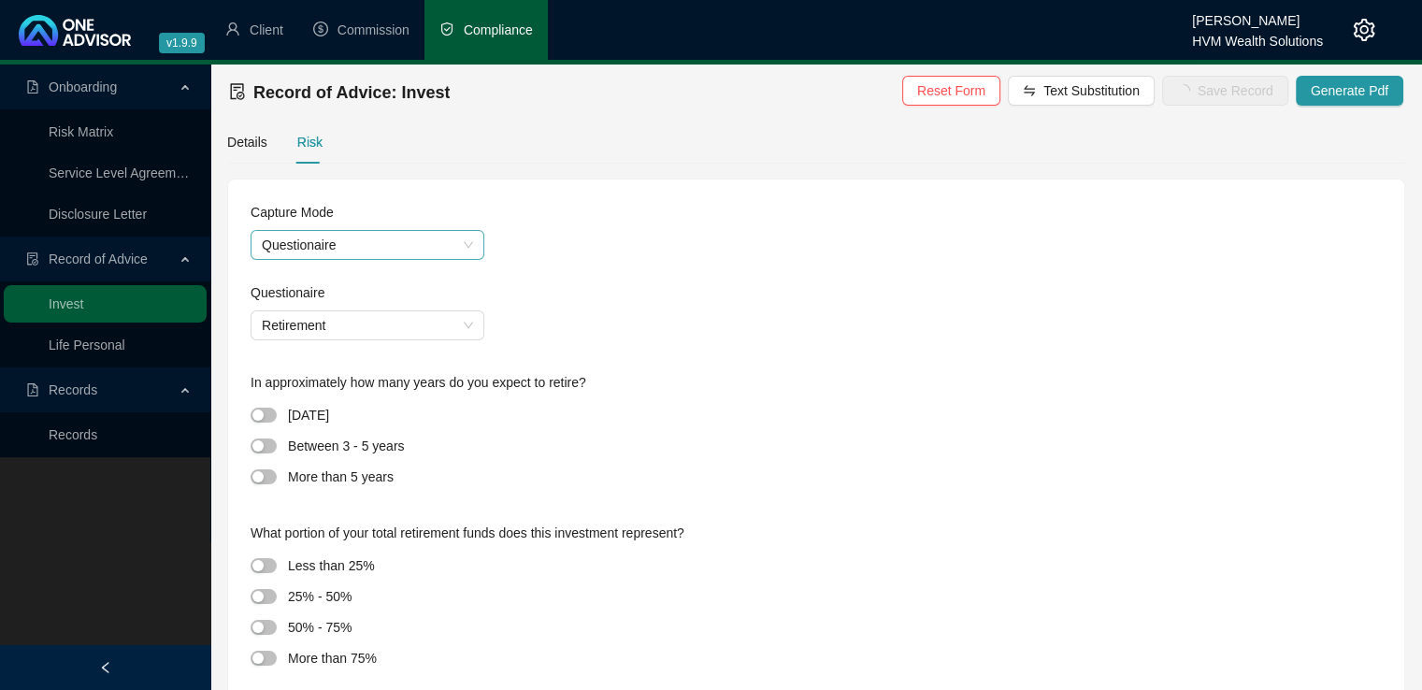
click at [352, 250] on span "Questionaire" at bounding box center [367, 245] width 211 height 28
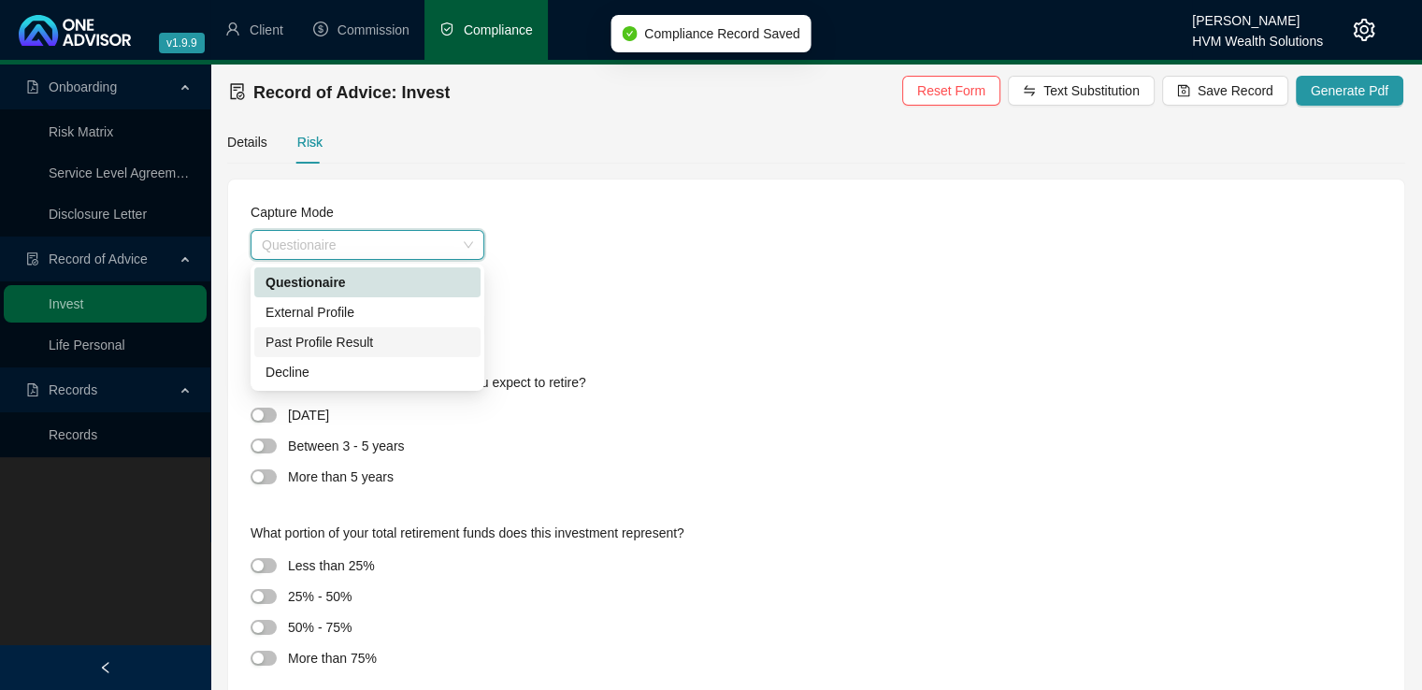
click at [353, 339] on div "Past Profile Result" at bounding box center [368, 342] width 204 height 21
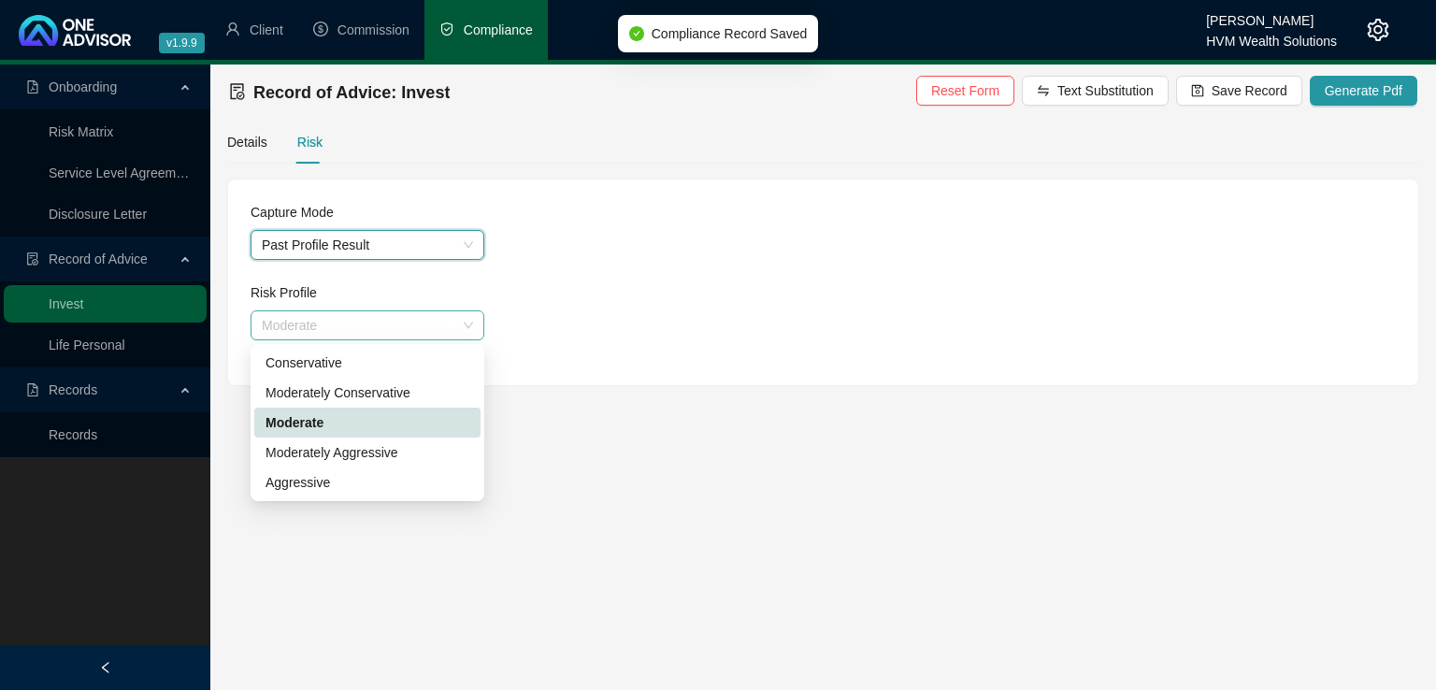
click at [353, 329] on span "Moderate" at bounding box center [367, 325] width 211 height 28
click at [363, 456] on div "Moderately Aggressive" at bounding box center [368, 452] width 204 height 21
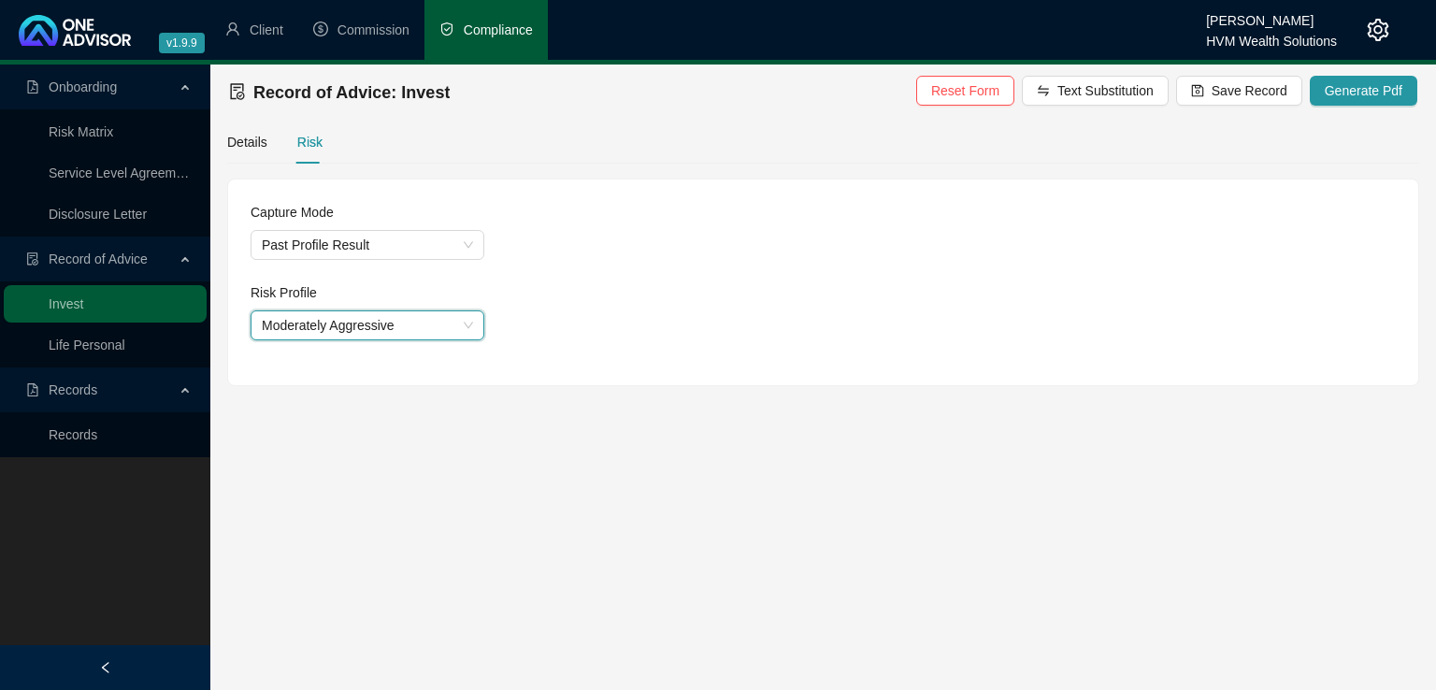
click at [835, 378] on div "Capture Mode Past Profile Result Risk Profile Moderately Aggressive Moderately …" at bounding box center [823, 283] width 1190 height 206
click at [1347, 95] on span "Generate Pdf" at bounding box center [1364, 90] width 78 height 21
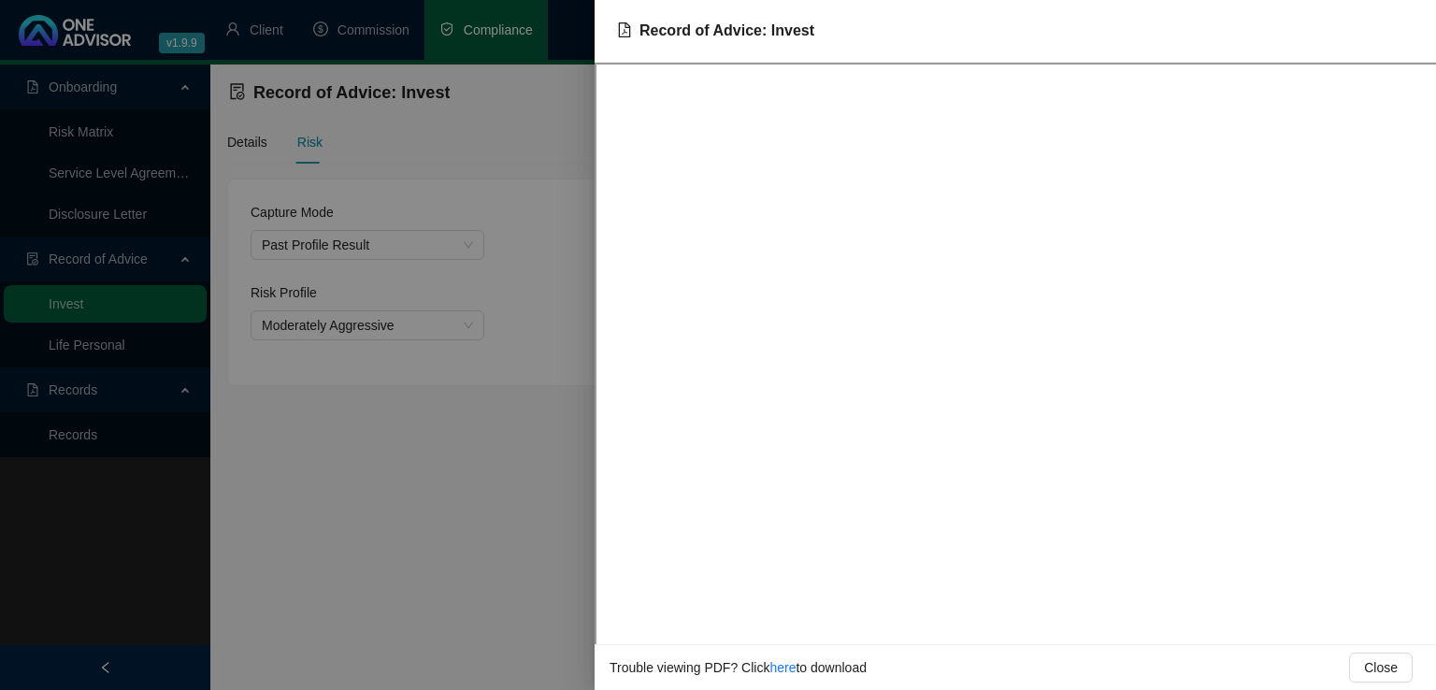
click at [353, 509] on div at bounding box center [718, 345] width 1436 height 690
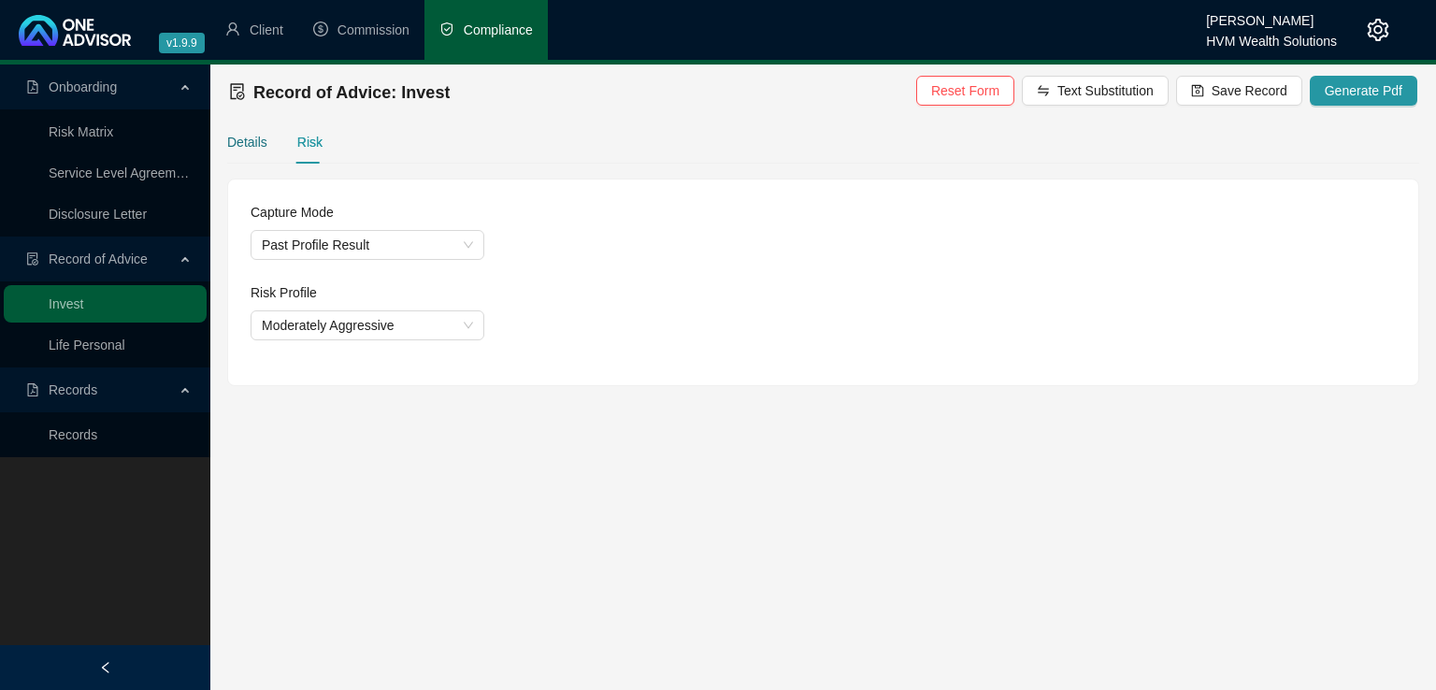
click at [247, 140] on div "Details" at bounding box center [247, 142] width 40 height 21
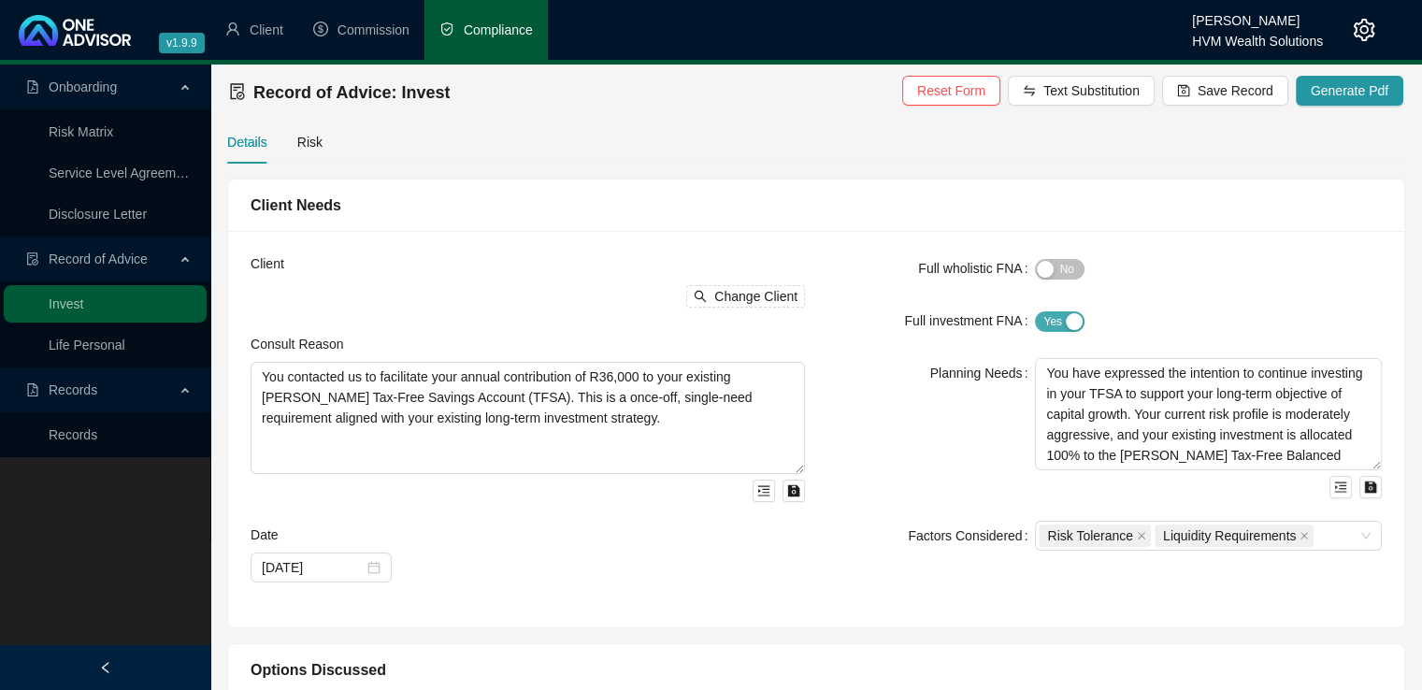
click at [1073, 314] on div "button" at bounding box center [1074, 321] width 17 height 17
click at [1360, 90] on span "Generate Pdf" at bounding box center [1350, 90] width 78 height 21
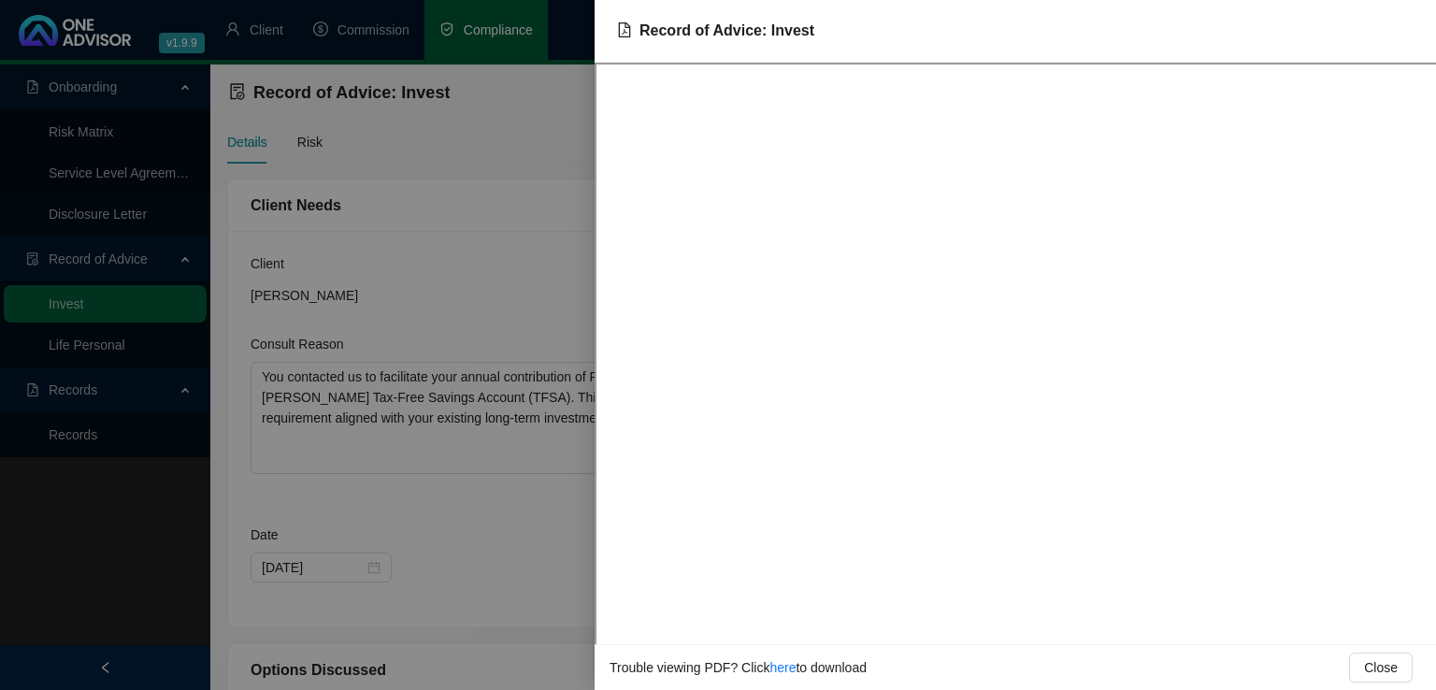
drag, startPoint x: 530, startPoint y: 264, endPoint x: 528, endPoint y: 249, distance: 15.1
click at [530, 264] on div at bounding box center [718, 345] width 1436 height 690
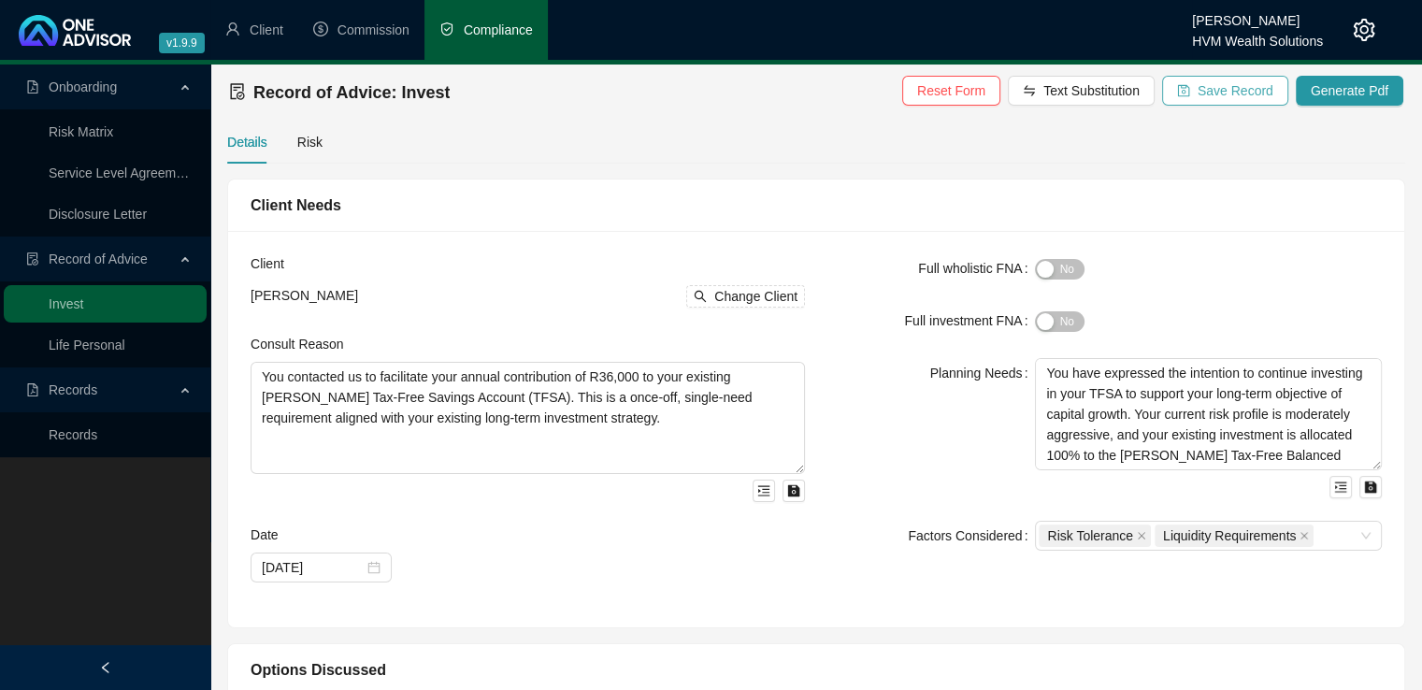
click at [1264, 93] on span "Save Record" at bounding box center [1236, 90] width 76 height 21
